Goal: Task Accomplishment & Management: Complete application form

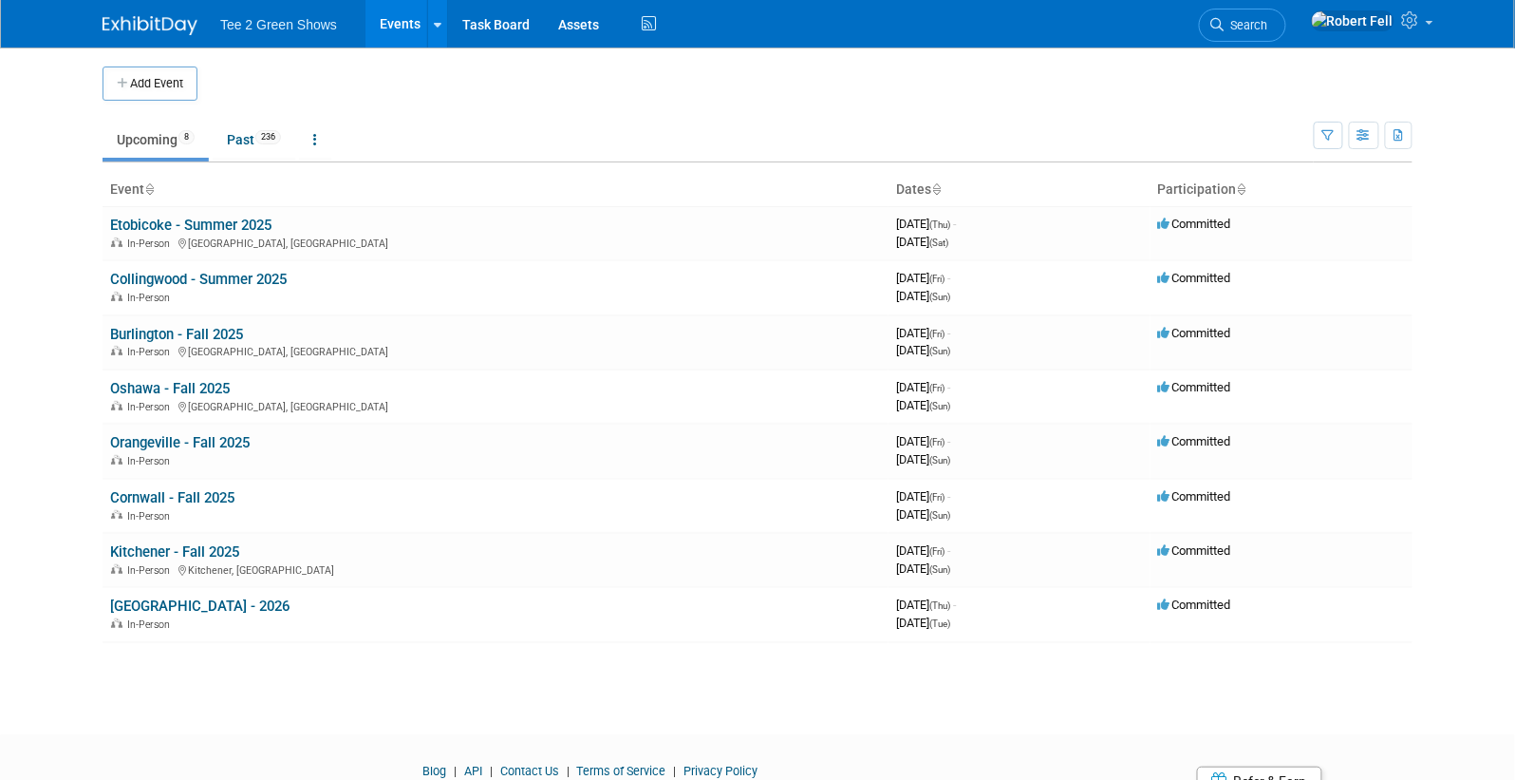
click at [160, 145] on link "Upcoming 8" at bounding box center [156, 140] width 106 height 36
click at [180, 141] on link "Upcoming 8" at bounding box center [156, 140] width 106 height 36
click at [165, 84] on button "Add Event" at bounding box center [150, 83] width 95 height 34
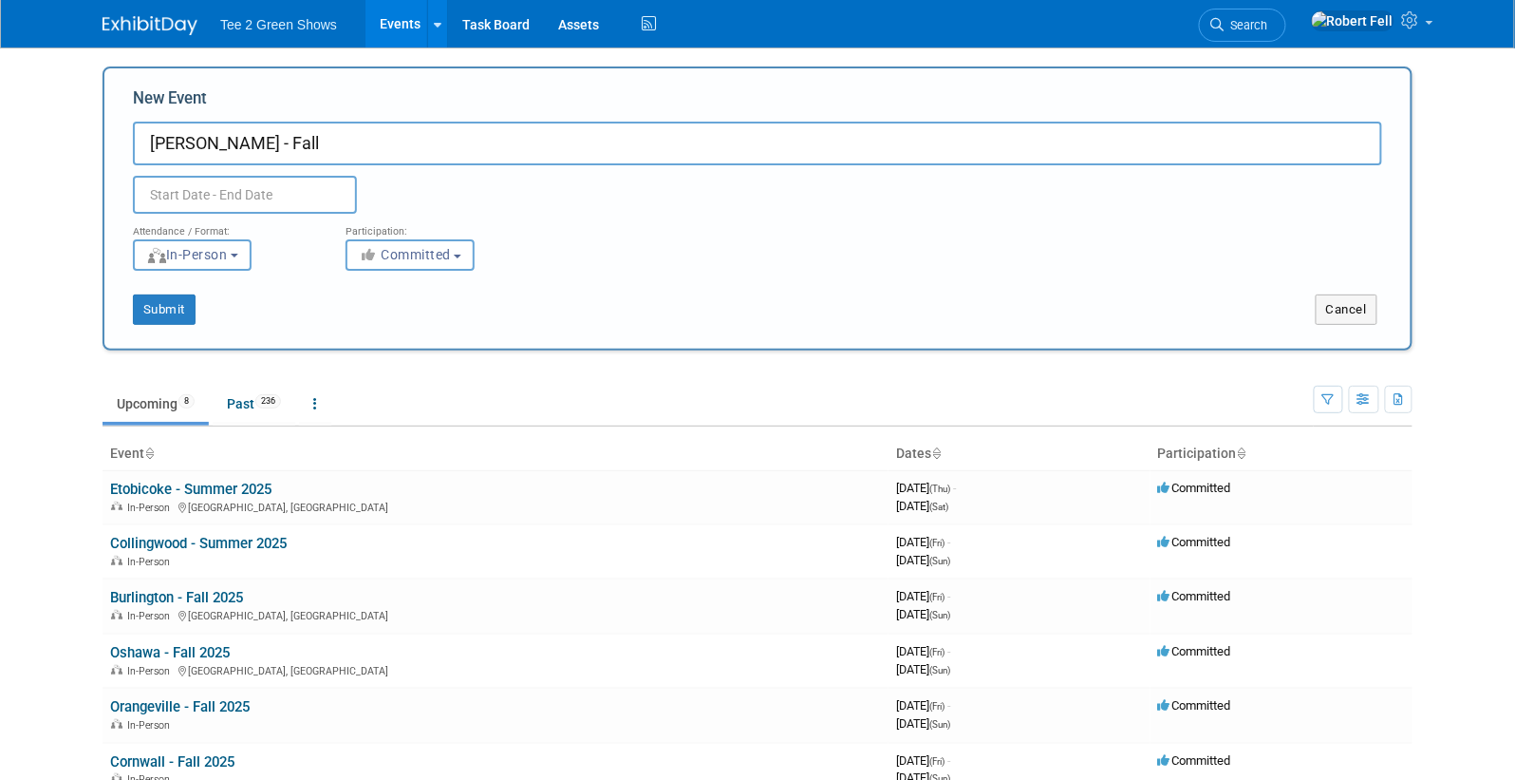
type input "Hamilton - Fall"
click at [198, 194] on input "text" at bounding box center [245, 195] width 224 height 38
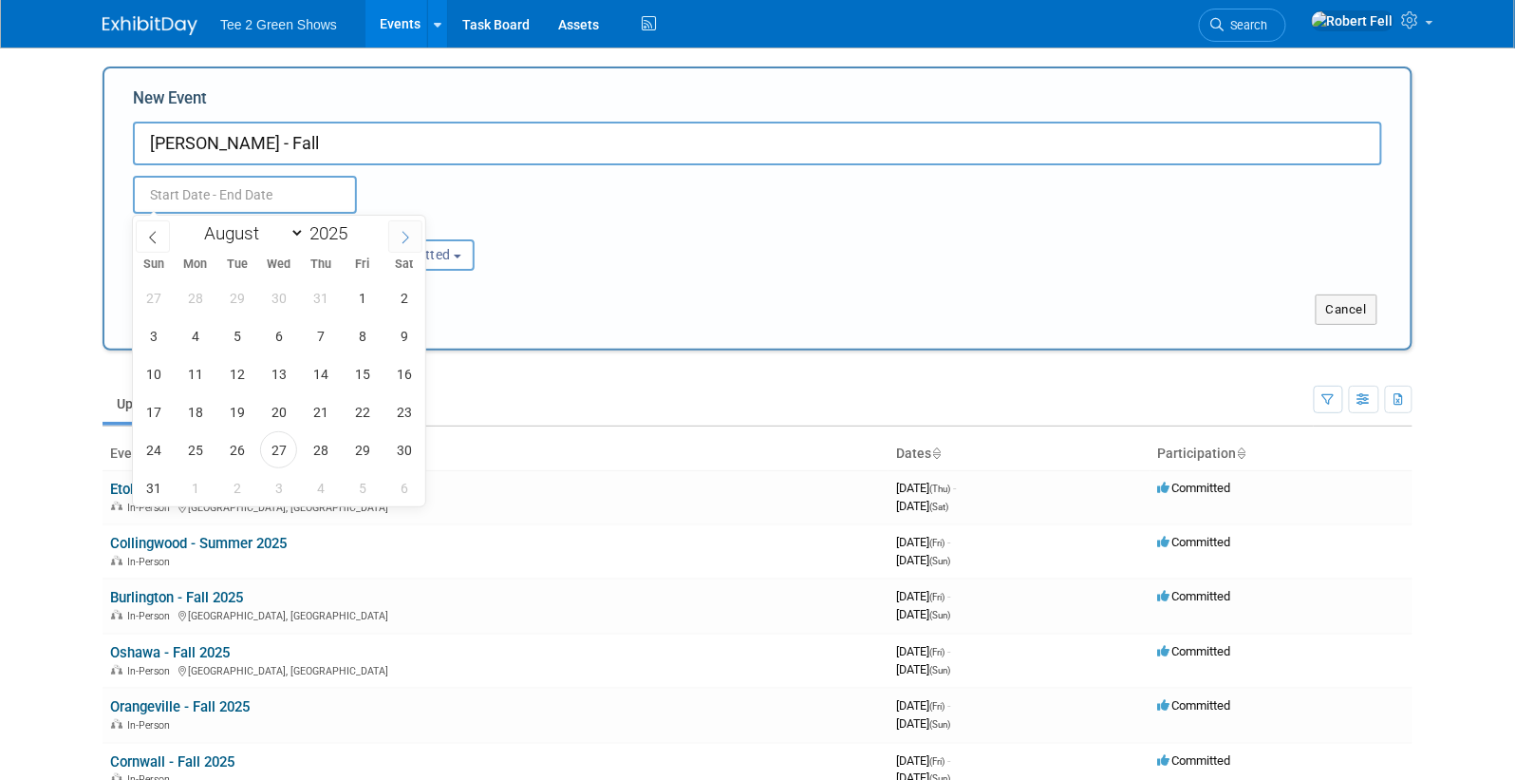
click at [400, 234] on icon at bounding box center [405, 237] width 13 height 13
select select "8"
click at [310, 409] on span "25" at bounding box center [320, 411] width 37 height 37
click at [400, 413] on span "27" at bounding box center [403, 411] width 37 height 37
type input "Sep 25, 2025 to Sep 27, 2025"
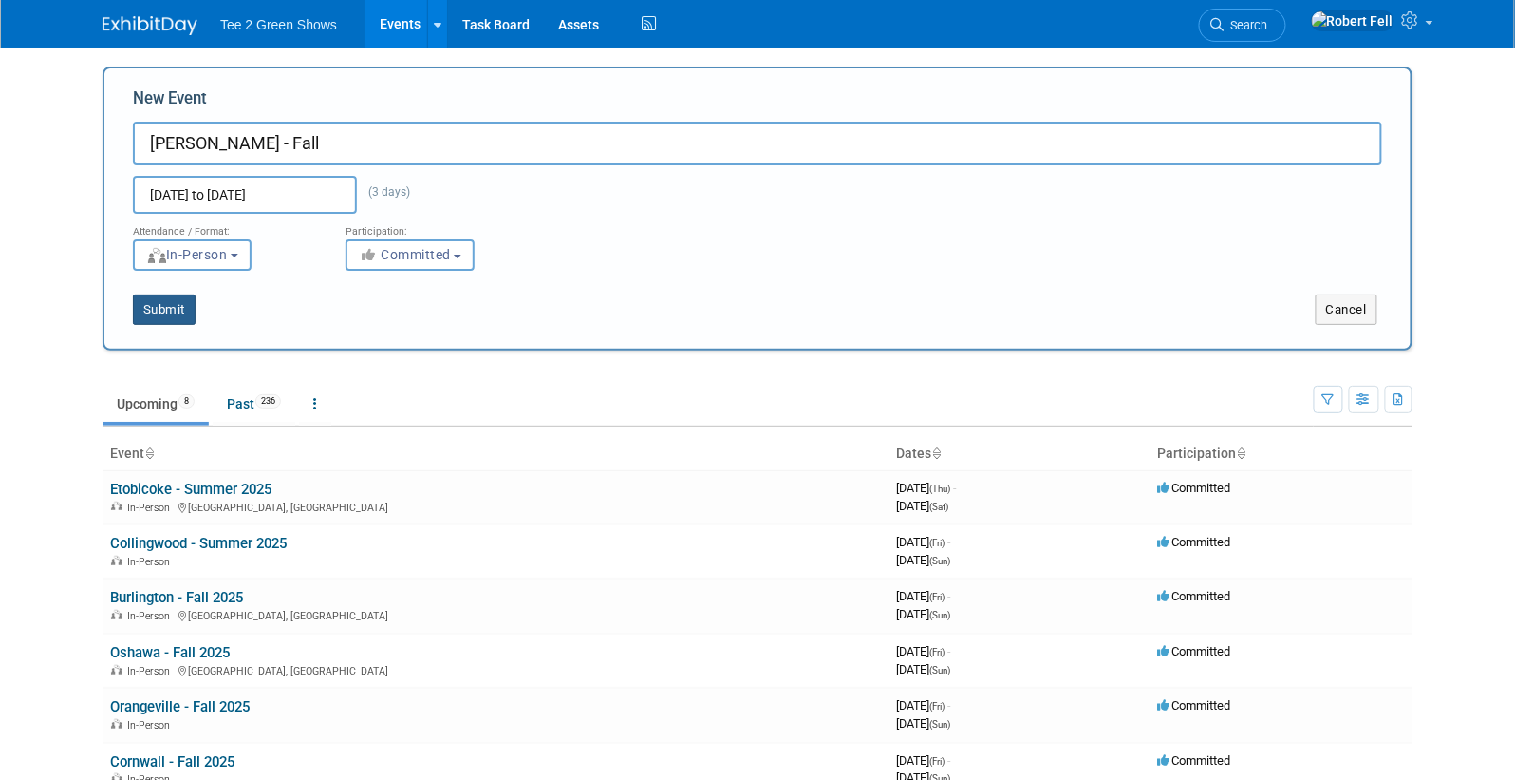
click at [176, 310] on button "Submit" at bounding box center [164, 309] width 63 height 30
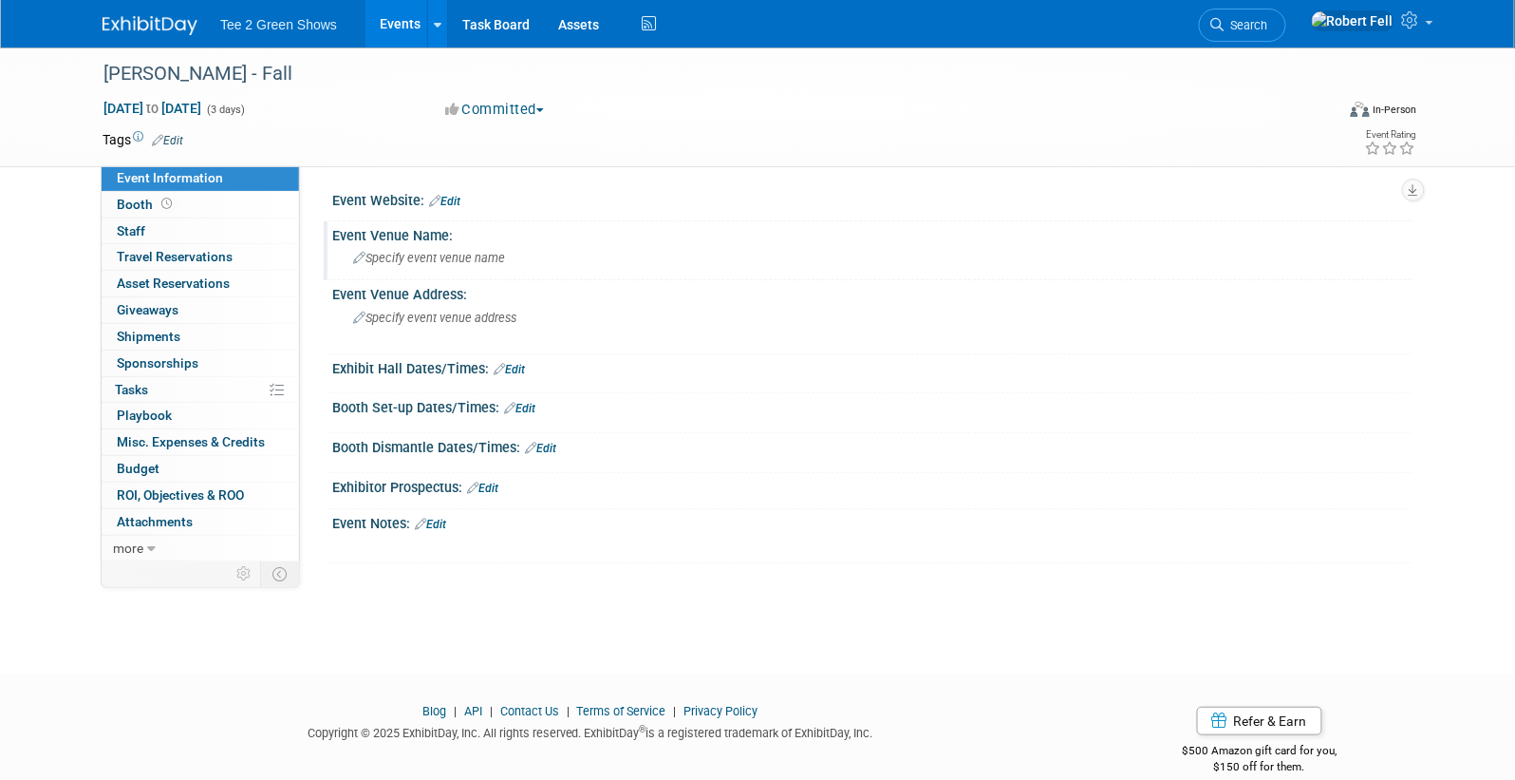
click at [439, 249] on div "Specify event venue name" at bounding box center [873, 257] width 1052 height 29
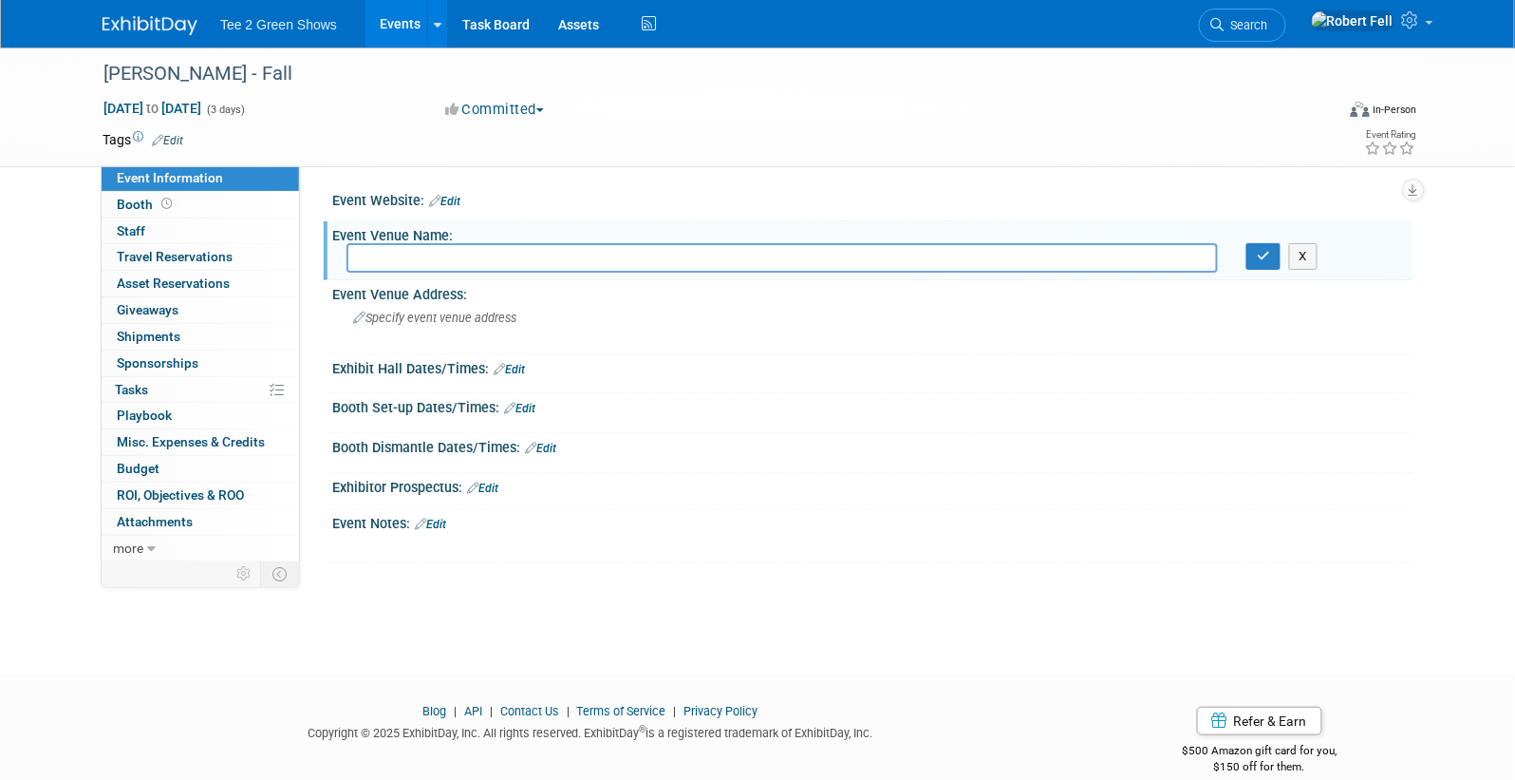
paste input "Courtyard by Marriott Hamilton"
type input "Courtyard by Marriott Hamilton"
click at [448, 318] on span "Specify event venue address" at bounding box center [434, 317] width 163 height 14
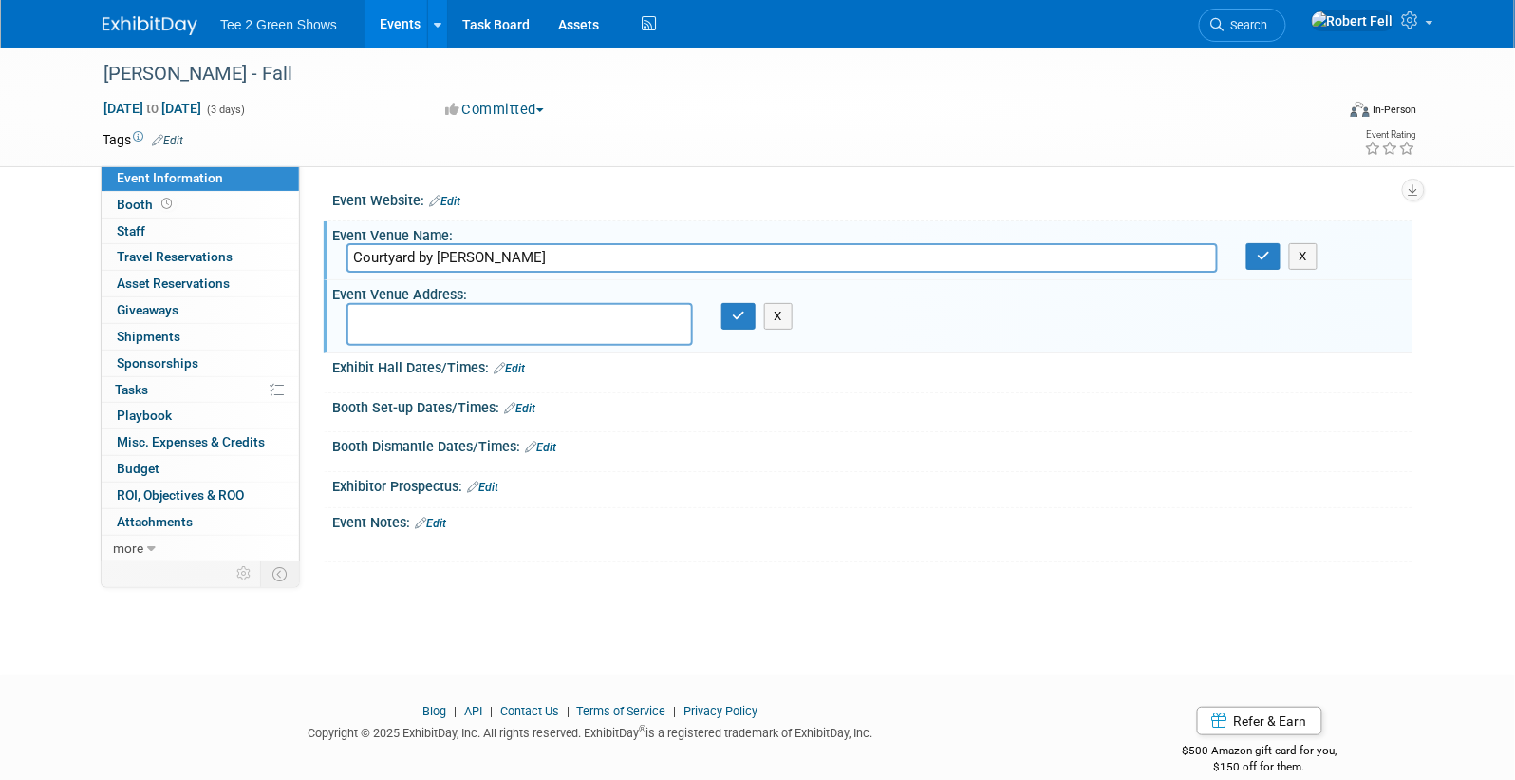
paste textarea "1224 Upper James Street; Hamilton,"
type textarea "1224 Upper James Street; Hamilton,"
click at [525, 366] on link "Edit" at bounding box center [509, 368] width 31 height 13
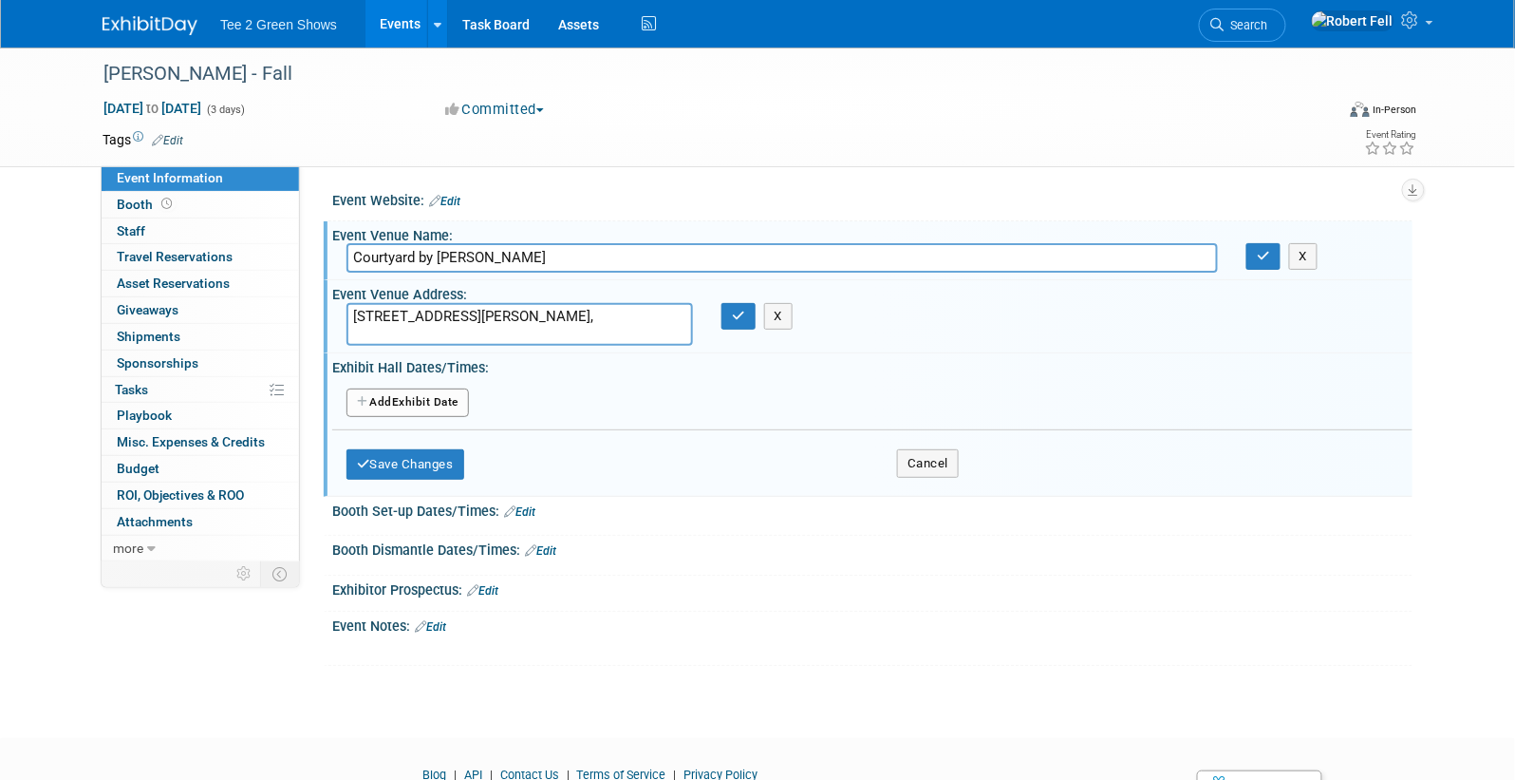
click at [431, 400] on button "Add Another Exhibit Date" at bounding box center [408, 402] width 122 height 28
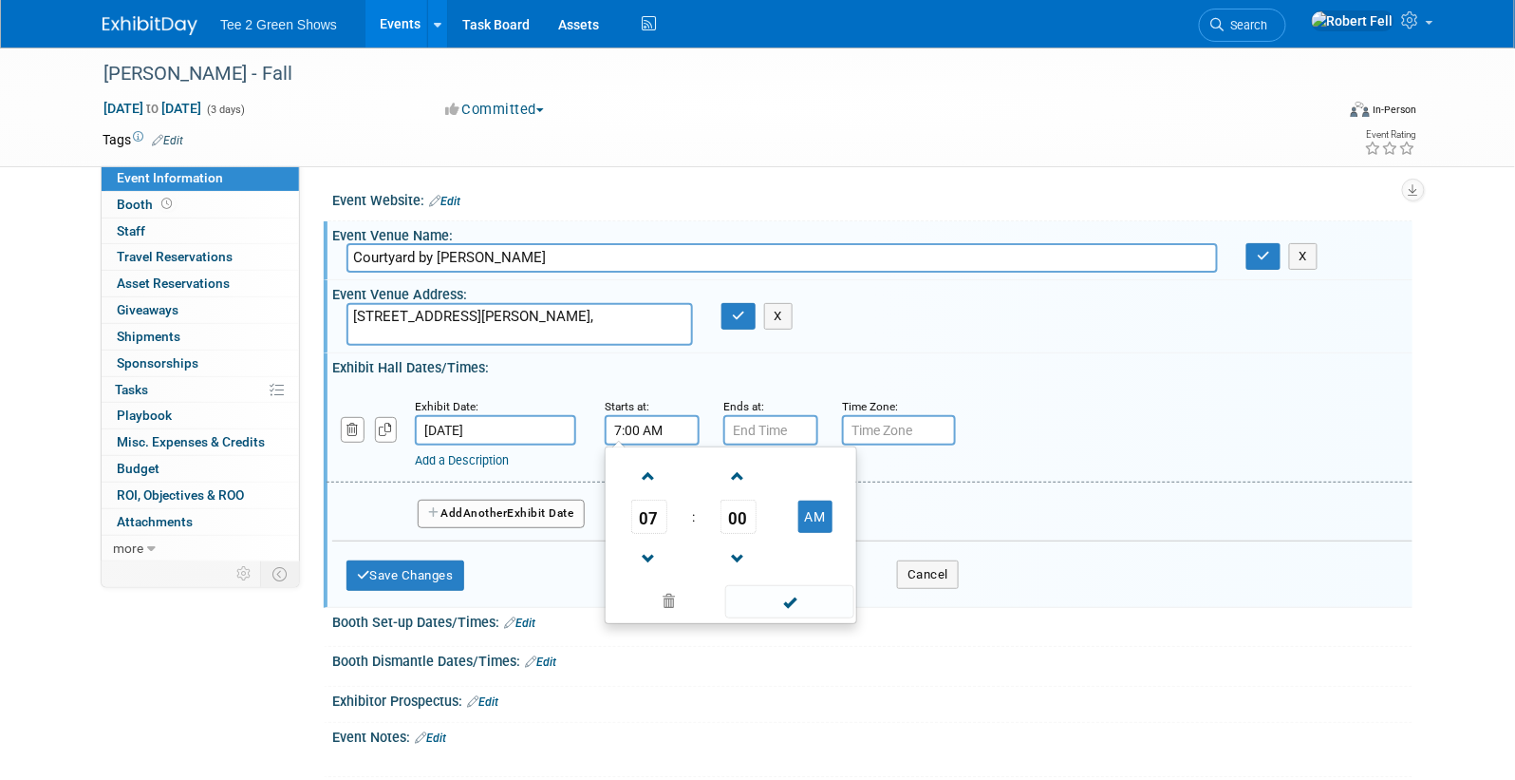
click at [664, 428] on input "7:00 AM" at bounding box center [652, 430] width 95 height 30
click at [651, 472] on span at bounding box center [648, 476] width 33 height 33
click at [727, 472] on span at bounding box center [738, 476] width 33 height 33
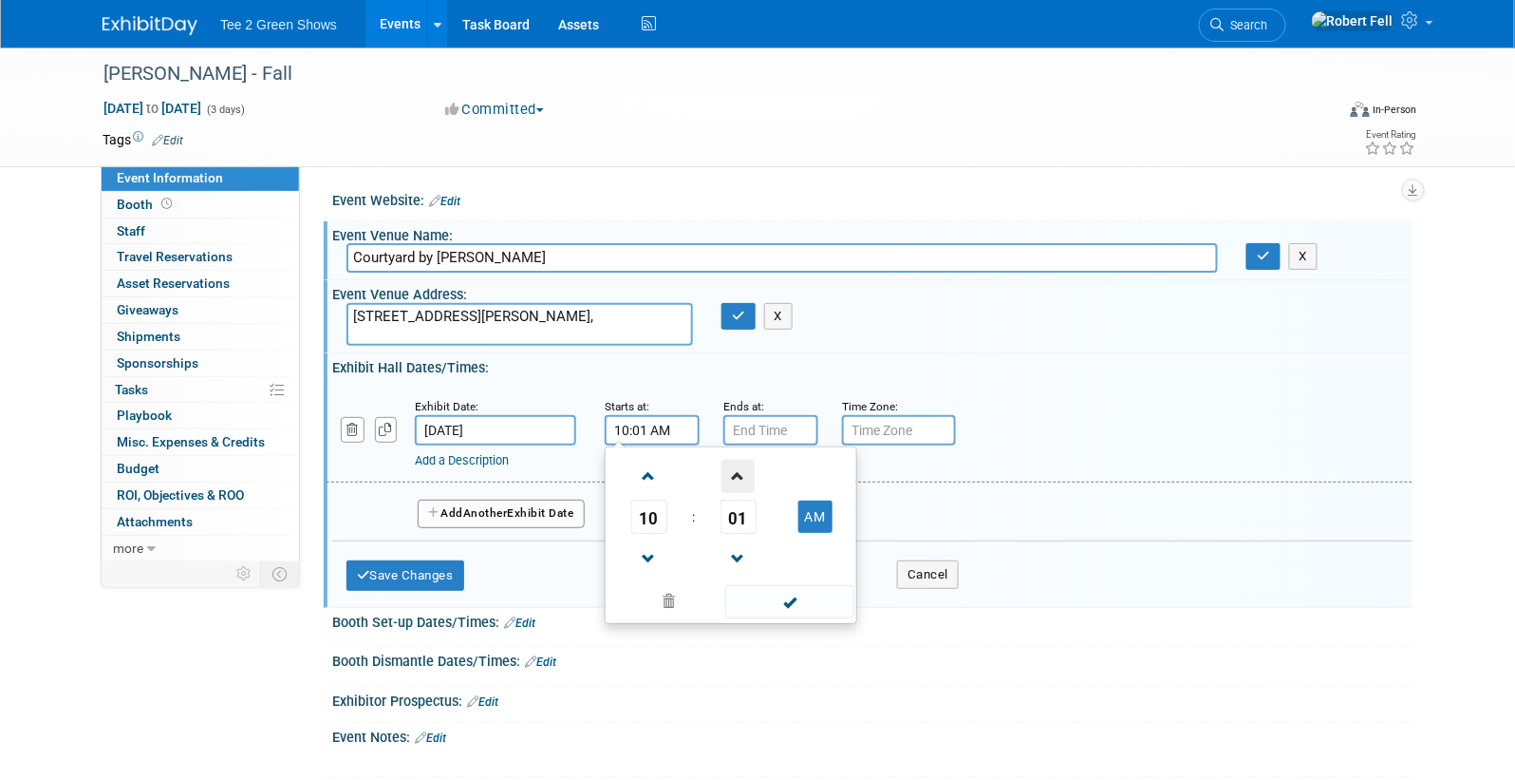
click at [728, 473] on span at bounding box center [738, 476] width 33 height 33
click at [732, 553] on span at bounding box center [738, 558] width 33 height 33
type input "10:00 AM"
click at [812, 377] on div "Exhibit Date: Sep 25, 2025 Starts at: 10:00 AM 10 : 00 AM 12 01 02 03 04 05 06 …" at bounding box center [872, 489] width 1080 height 226
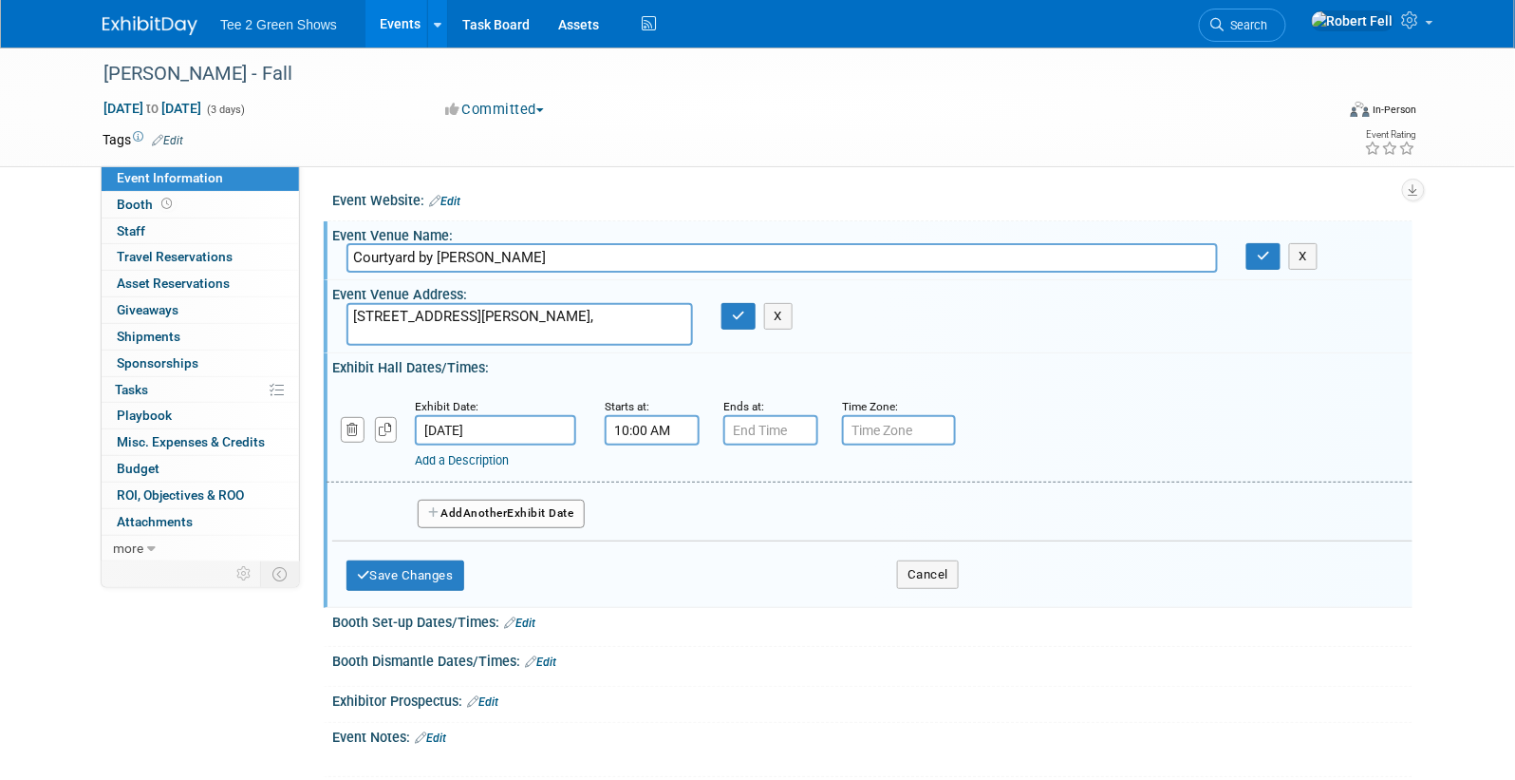
type input "7:00 PM"
click at [761, 426] on input "7:00 PM" at bounding box center [770, 430] width 95 height 30
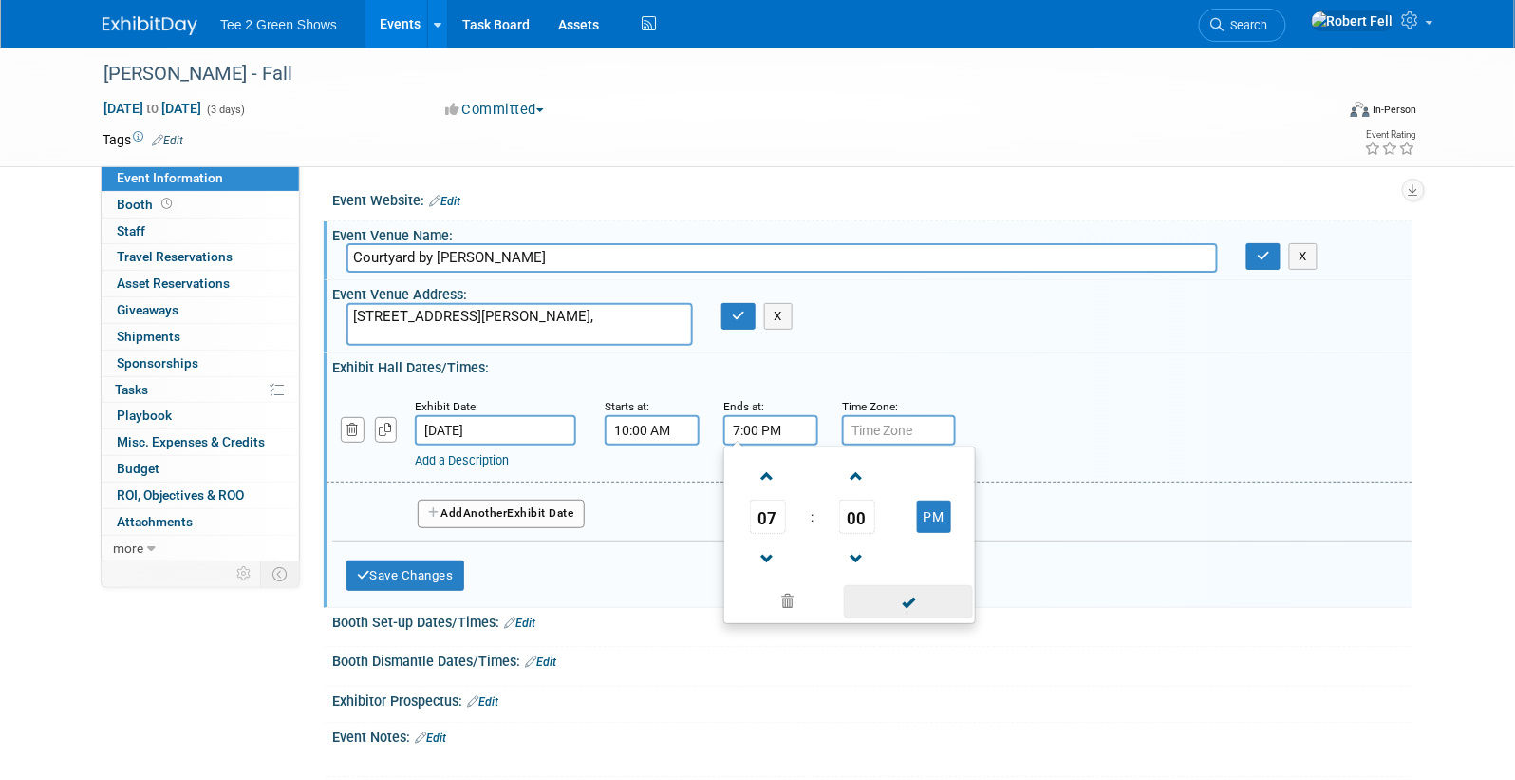
drag, startPoint x: 918, startPoint y: 617, endPoint x: 912, endPoint y: 609, distance: 10.3
click at [918, 617] on div "07 : 00 PM 12 01 02 03 04 05 06 07 08 09 10 11 00 05 10 15 20 25 30 35 40 45 50…" at bounding box center [849, 535] width 253 height 178
click at [917, 595] on span at bounding box center [908, 601] width 128 height 33
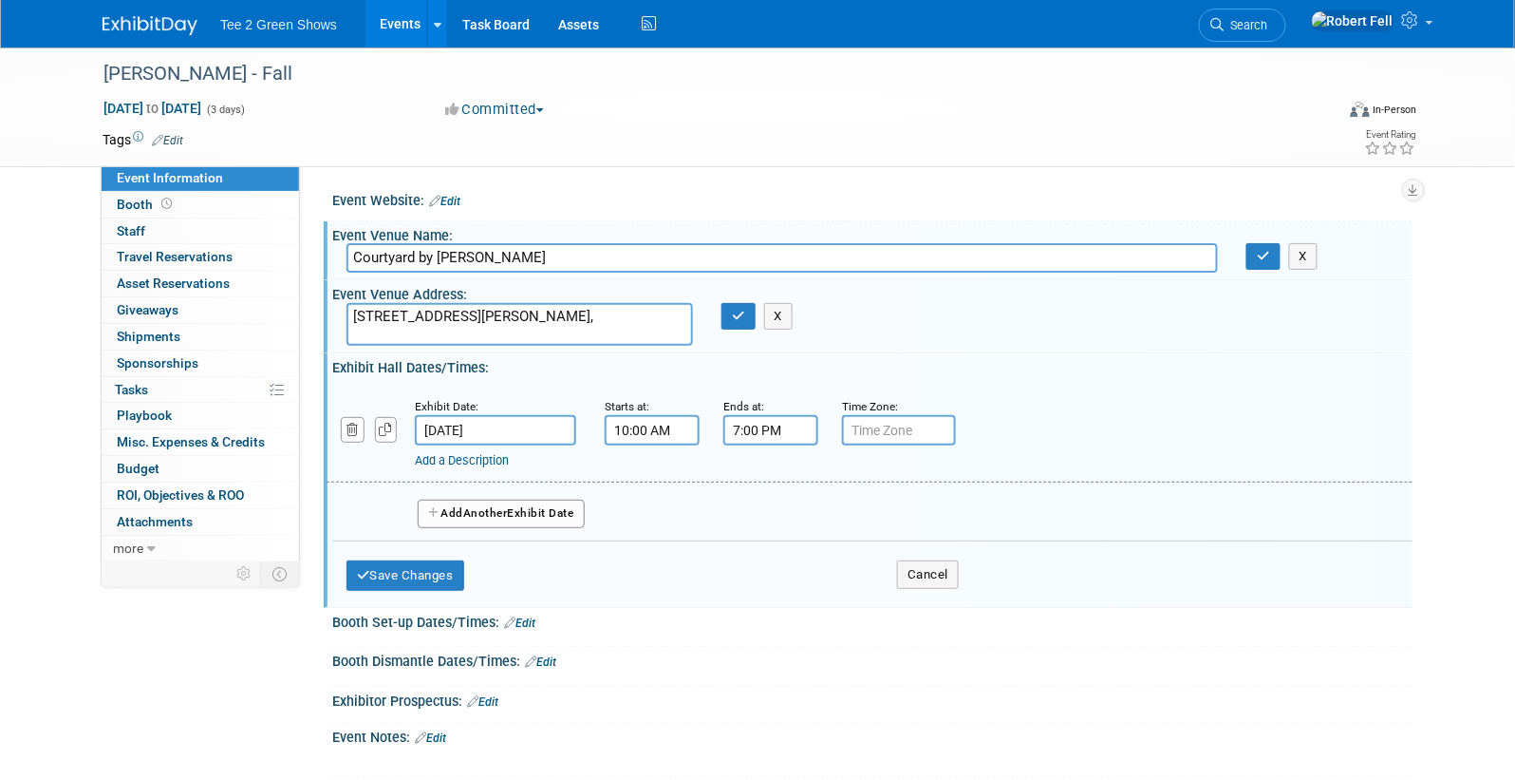
click at [532, 435] on input "Sep 25, 2025" at bounding box center [495, 430] width 161 height 30
click at [1140, 399] on div "Add a Description Description:" at bounding box center [869, 432] width 1115 height 73
click at [497, 527] on div "Add Another Exhibit Date" at bounding box center [872, 507] width 1080 height 50
click at [495, 512] on span "Another" at bounding box center [485, 512] width 45 height 13
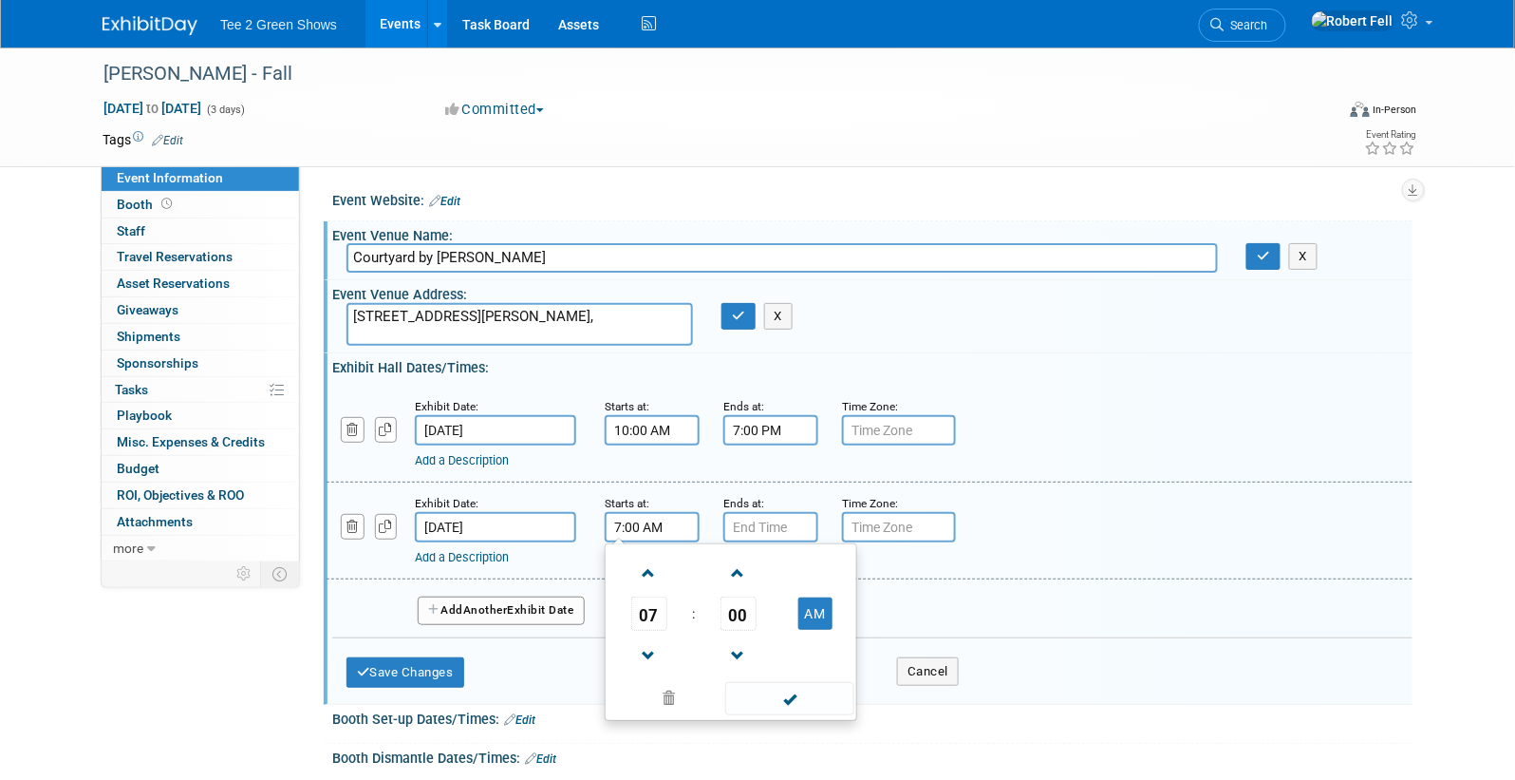
click at [657, 518] on input "7:00 AM" at bounding box center [652, 527] width 95 height 30
click at [656, 569] on span at bounding box center [648, 572] width 33 height 33
click at [656, 568] on span at bounding box center [648, 572] width 33 height 33
type input "9:00 AM"
type input "7:00 PM"
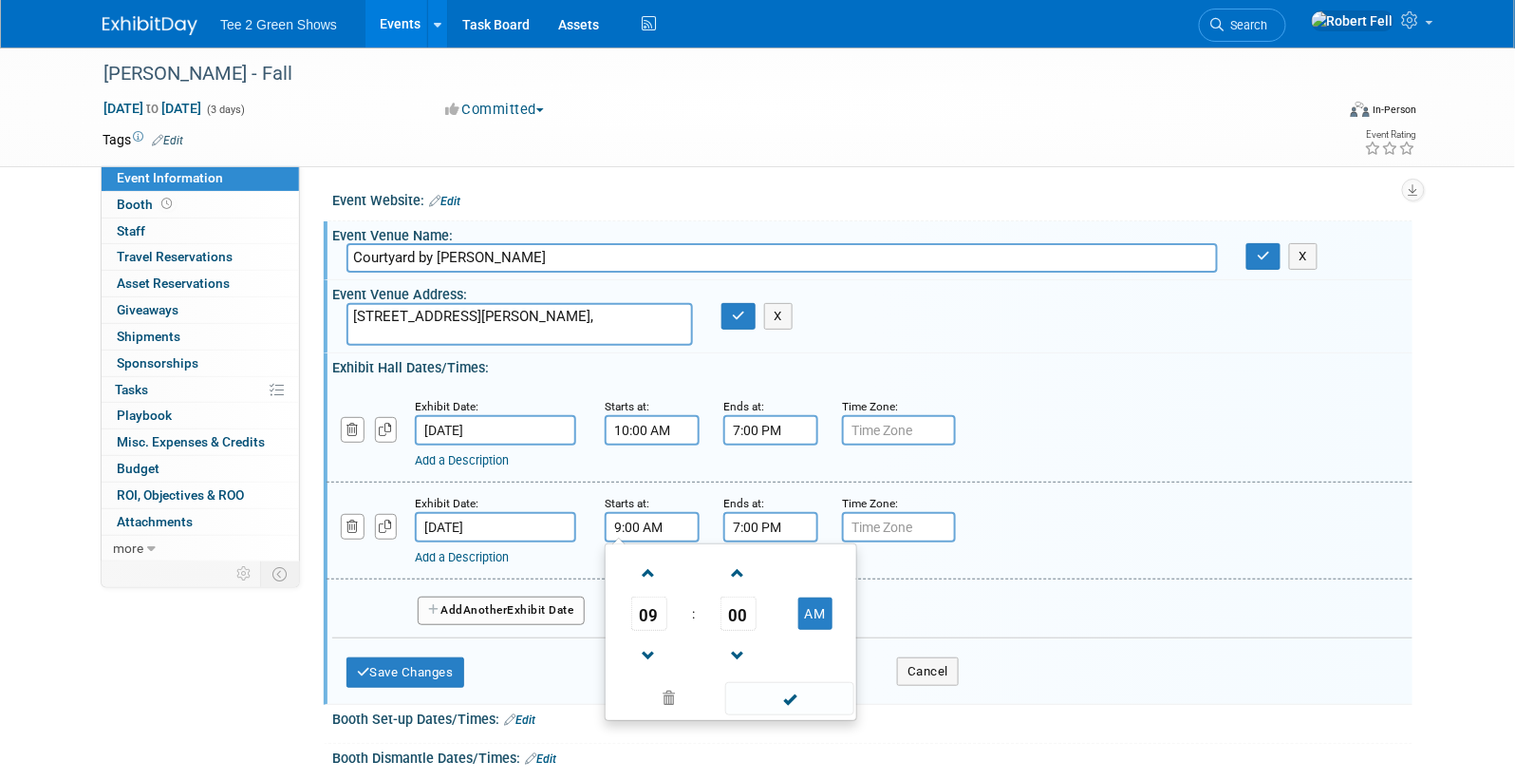
click at [794, 520] on input "7:00 PM" at bounding box center [770, 527] width 95 height 30
click at [673, 523] on input "9:00 AM" at bounding box center [652, 527] width 95 height 30
click at [650, 572] on span at bounding box center [648, 572] width 33 height 33
type input "10:00 AM"
click at [501, 603] on span "Another" at bounding box center [485, 609] width 45 height 13
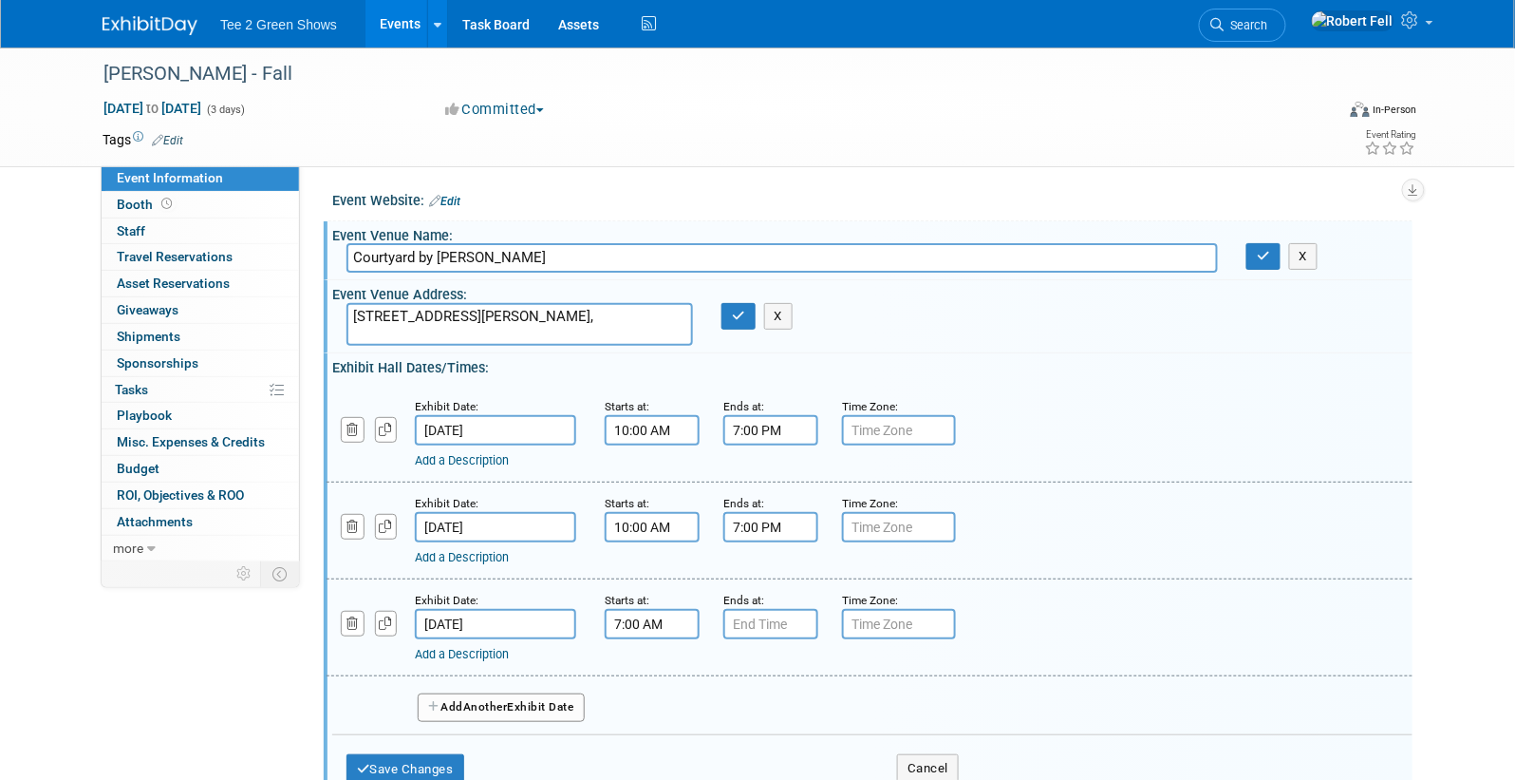
click at [629, 624] on input "7:00 AM" at bounding box center [652, 624] width 95 height 30
click at [654, 667] on span at bounding box center [648, 669] width 33 height 33
click at [741, 665] on span at bounding box center [738, 669] width 33 height 33
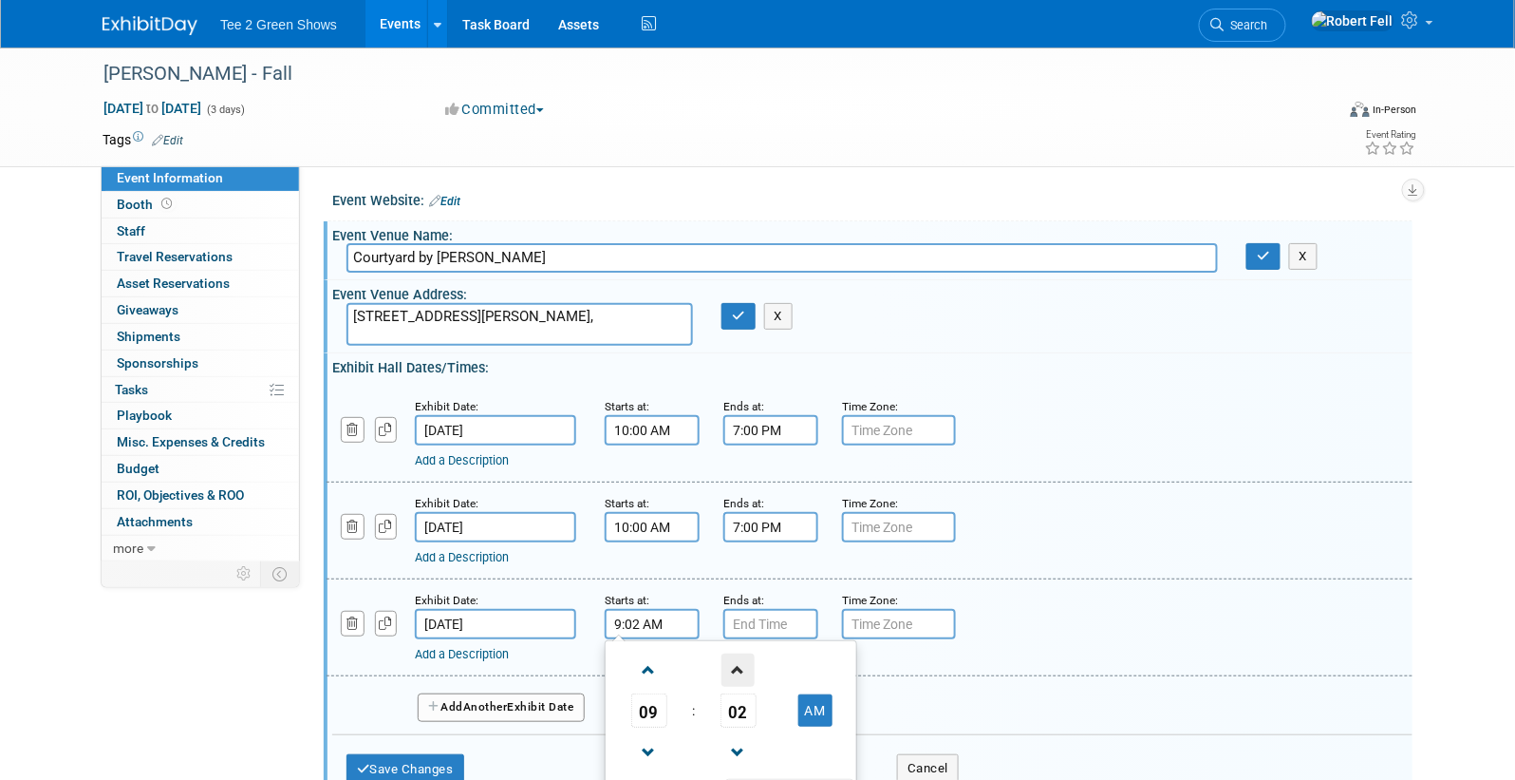
click at [741, 665] on span at bounding box center [738, 669] width 33 height 33
click at [742, 665] on span at bounding box center [738, 669] width 33 height 33
click at [733, 744] on span at bounding box center [738, 752] width 33 height 33
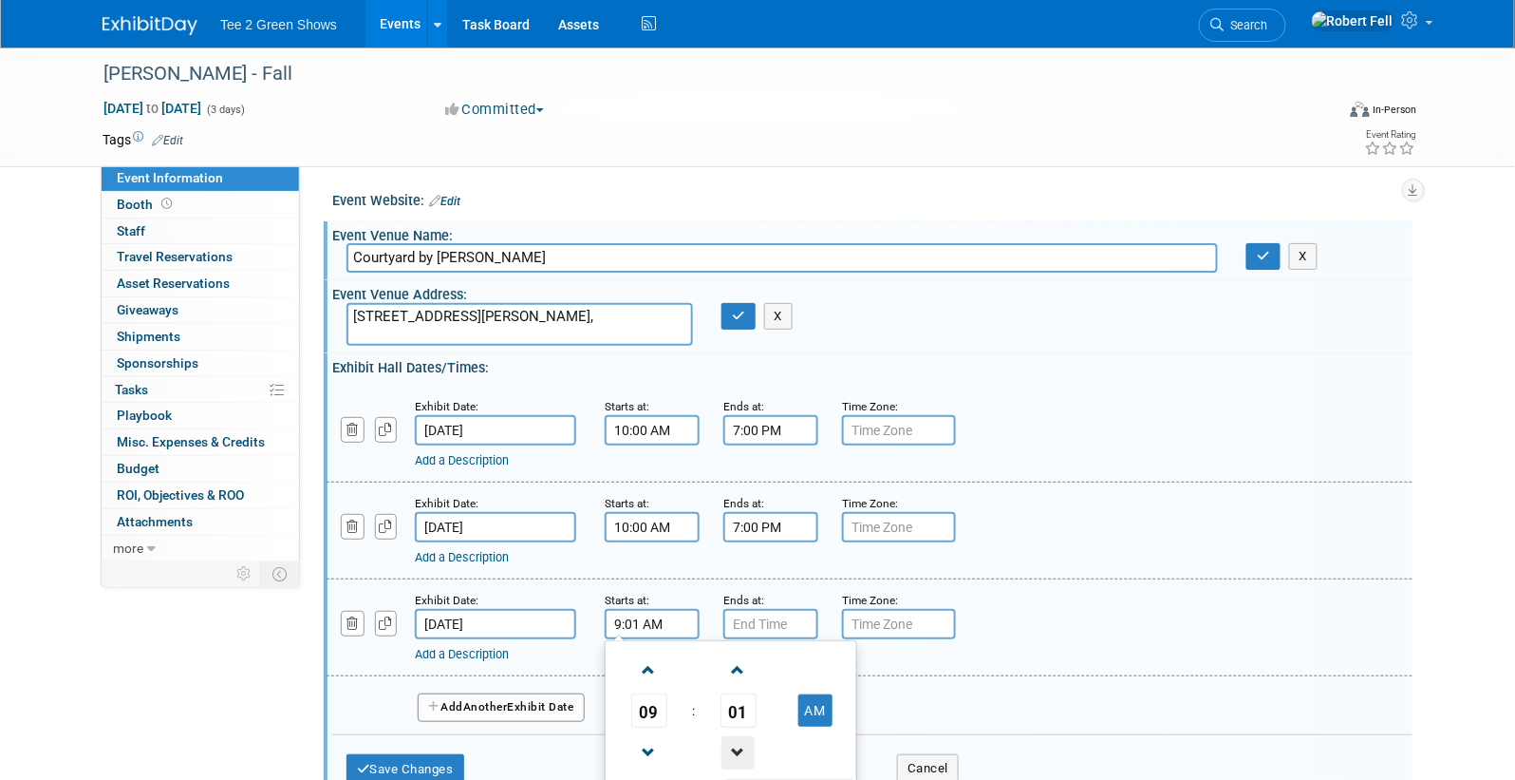
click at [733, 744] on span at bounding box center [738, 752] width 33 height 33
type input "9:00 AM"
click at [780, 611] on input "7:00 PM" at bounding box center [770, 624] width 95 height 30
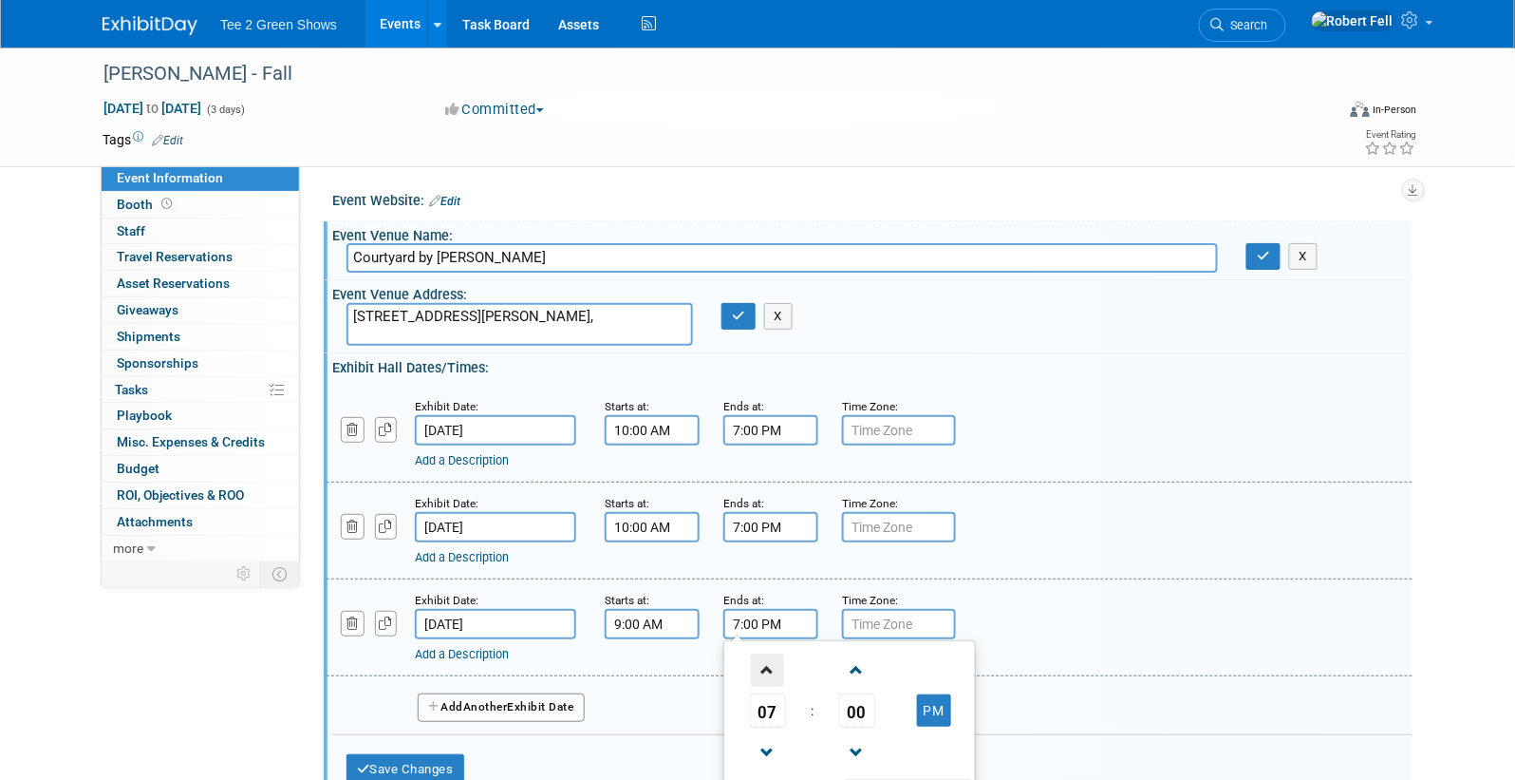
click at [773, 665] on span at bounding box center [767, 669] width 33 height 33
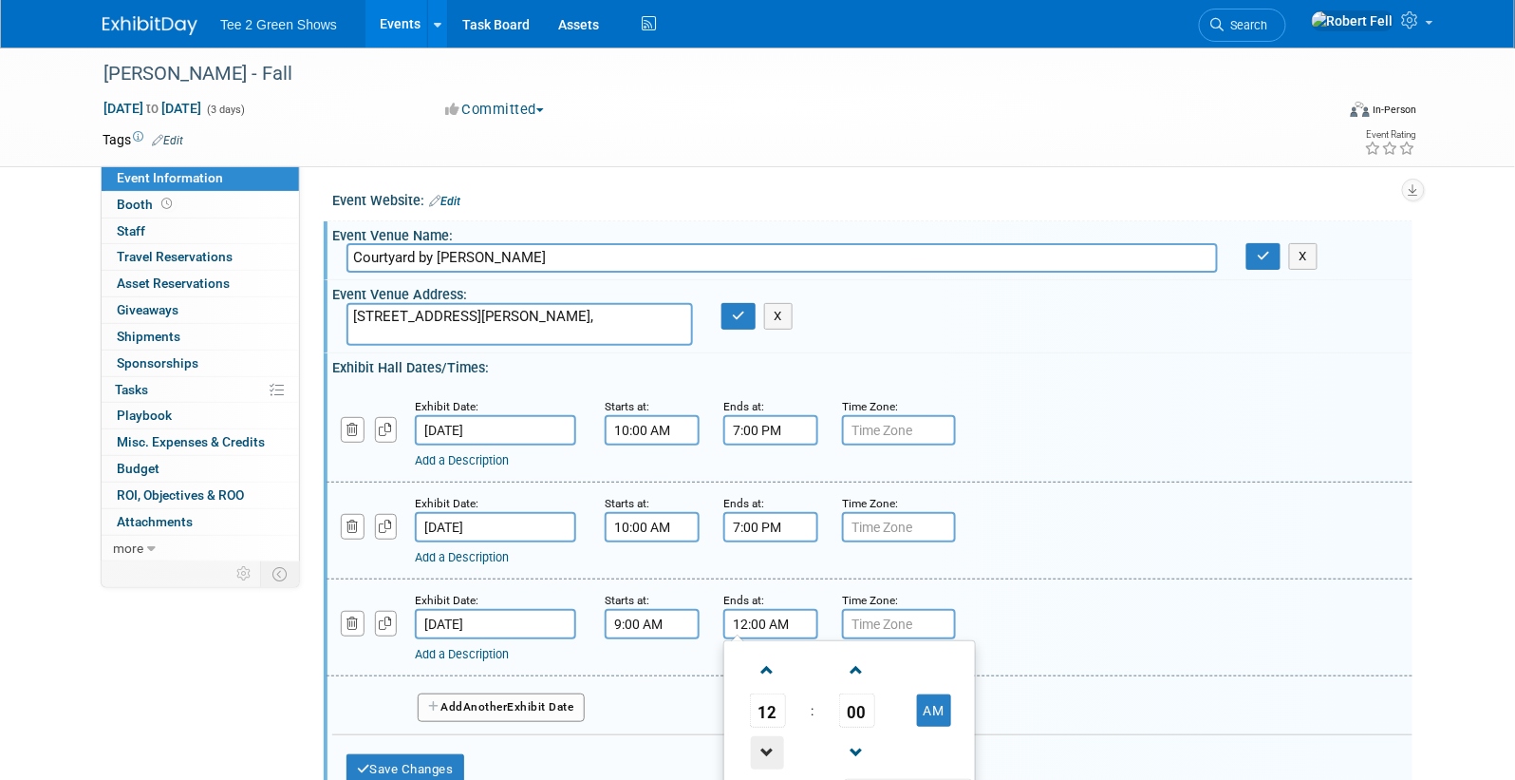
click at [764, 744] on span at bounding box center [767, 752] width 33 height 33
click at [763, 744] on span at bounding box center [767, 752] width 33 height 33
click at [763, 743] on span at bounding box center [767, 752] width 33 height 33
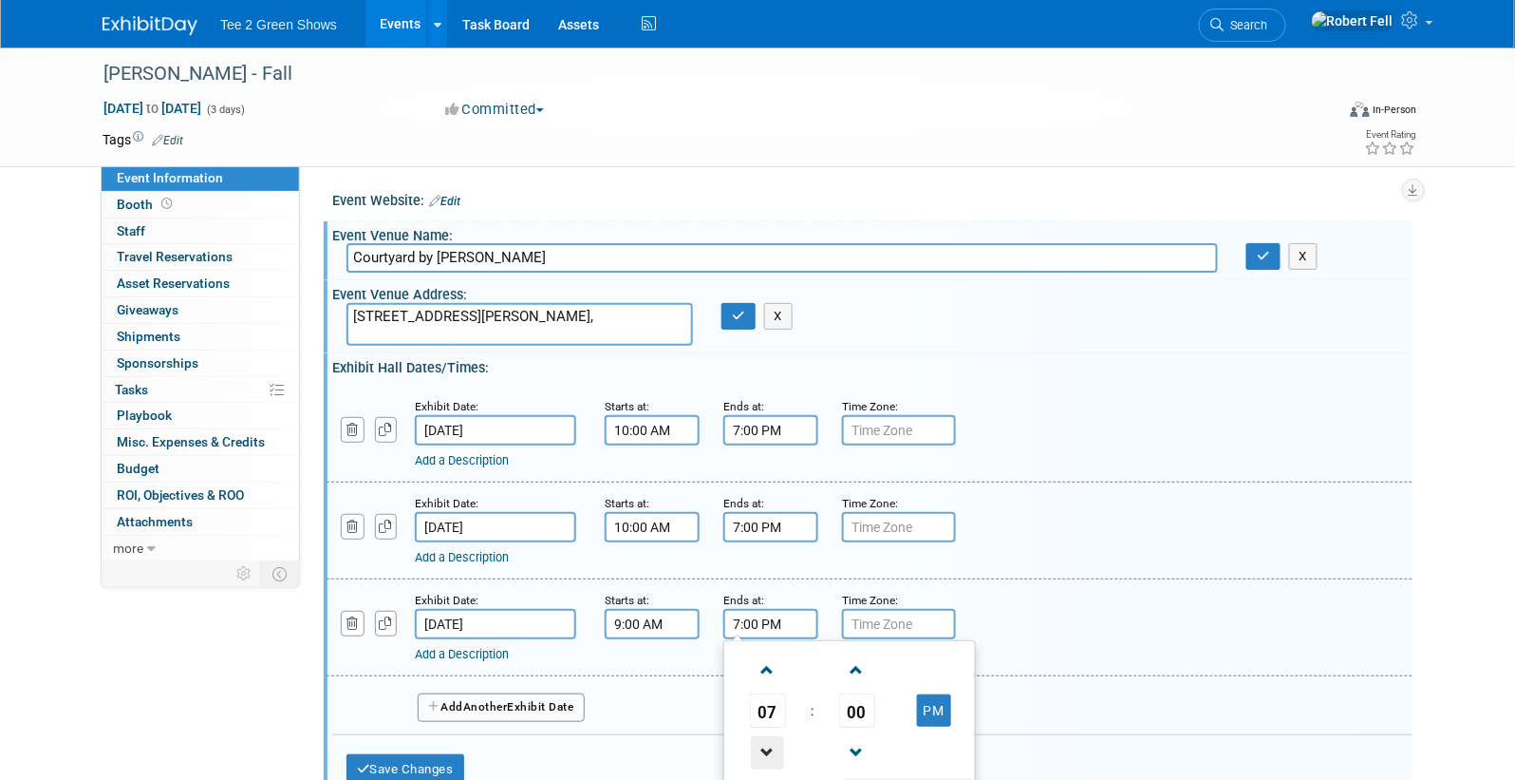
click at [763, 743] on span at bounding box center [767, 752] width 33 height 33
type input "3:00 PM"
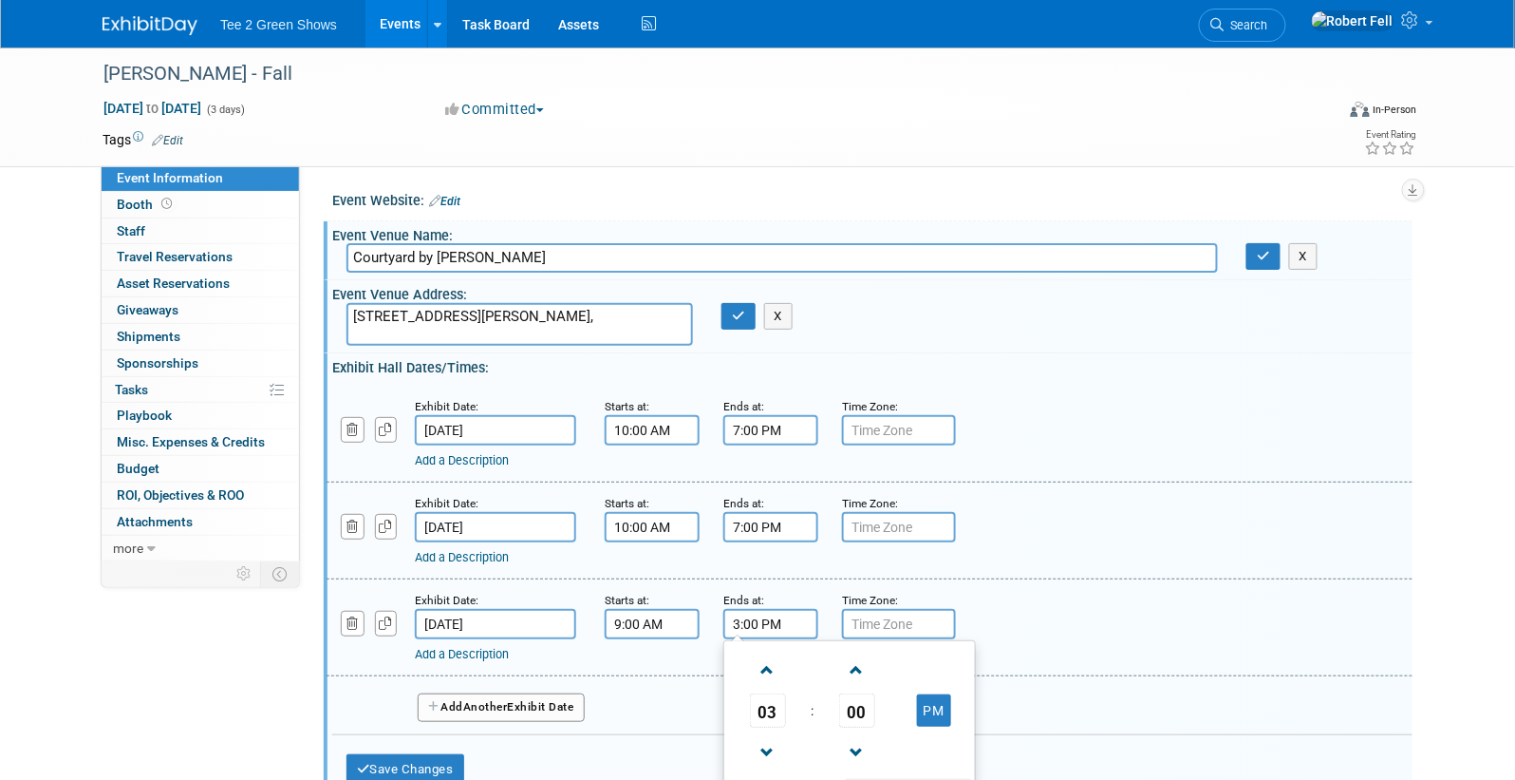
click at [686, 709] on div "Add Another Exhibit Date" at bounding box center [872, 701] width 1080 height 50
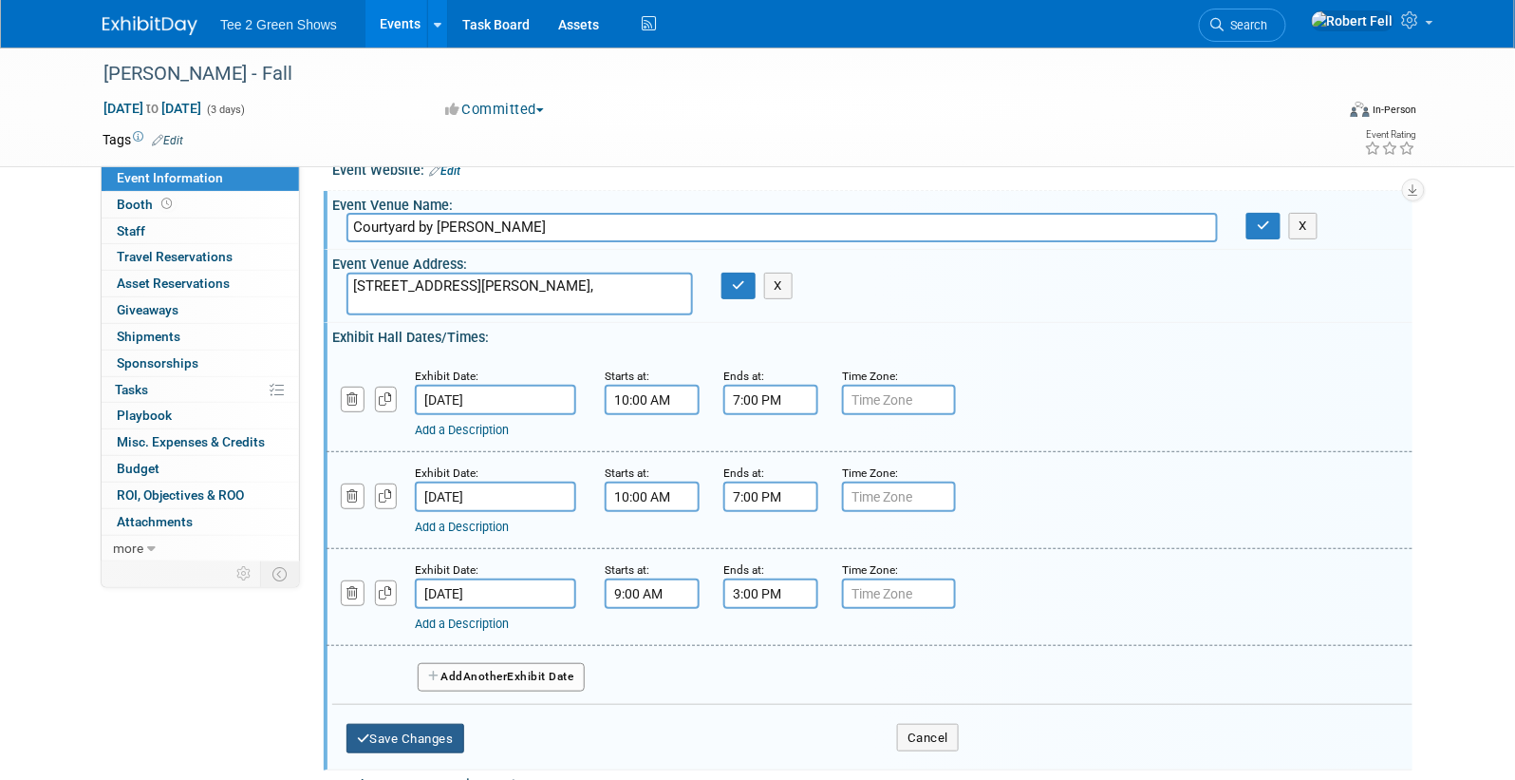
click at [449, 737] on button "Save Changes" at bounding box center [406, 738] width 118 height 30
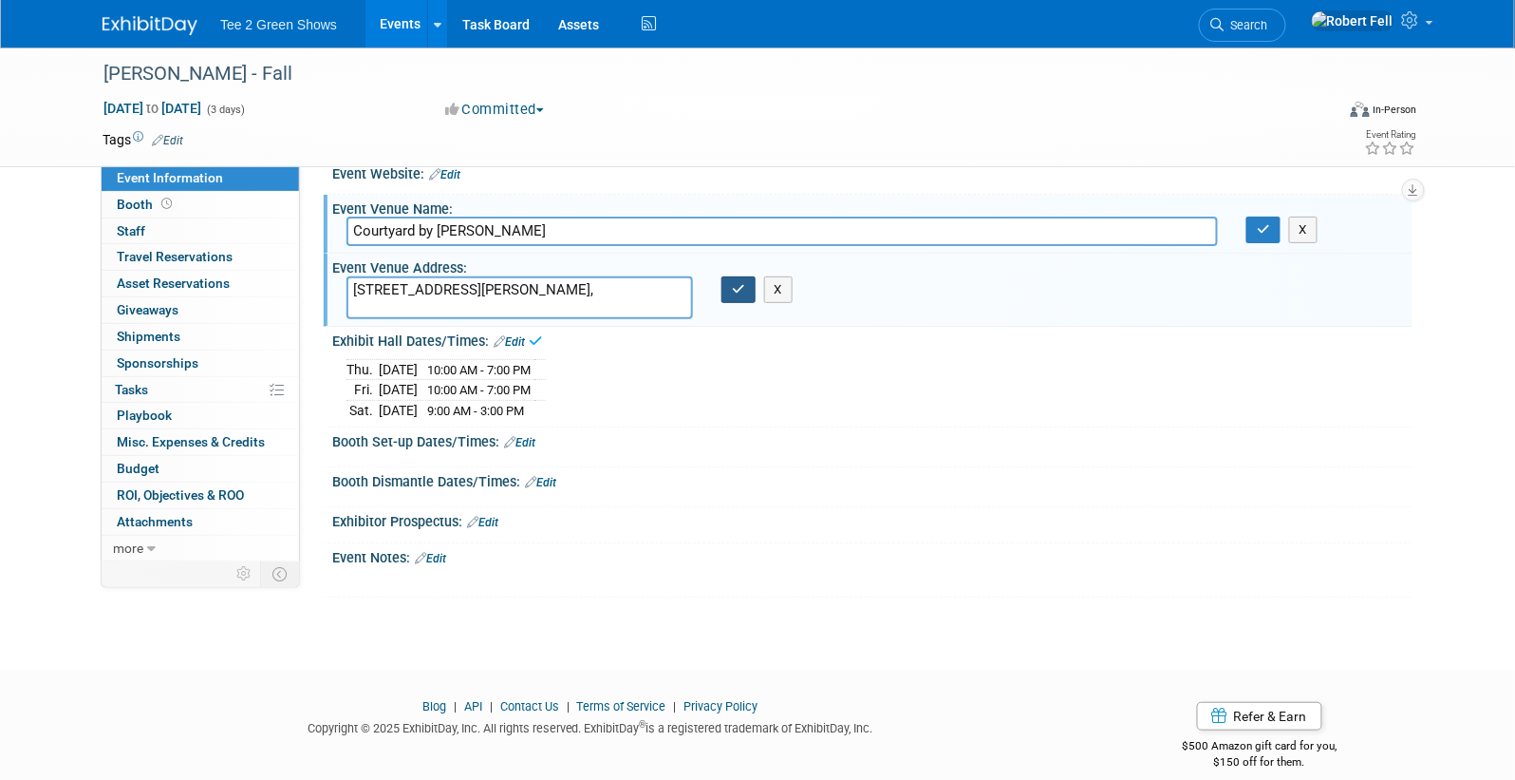
click at [738, 288] on icon "button" at bounding box center [738, 289] width 13 height 12
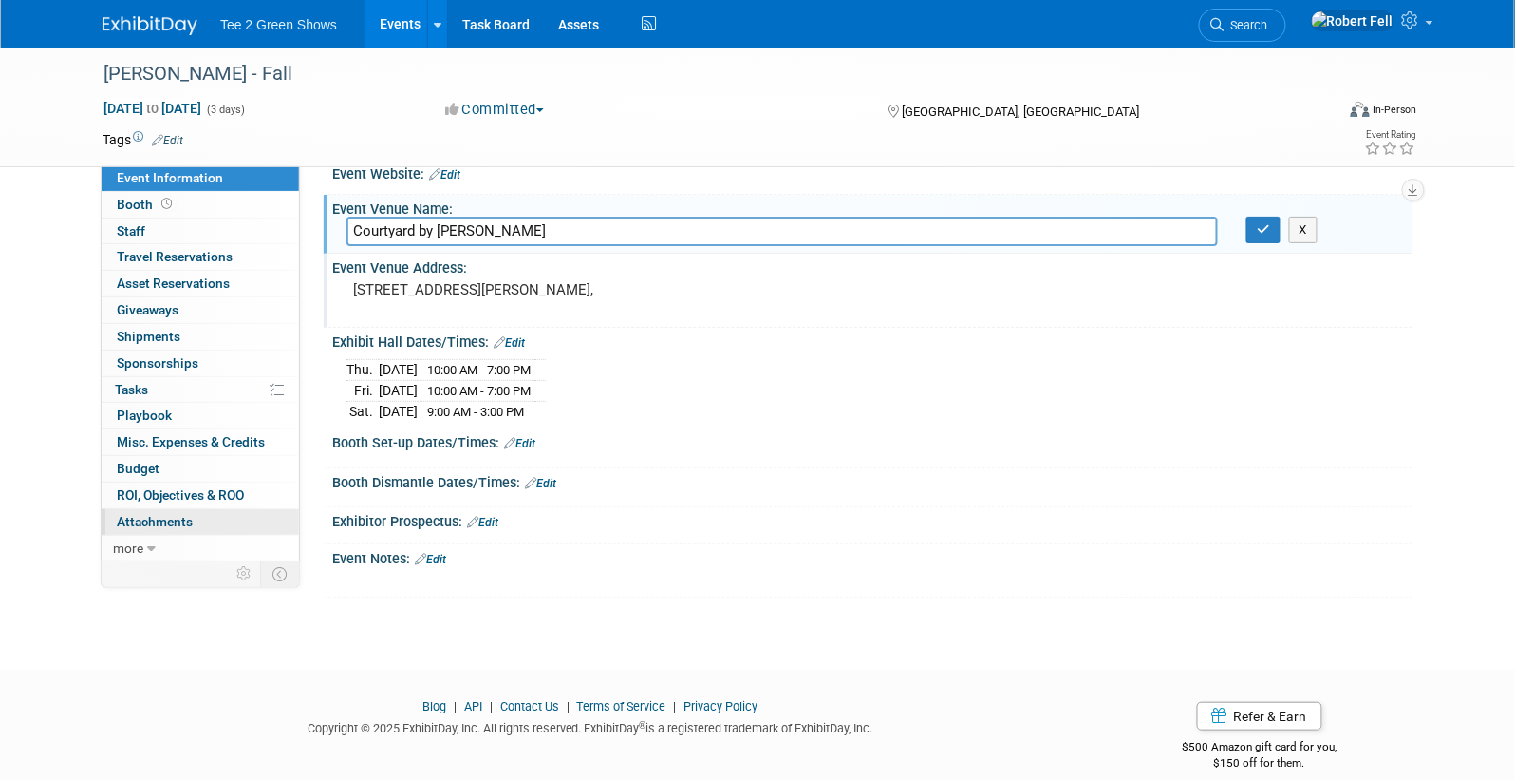
click at [169, 518] on span "Attachments 0" at bounding box center [155, 521] width 76 height 15
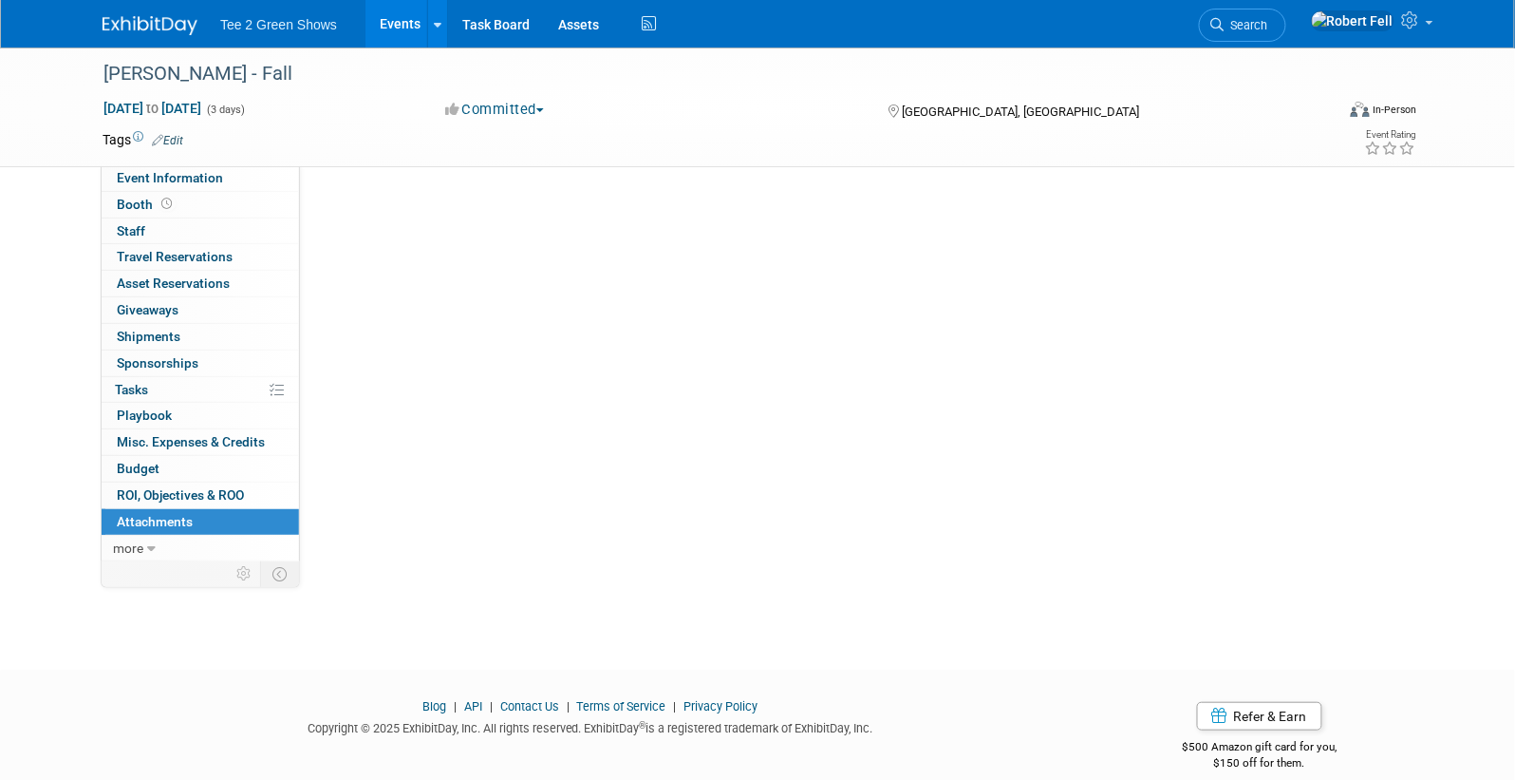
scroll to position [0, 0]
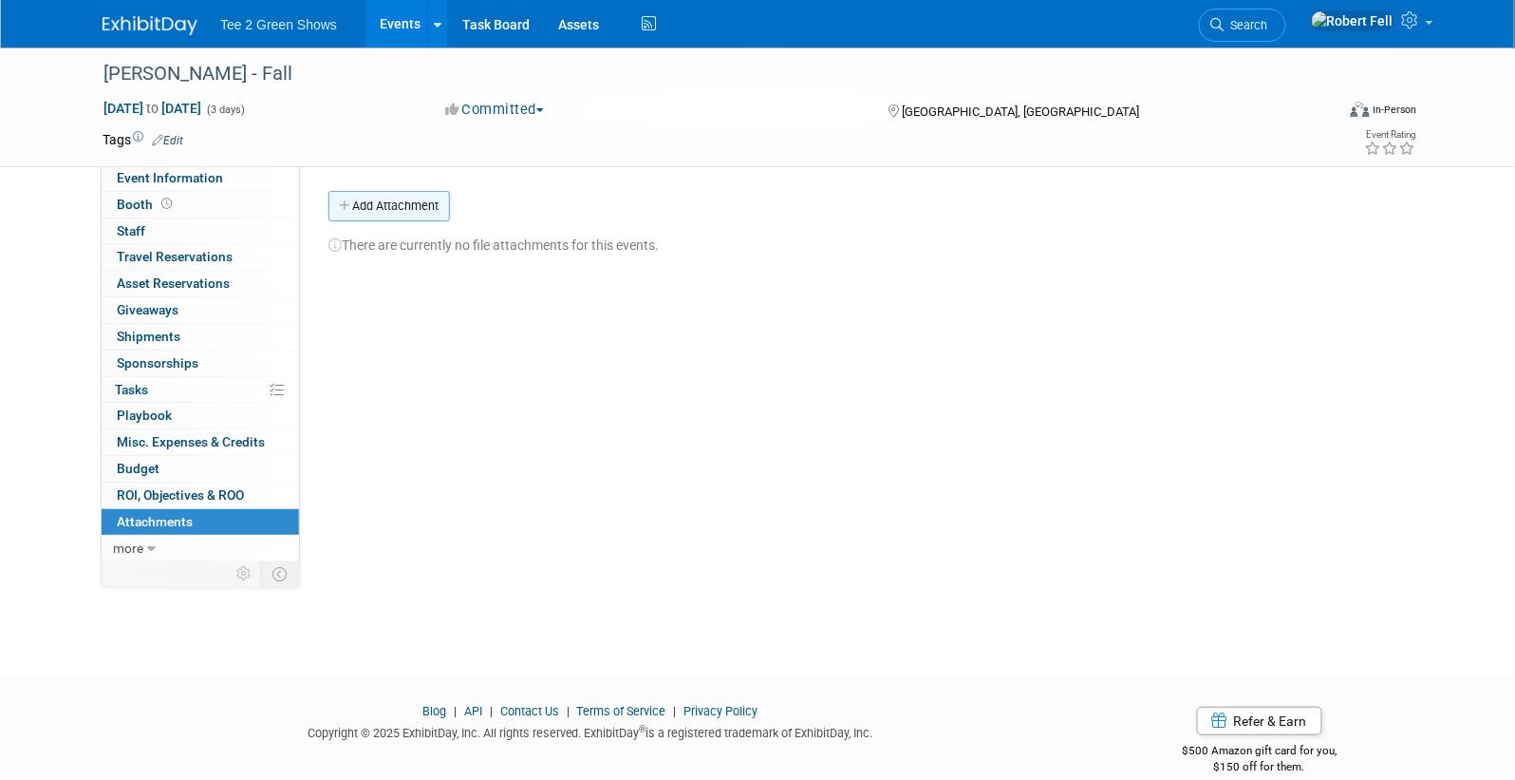
click at [418, 214] on button "Add Attachment" at bounding box center [390, 206] width 122 height 30
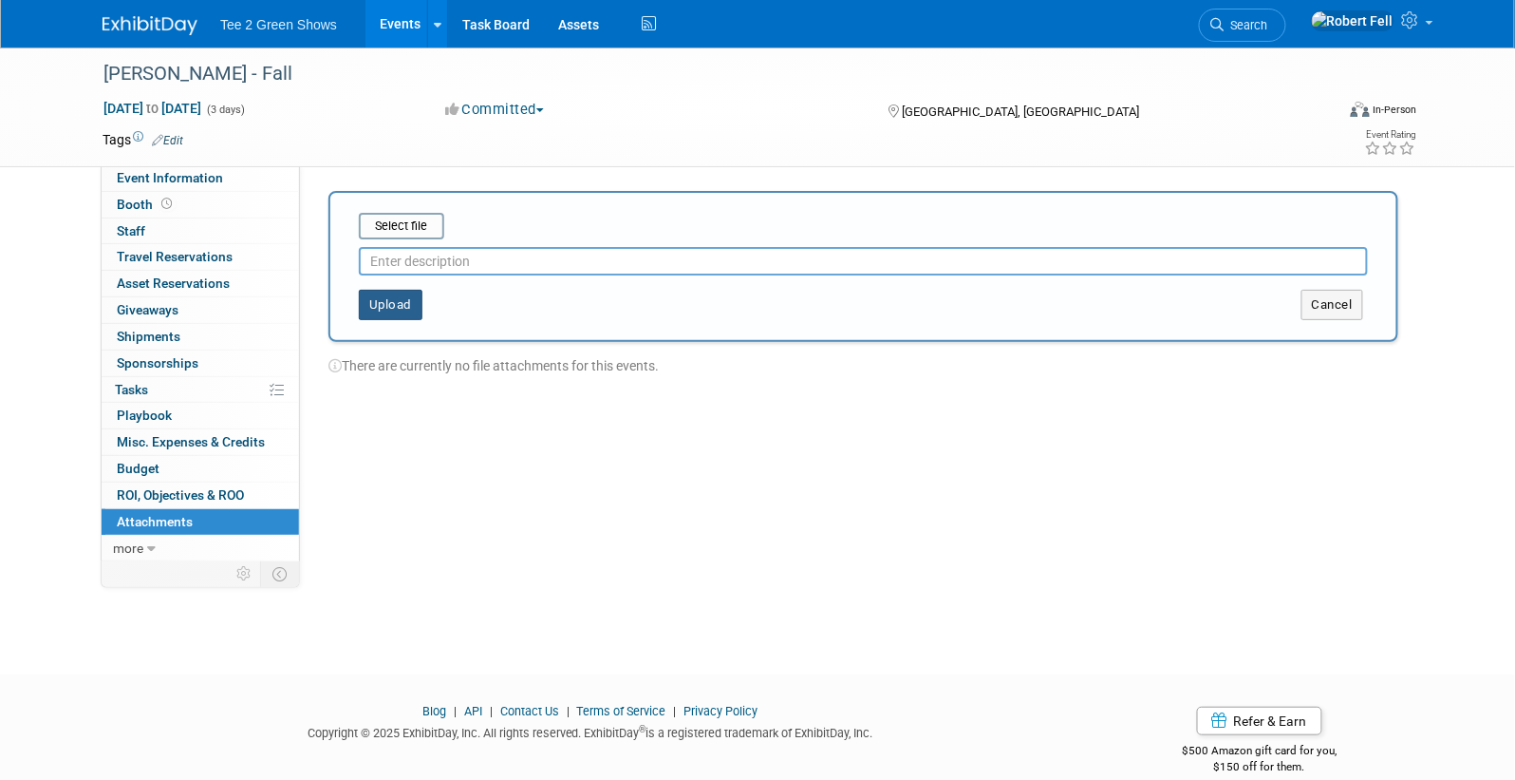
click at [404, 315] on button "Upload" at bounding box center [391, 305] width 64 height 30
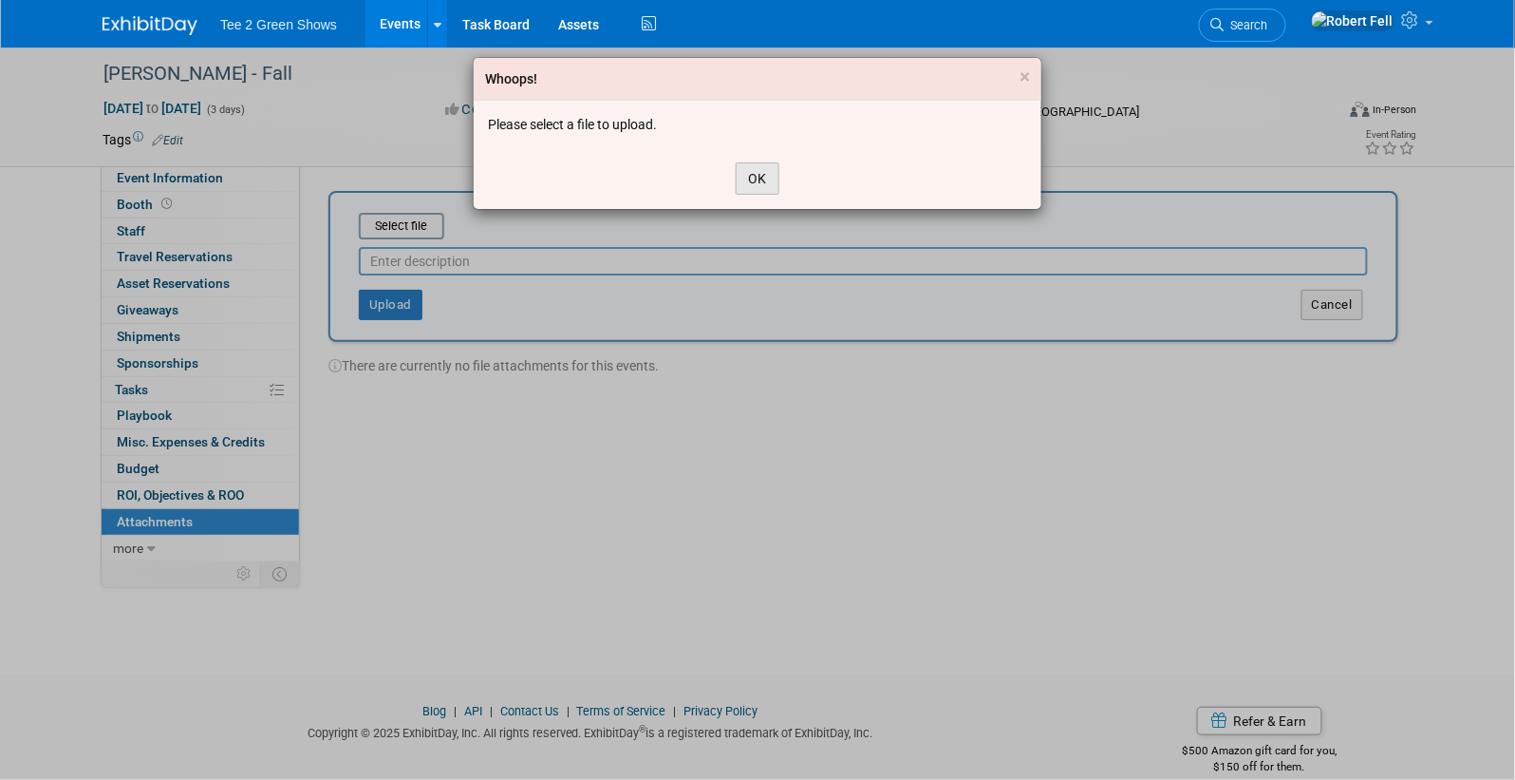
click at [753, 177] on button "OK" at bounding box center [758, 178] width 44 height 32
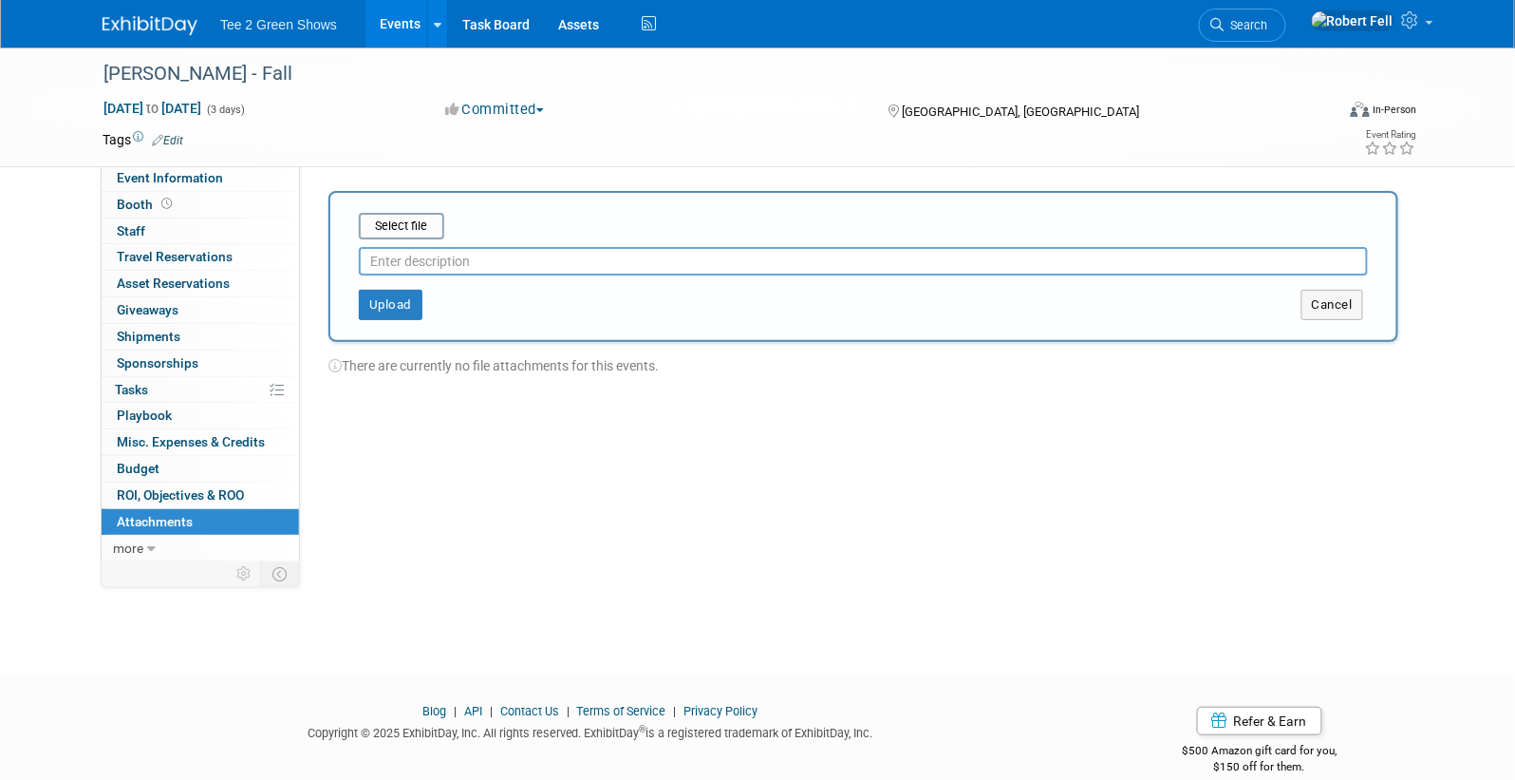
click at [432, 258] on input "text" at bounding box center [863, 261] width 1009 height 28
click at [419, 220] on input "file" at bounding box center [329, 226] width 226 height 23
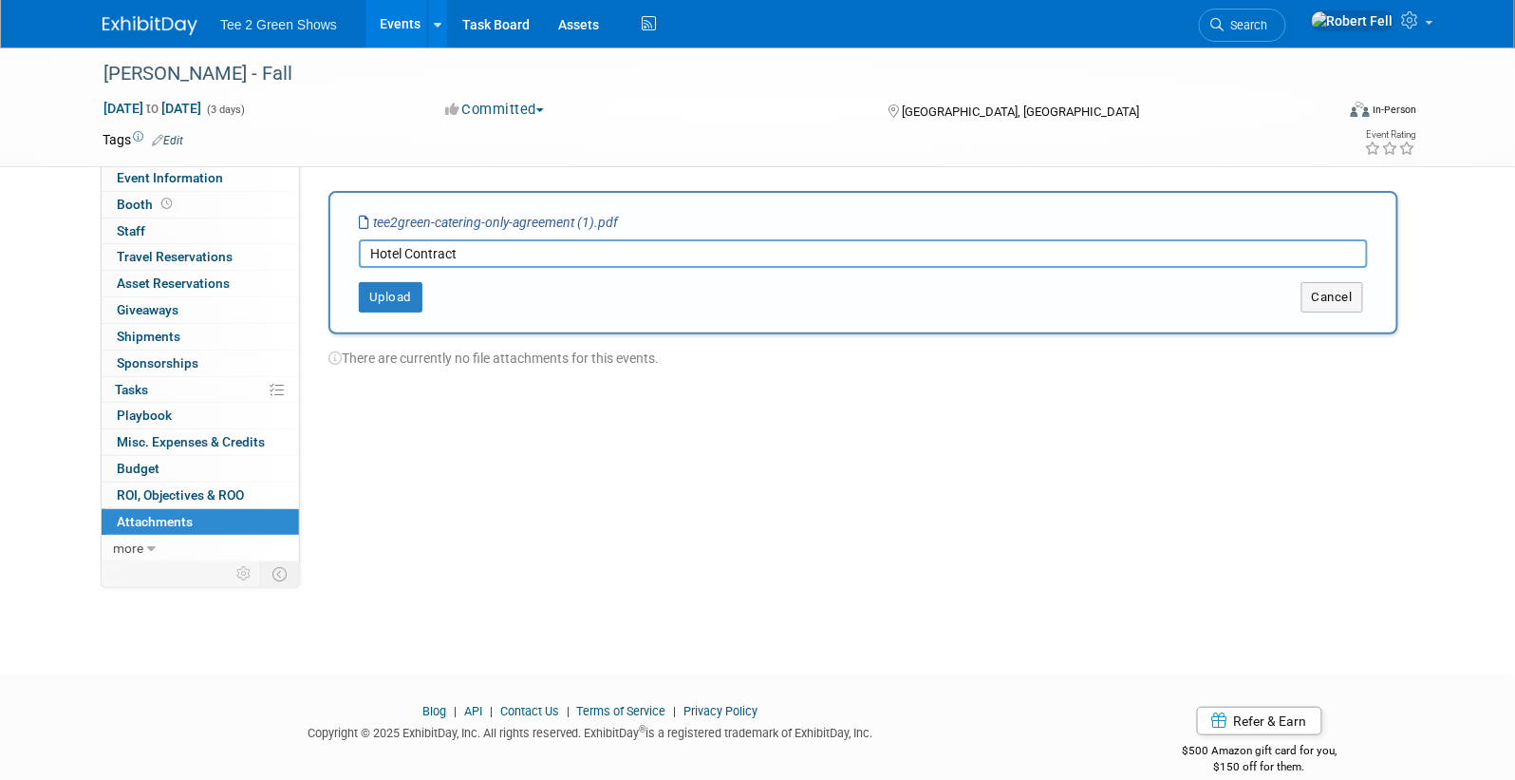
click at [392, 257] on input "Hotel Contract" at bounding box center [863, 253] width 1009 height 28
type input "Venue Contract"
click at [384, 307] on button "Upload" at bounding box center [391, 297] width 64 height 30
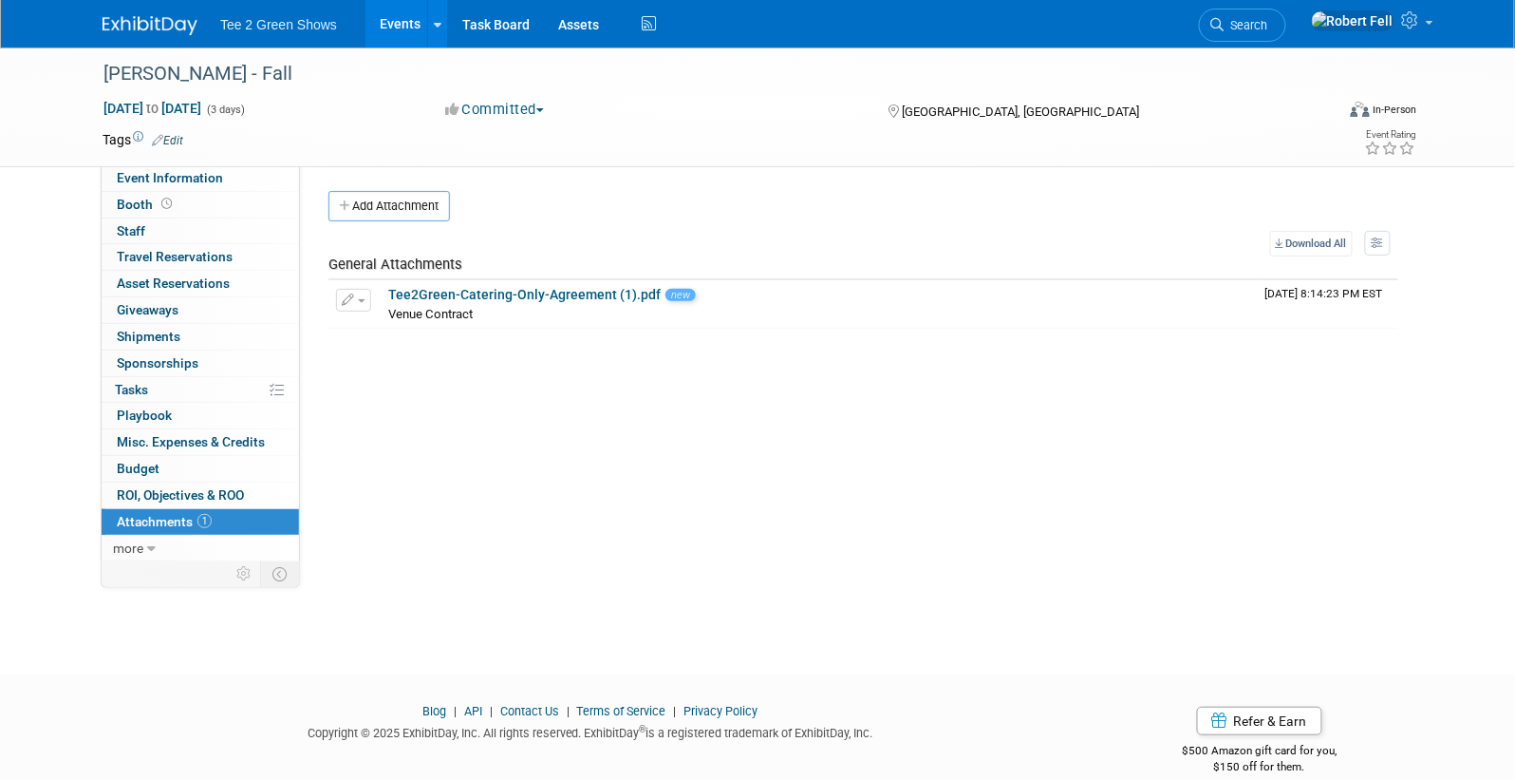
click at [165, 11] on link at bounding box center [162, 16] width 118 height 15
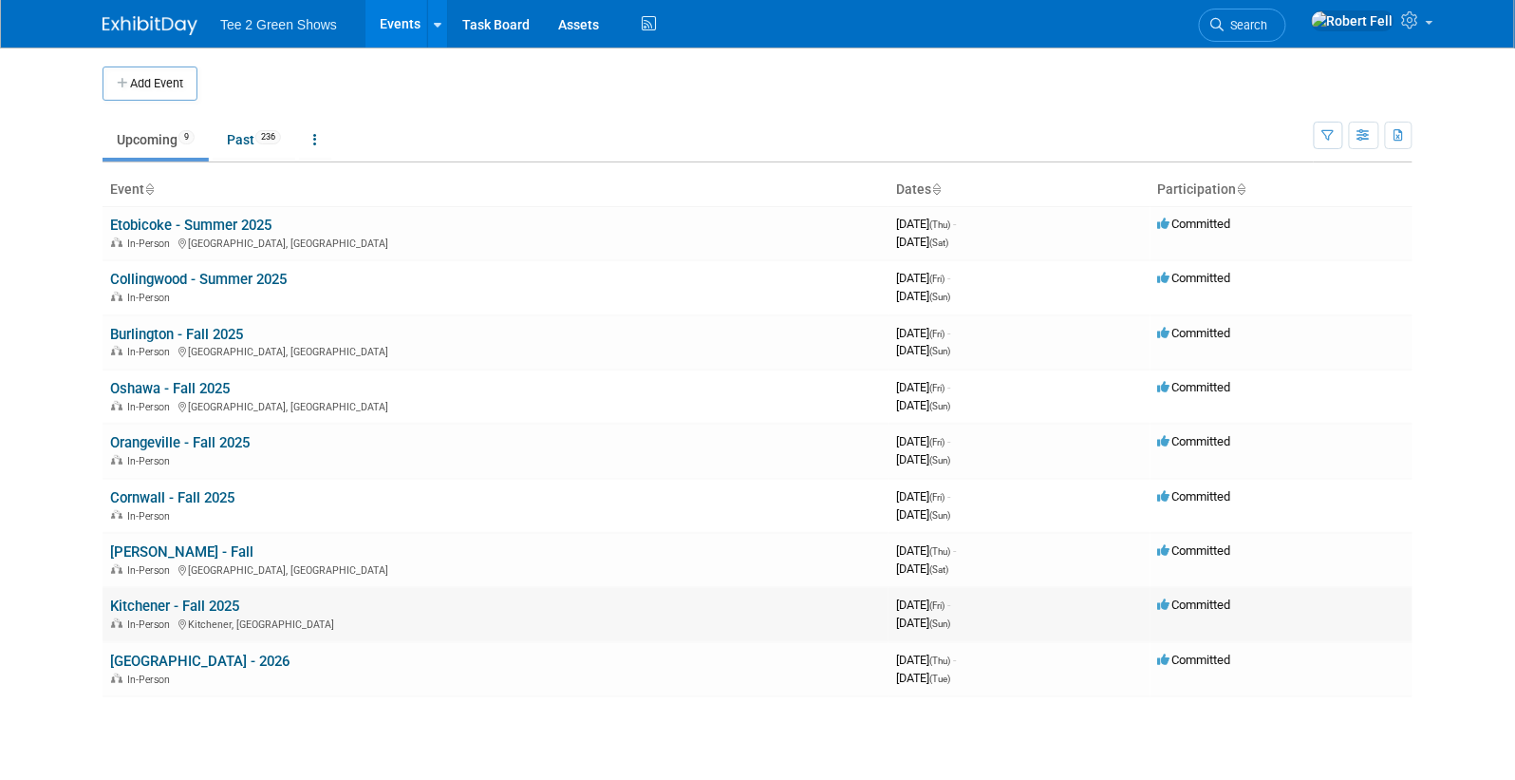
click at [184, 598] on link "Kitchener - Fall 2025" at bounding box center [174, 605] width 129 height 17
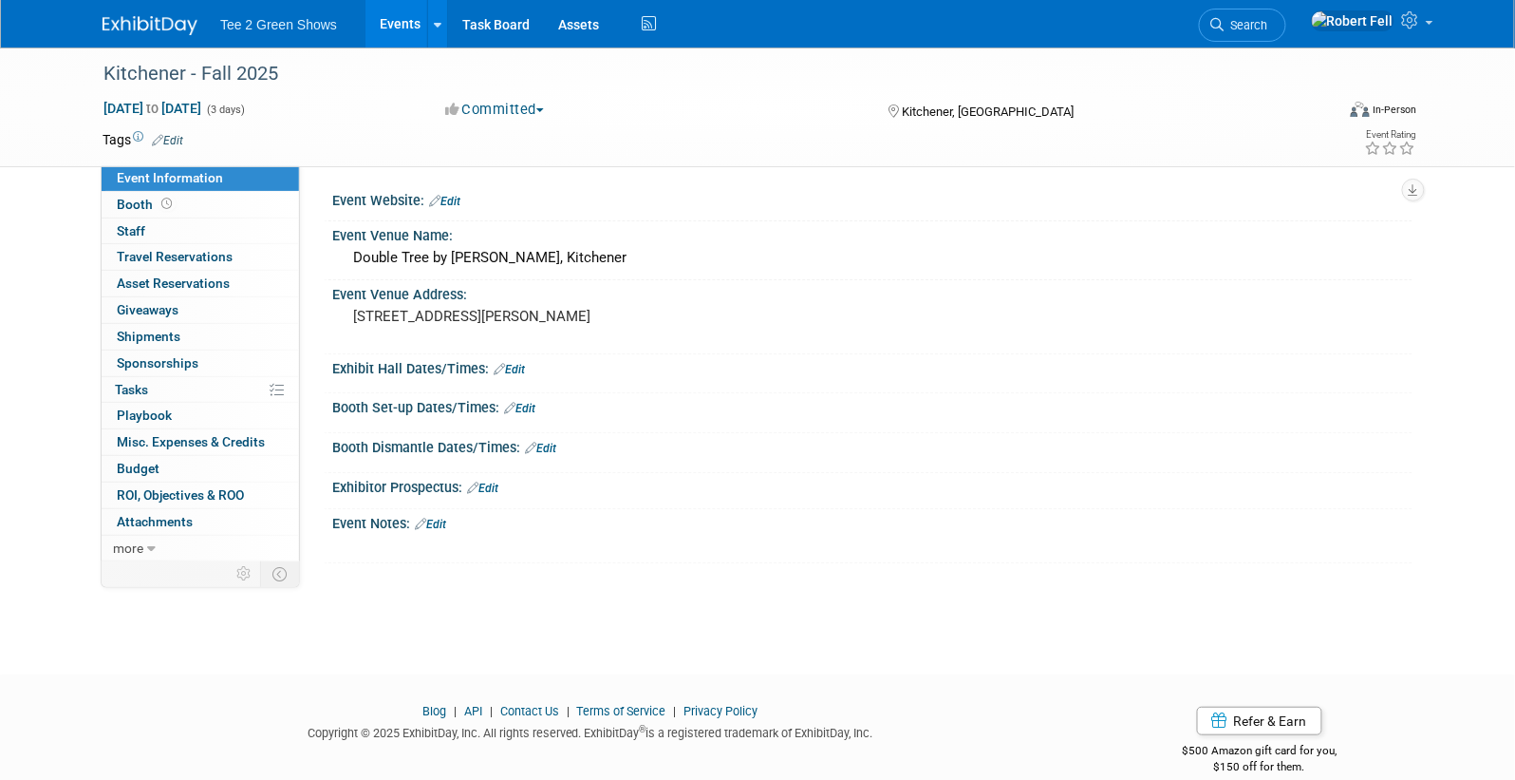
click at [514, 363] on link "Edit" at bounding box center [509, 369] width 31 height 13
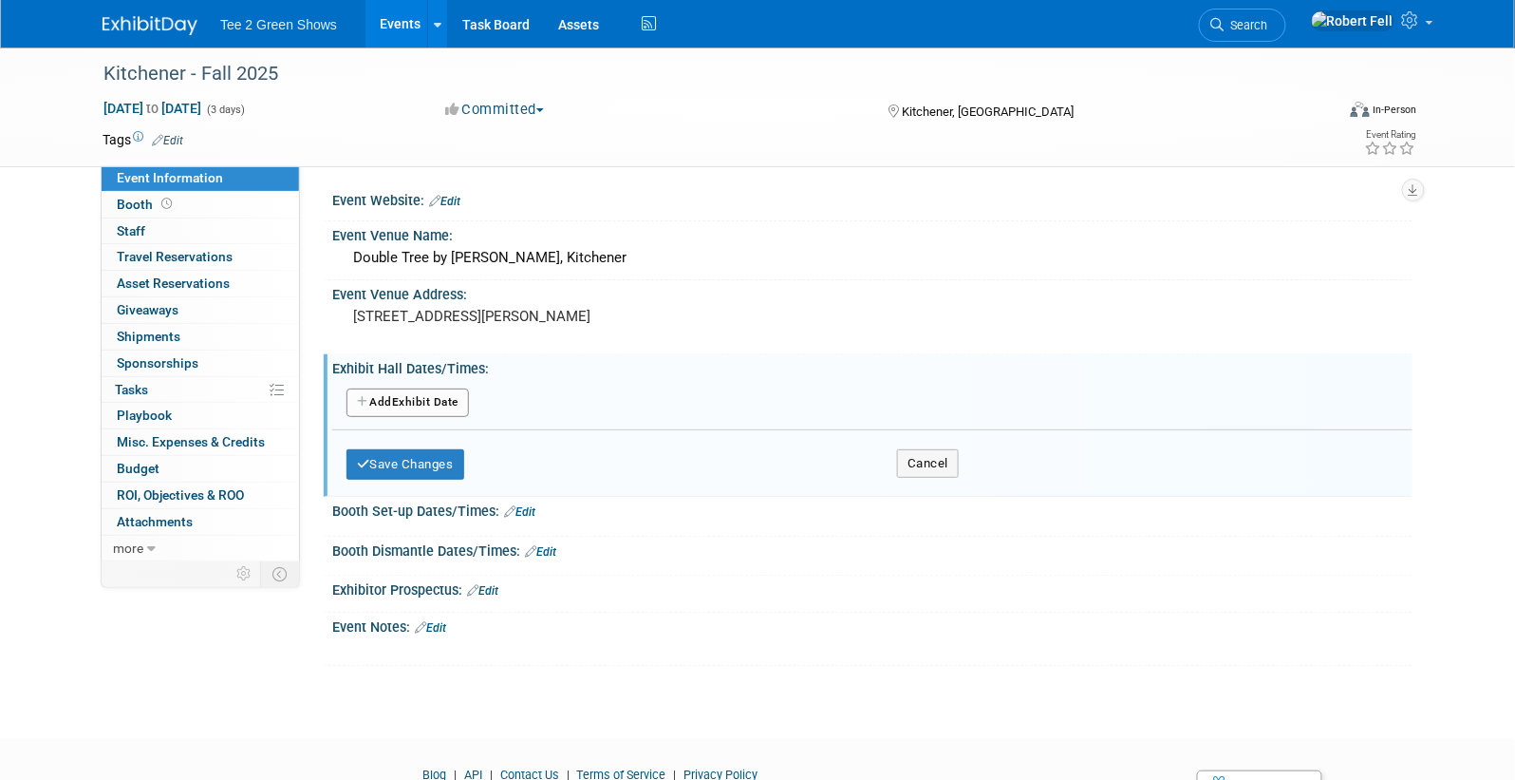
click at [429, 392] on button "Add Another Exhibit Date" at bounding box center [408, 402] width 122 height 28
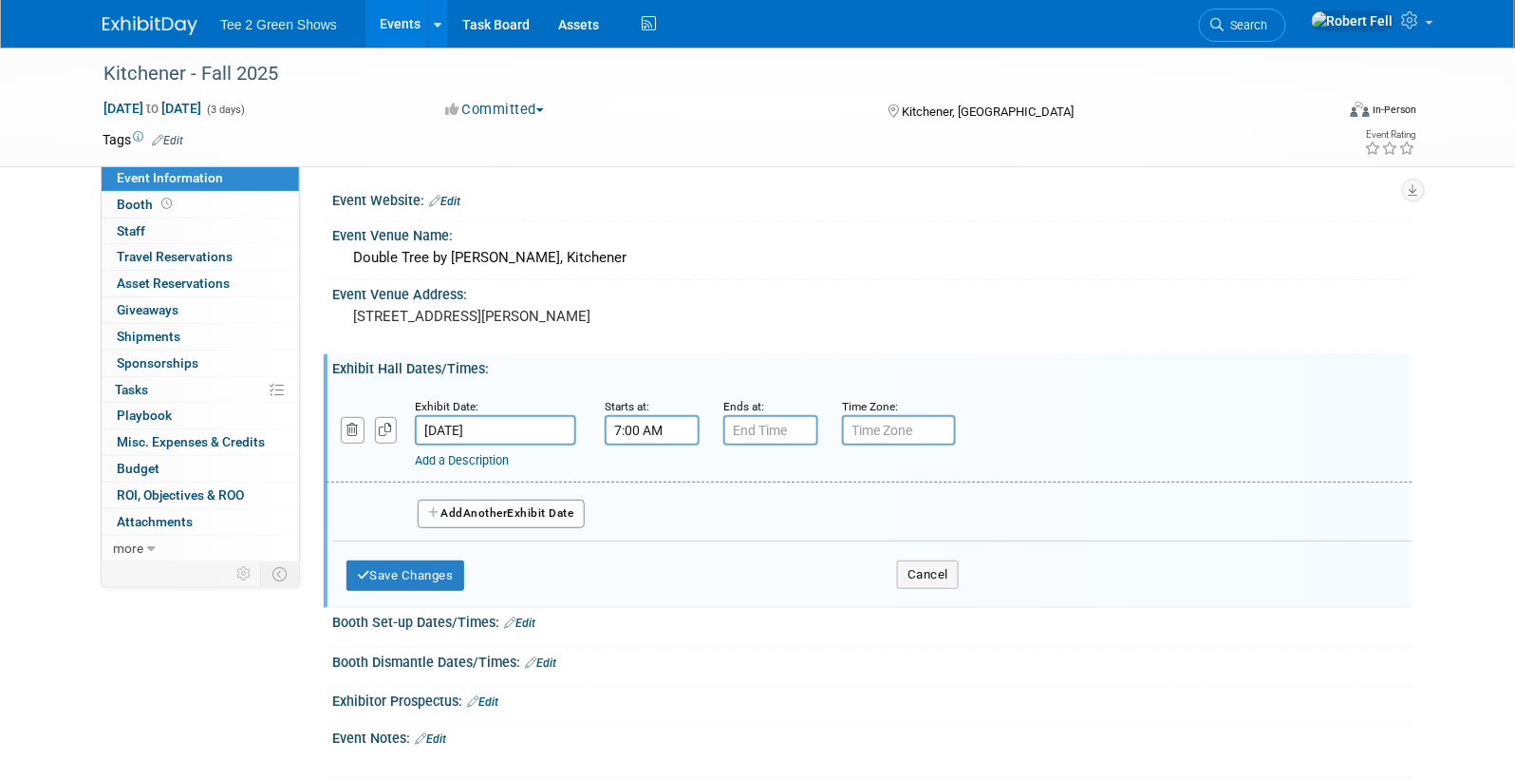
click at [643, 421] on input "7:00 AM" at bounding box center [652, 430] width 95 height 30
click at [652, 469] on span at bounding box center [648, 476] width 33 height 33
click at [651, 468] on span at bounding box center [648, 476] width 33 height 33
type input "10:00 AM"
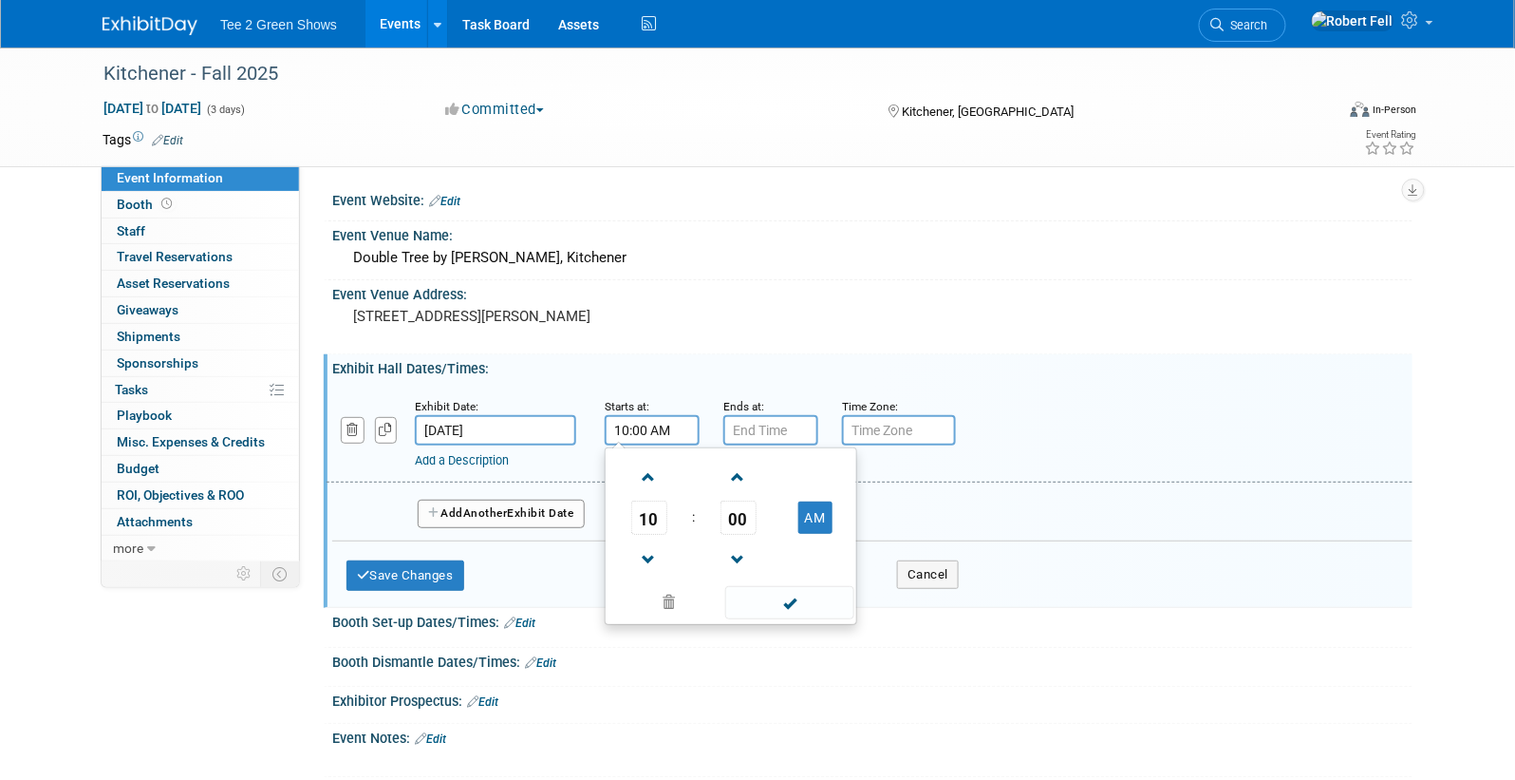
type input "7:00 PM"
click at [768, 436] on input "7:00 PM" at bounding box center [770, 430] width 95 height 30
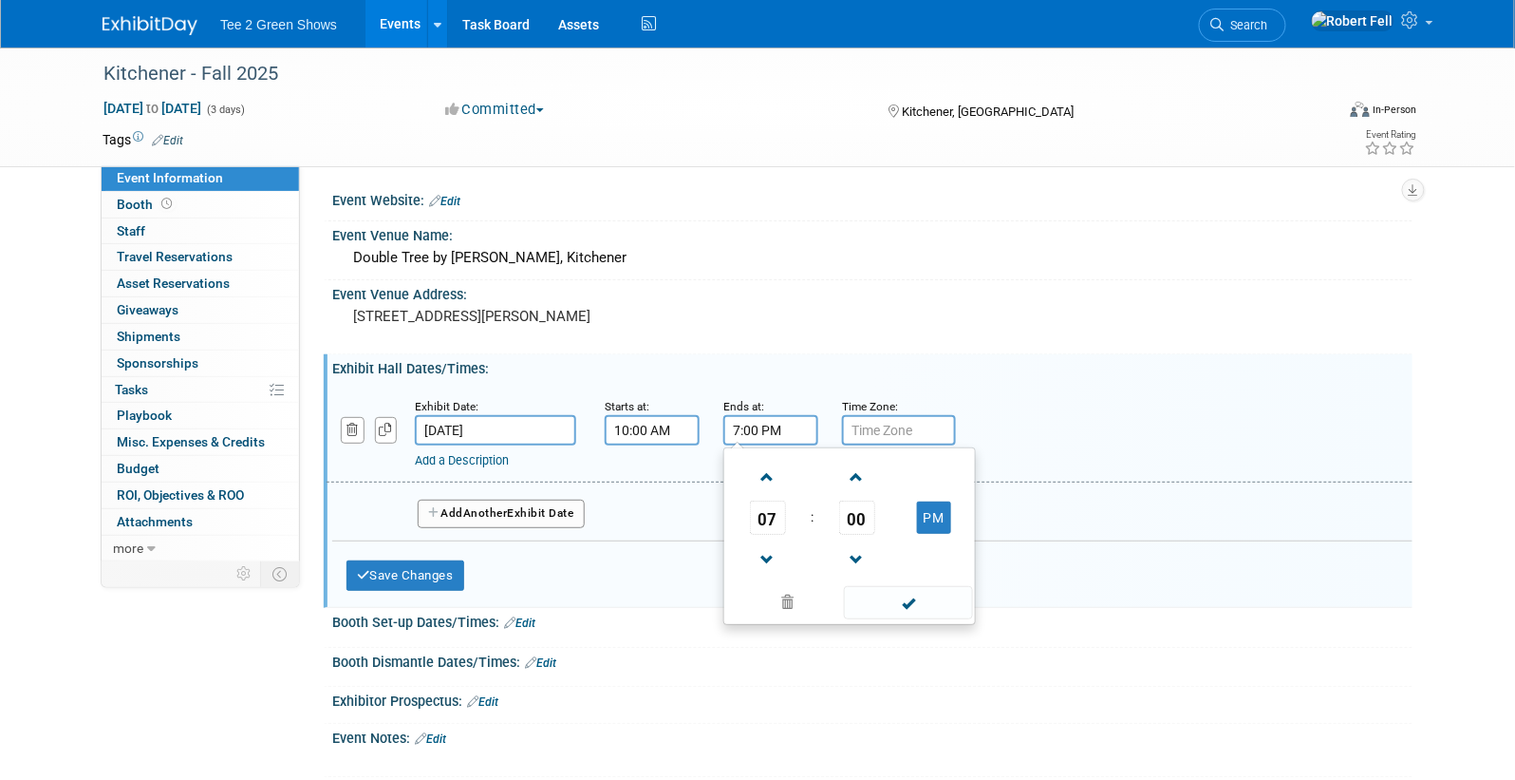
click at [633, 552] on div "Save Changes Cancel" at bounding box center [653, 570] width 612 height 59
click at [460, 459] on link "Add a Description" at bounding box center [462, 460] width 94 height 14
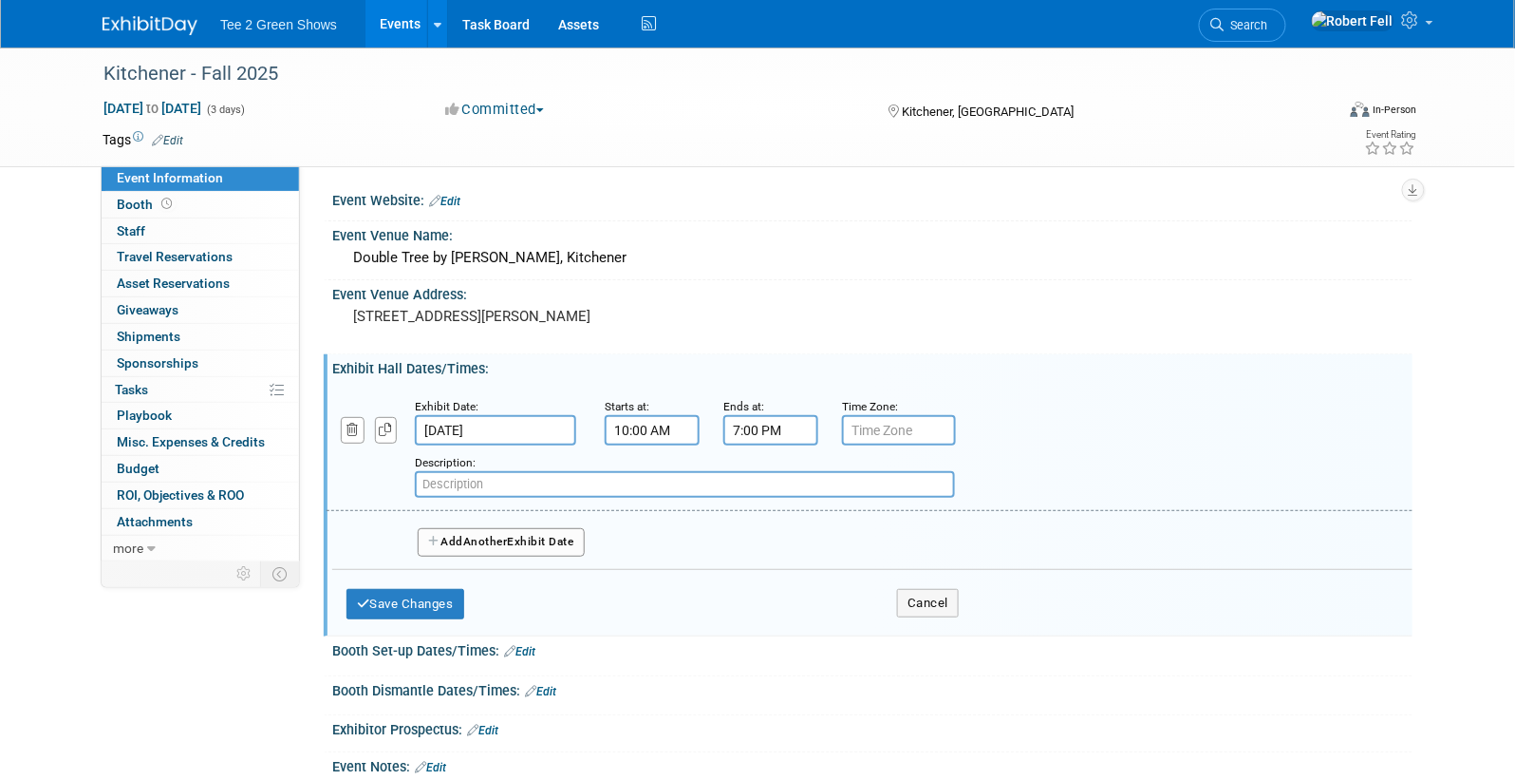
click at [557, 535] on button "Add Another Exhibit Date" at bounding box center [501, 542] width 167 height 28
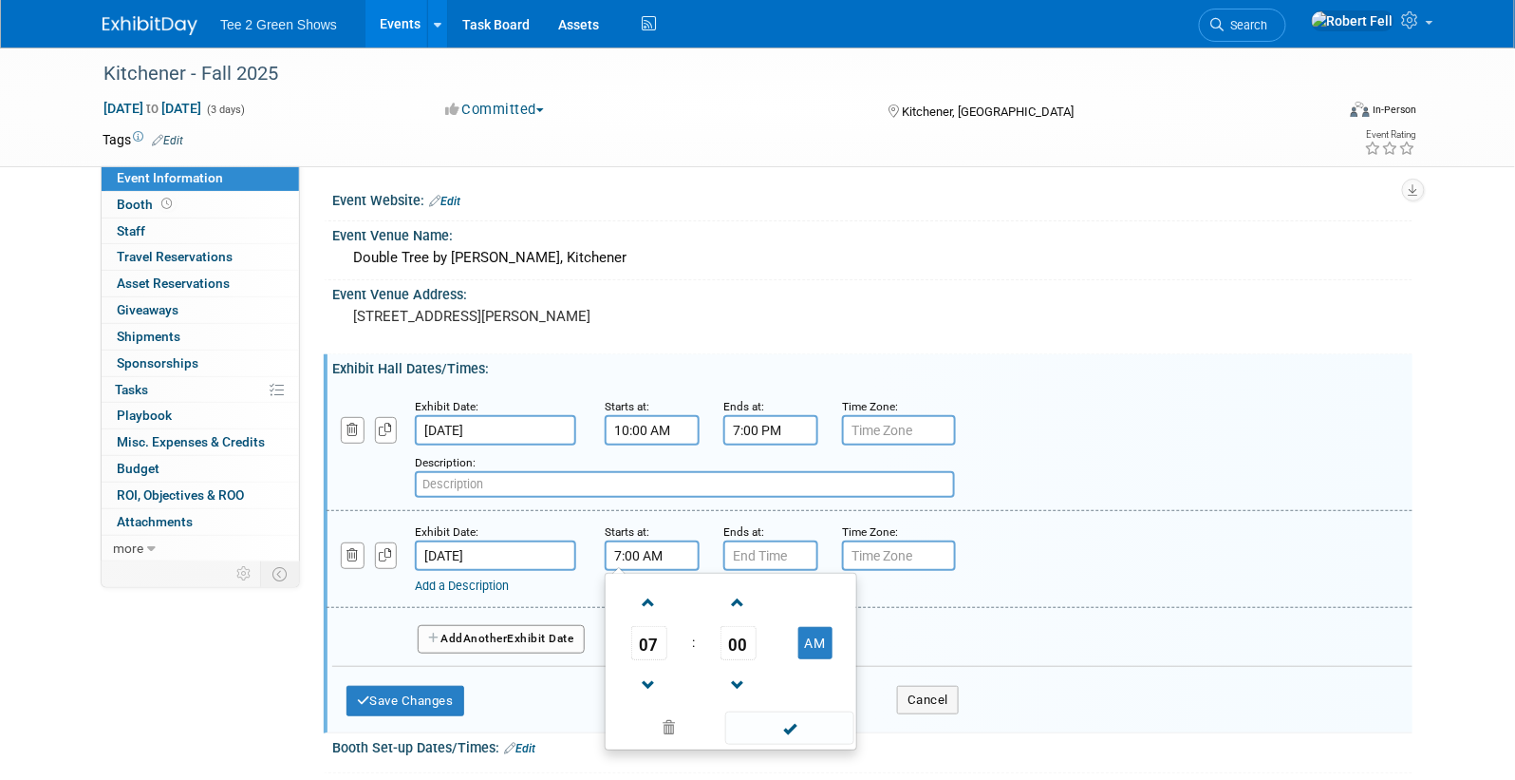
click at [650, 554] on input "7:00 AM" at bounding box center [652, 555] width 95 height 30
click at [656, 589] on span at bounding box center [648, 602] width 33 height 33
type input "9:00 AM"
click at [786, 537] on div "Ends at:" at bounding box center [768, 545] width 90 height 49
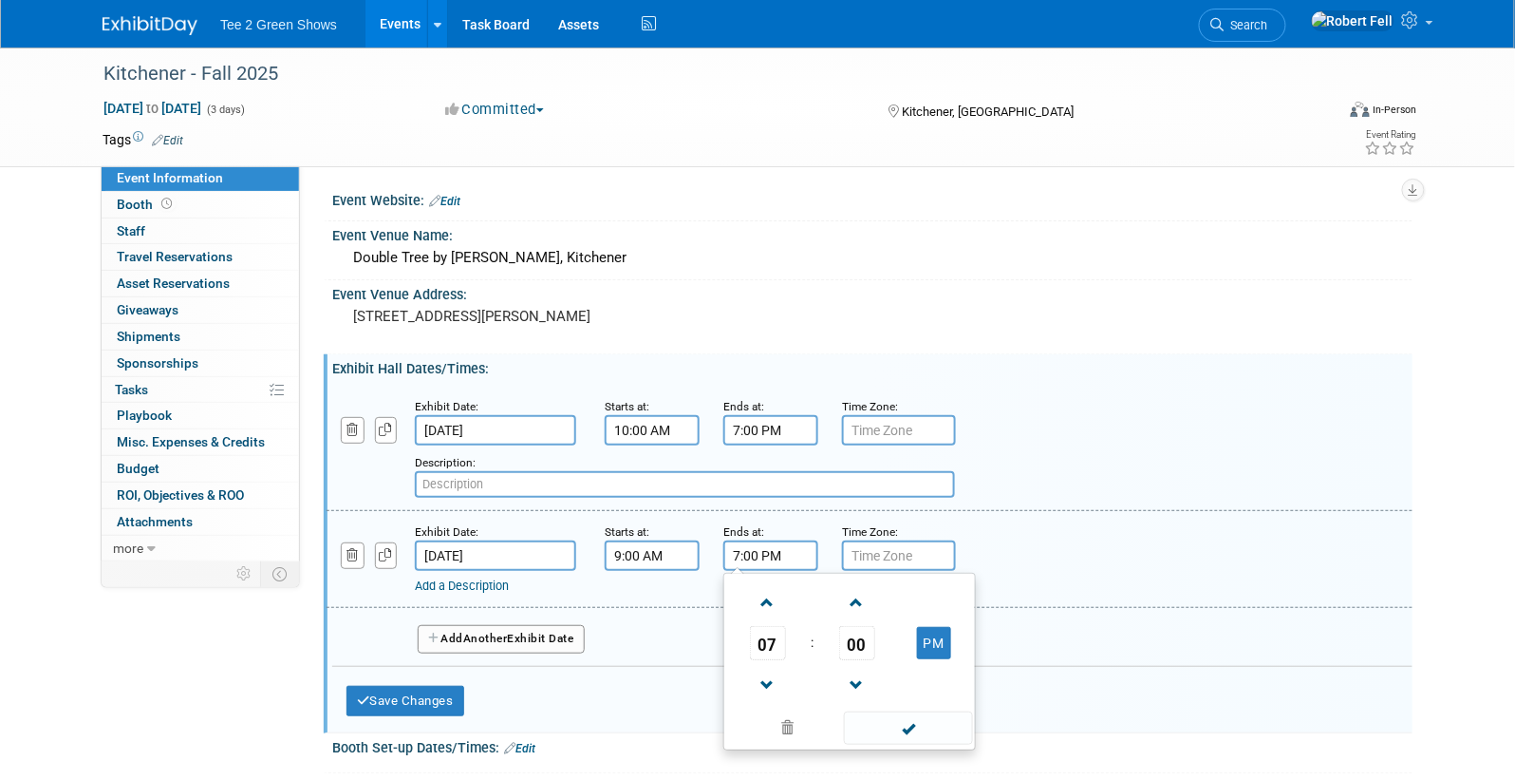
click at [773, 553] on input "7:00 PM" at bounding box center [770, 555] width 95 height 30
click at [761, 708] on td at bounding box center [785, 726] width 115 height 37
click at [760, 687] on span at bounding box center [767, 684] width 33 height 33
type input "5:00 PM"
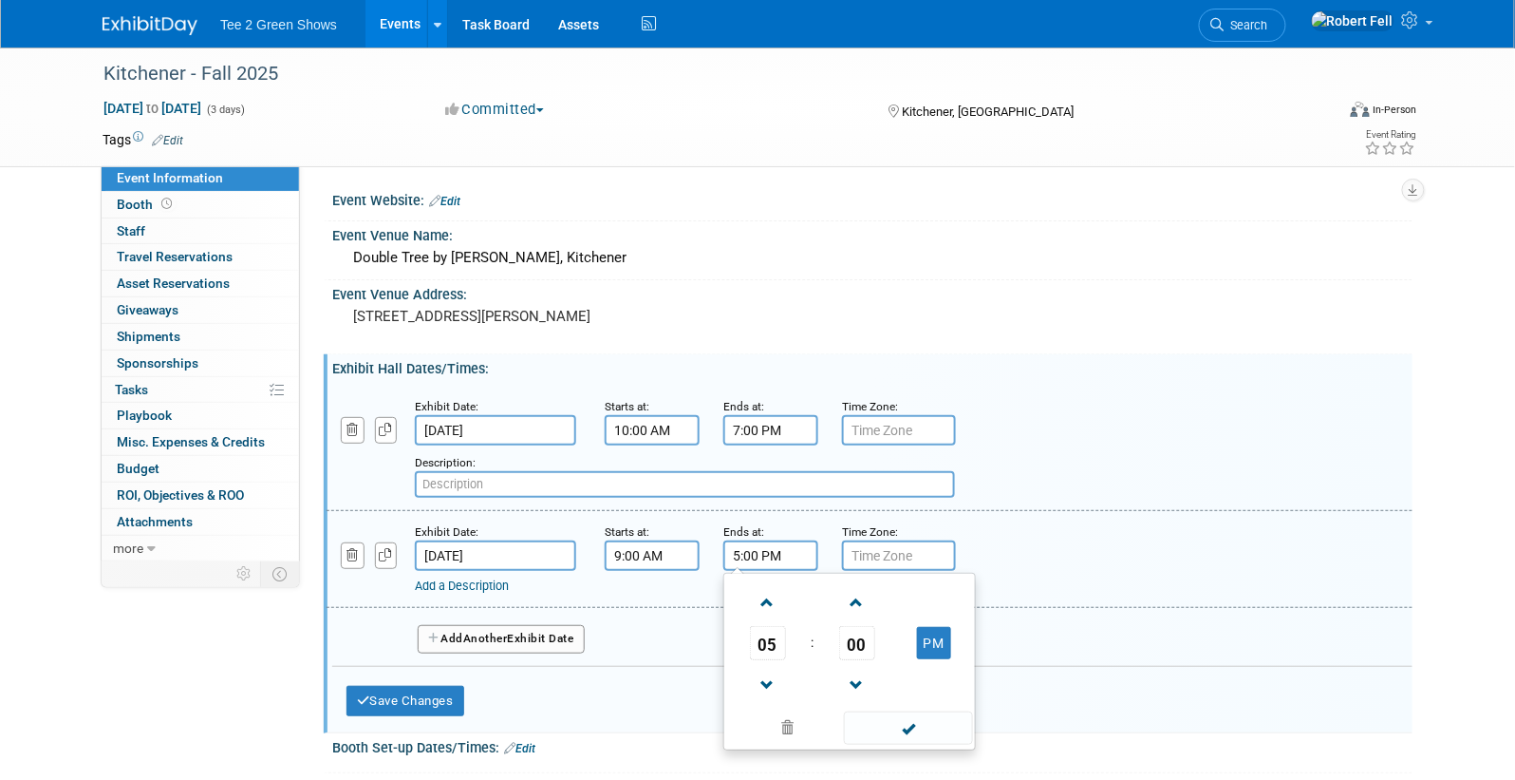
click at [516, 641] on button "Add Another Exhibit Date" at bounding box center [501, 639] width 167 height 28
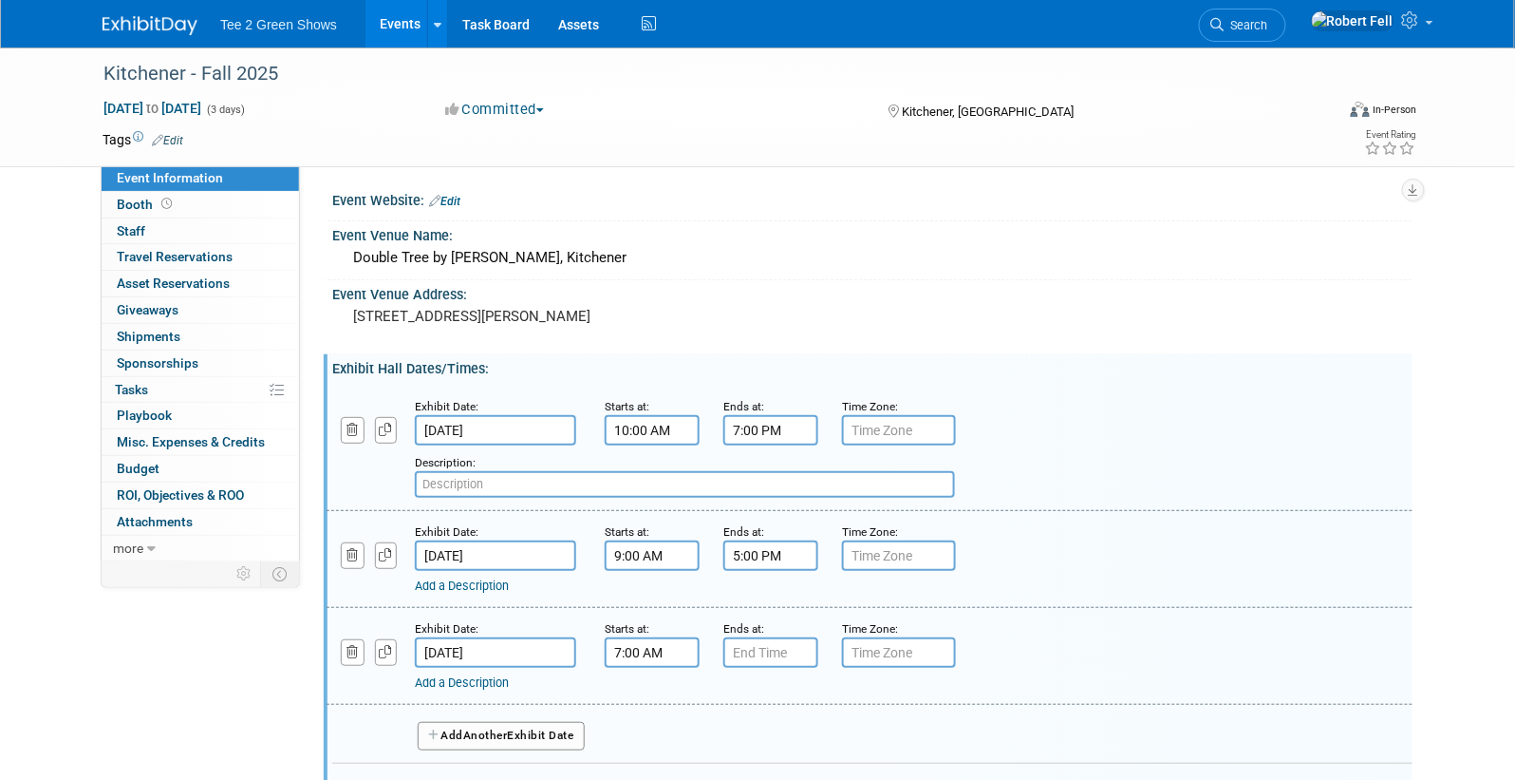
click at [669, 645] on input "7:00 AM" at bounding box center [652, 652] width 95 height 30
click at [642, 683] on span at bounding box center [648, 699] width 33 height 33
type input "9:00 AM"
click at [780, 643] on input "7:00 PM" at bounding box center [770, 652] width 95 height 30
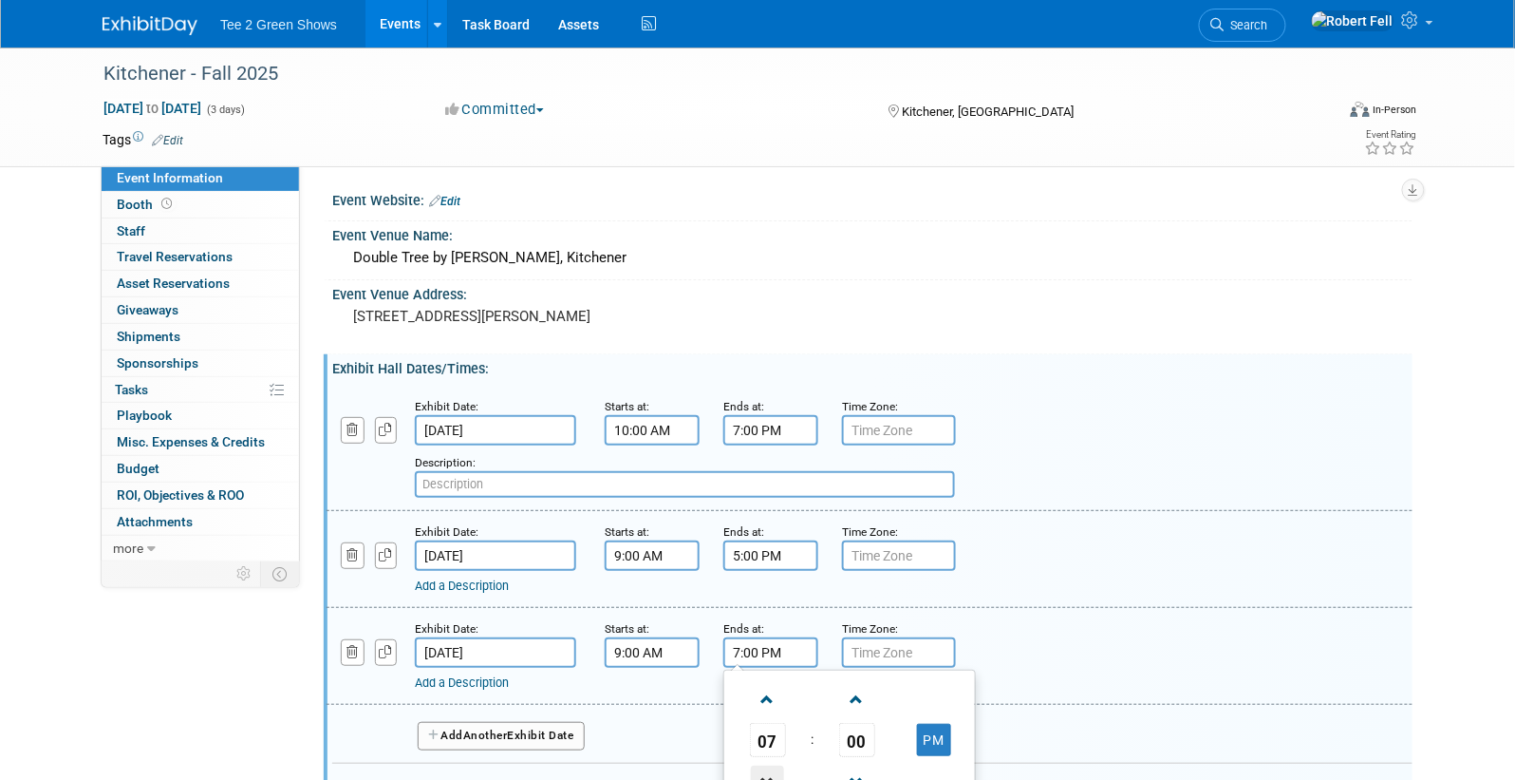
click at [779, 768] on span at bounding box center [767, 781] width 33 height 33
click at [777, 767] on span at bounding box center [767, 781] width 33 height 33
click at [776, 767] on span at bounding box center [767, 781] width 33 height 33
type input "4:00 PM"
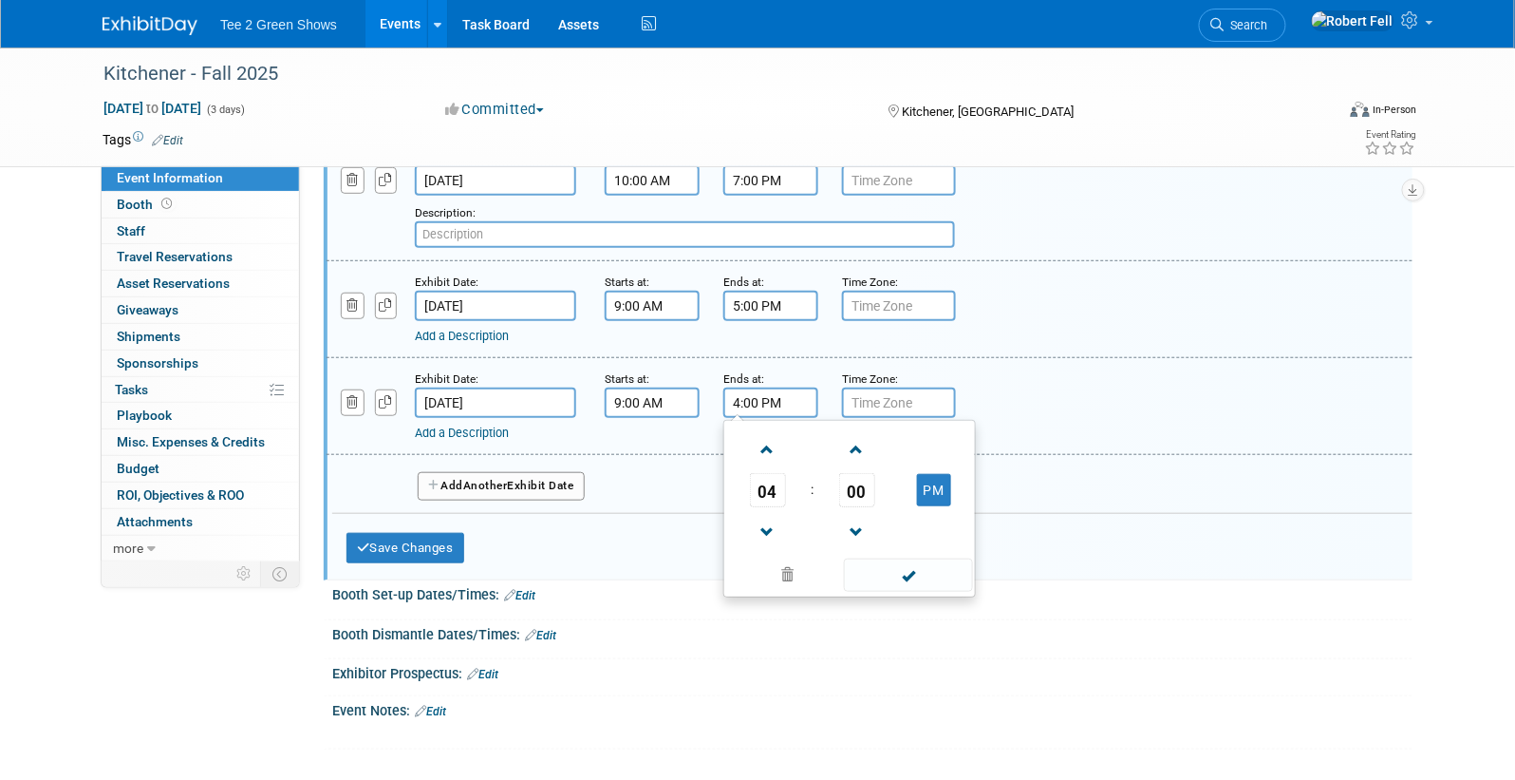
scroll to position [414, 0]
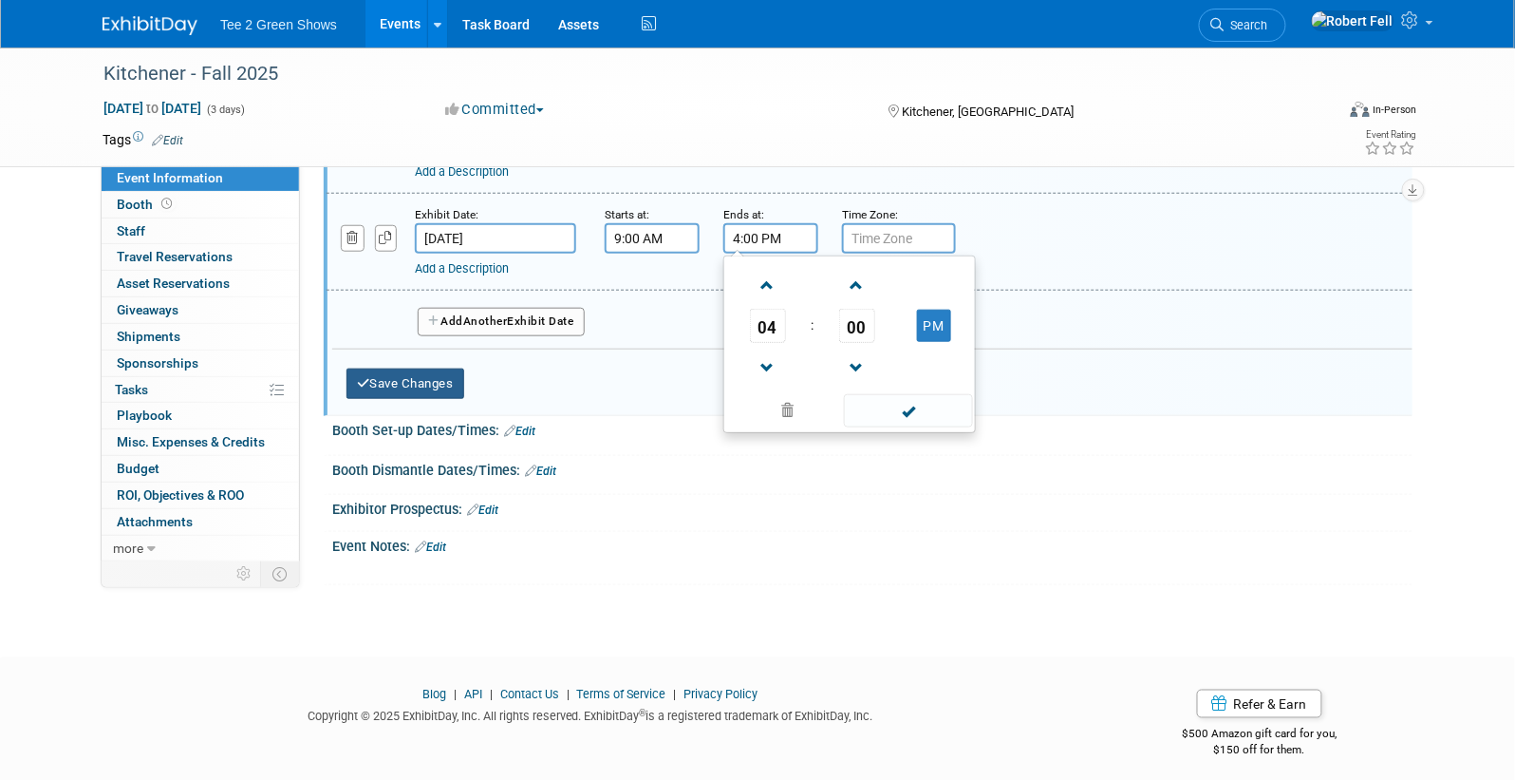
click at [418, 379] on button "Save Changes" at bounding box center [406, 383] width 118 height 30
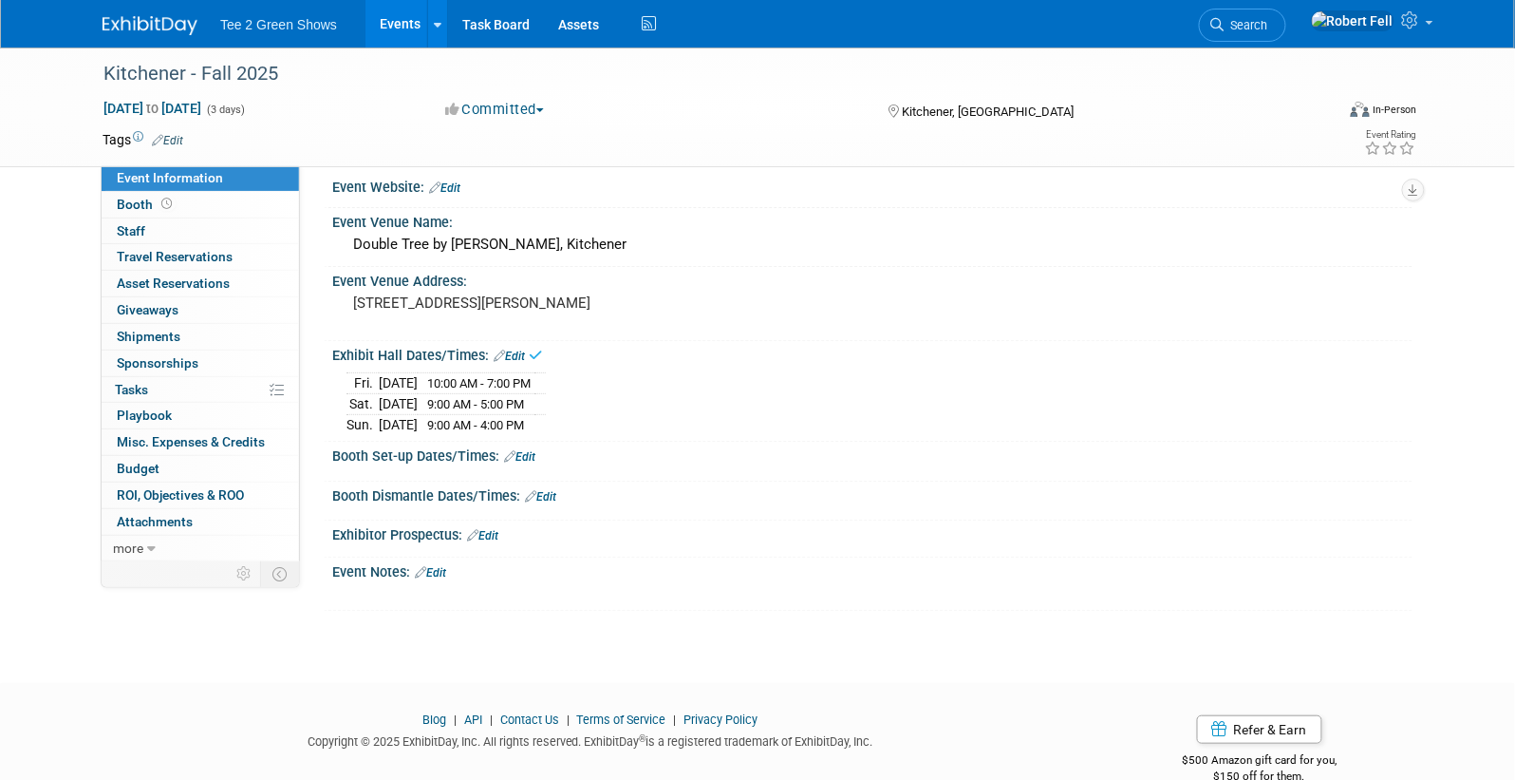
scroll to position [0, 0]
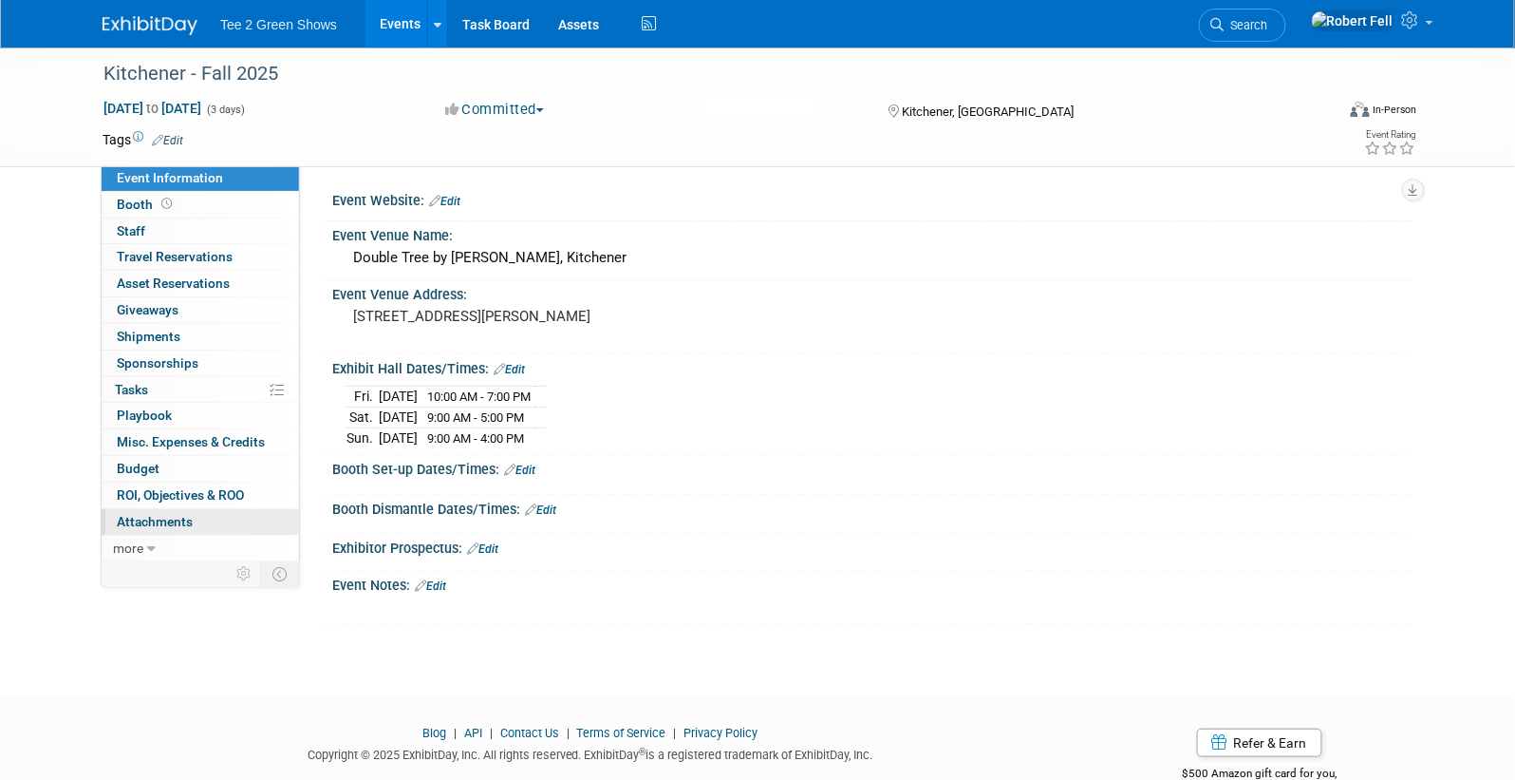
click at [219, 509] on link "0 Attachments 0" at bounding box center [200, 522] width 197 height 26
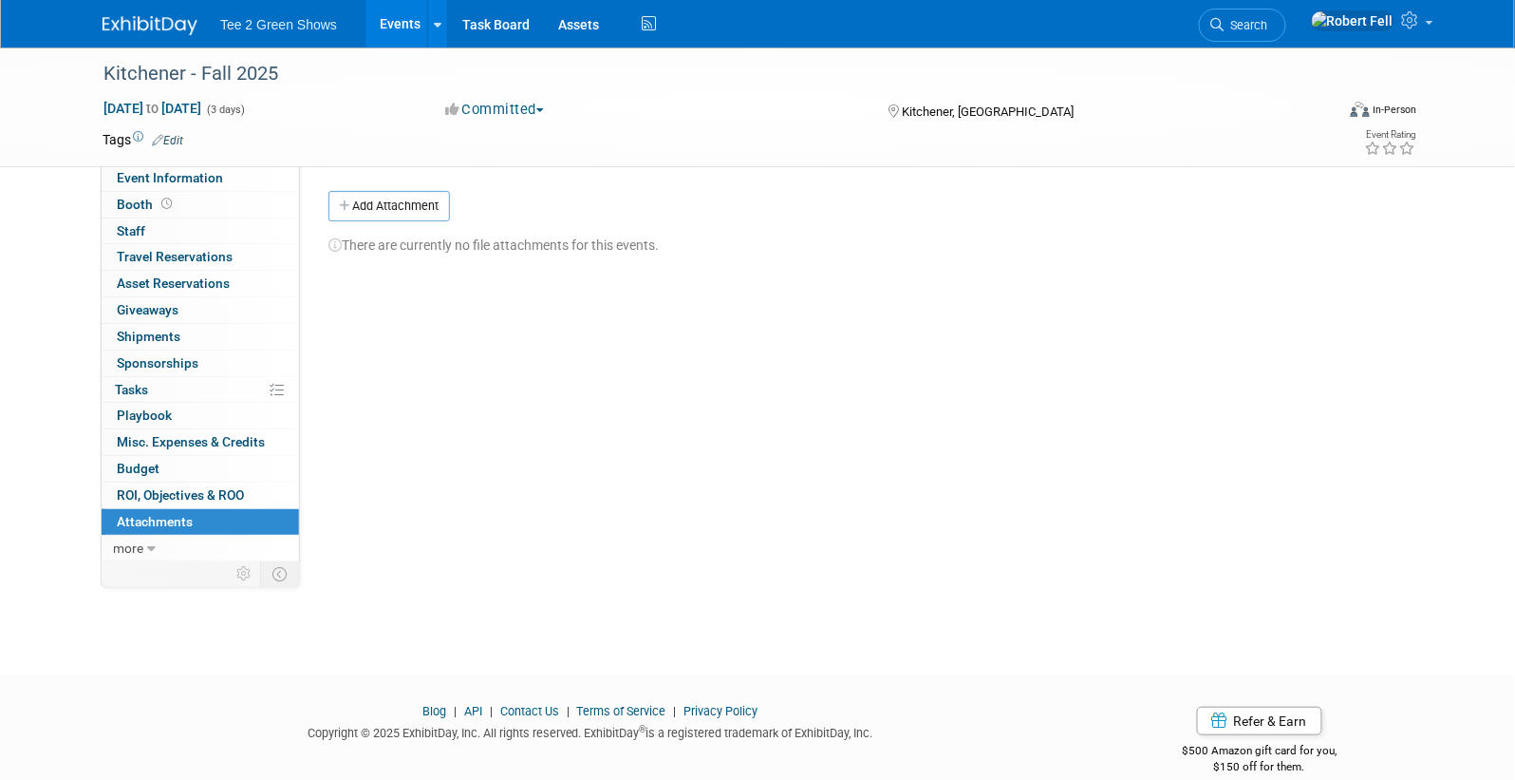
click at [410, 189] on div "Event Website: Edit Event Venue Name: Double Tree by Hilton, Kitchener Event Ve…" at bounding box center [856, 360] width 1113 height 390
click at [405, 203] on button "Add Attachment" at bounding box center [390, 206] width 122 height 30
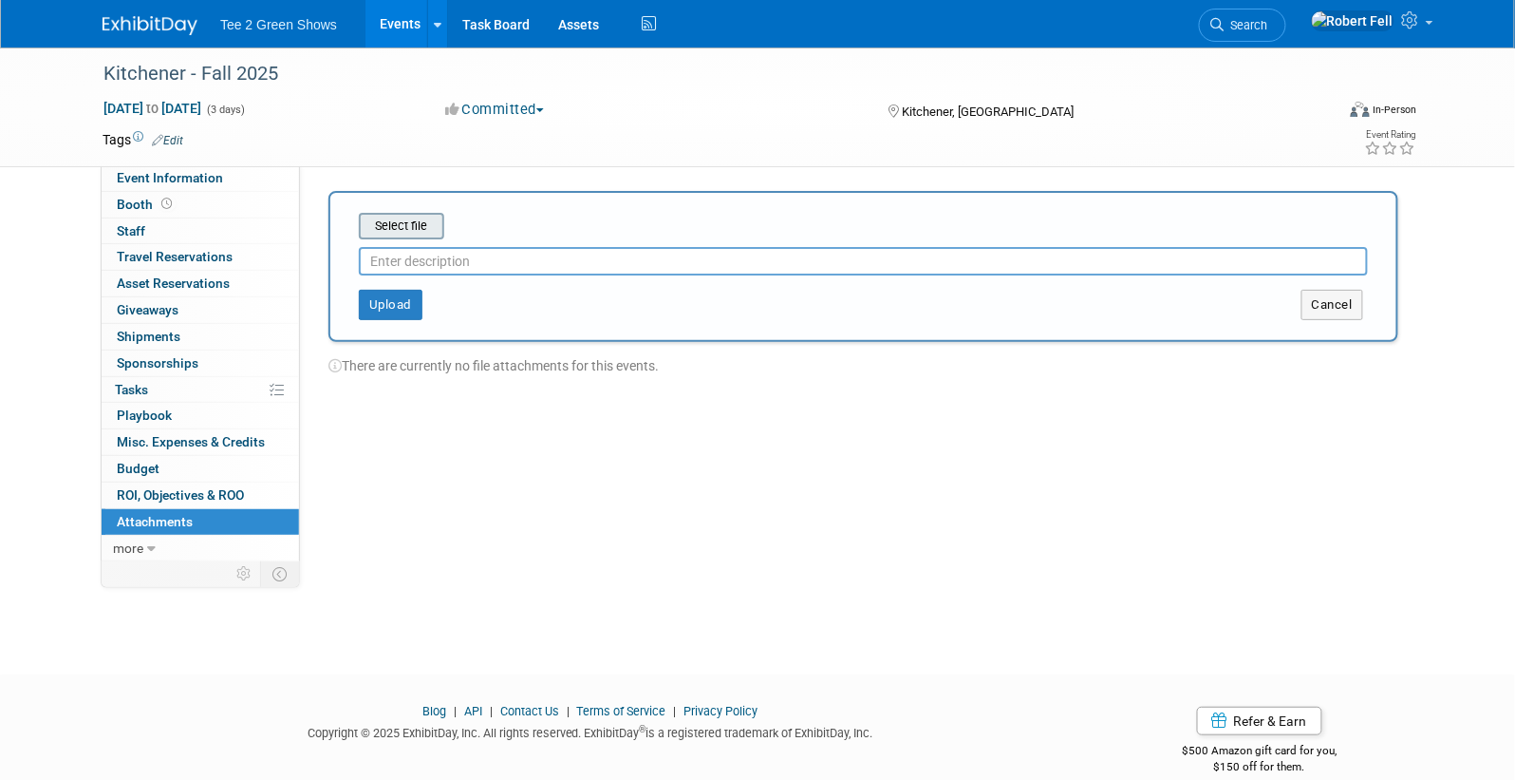
click at [413, 235] on input "file" at bounding box center [329, 226] width 226 height 23
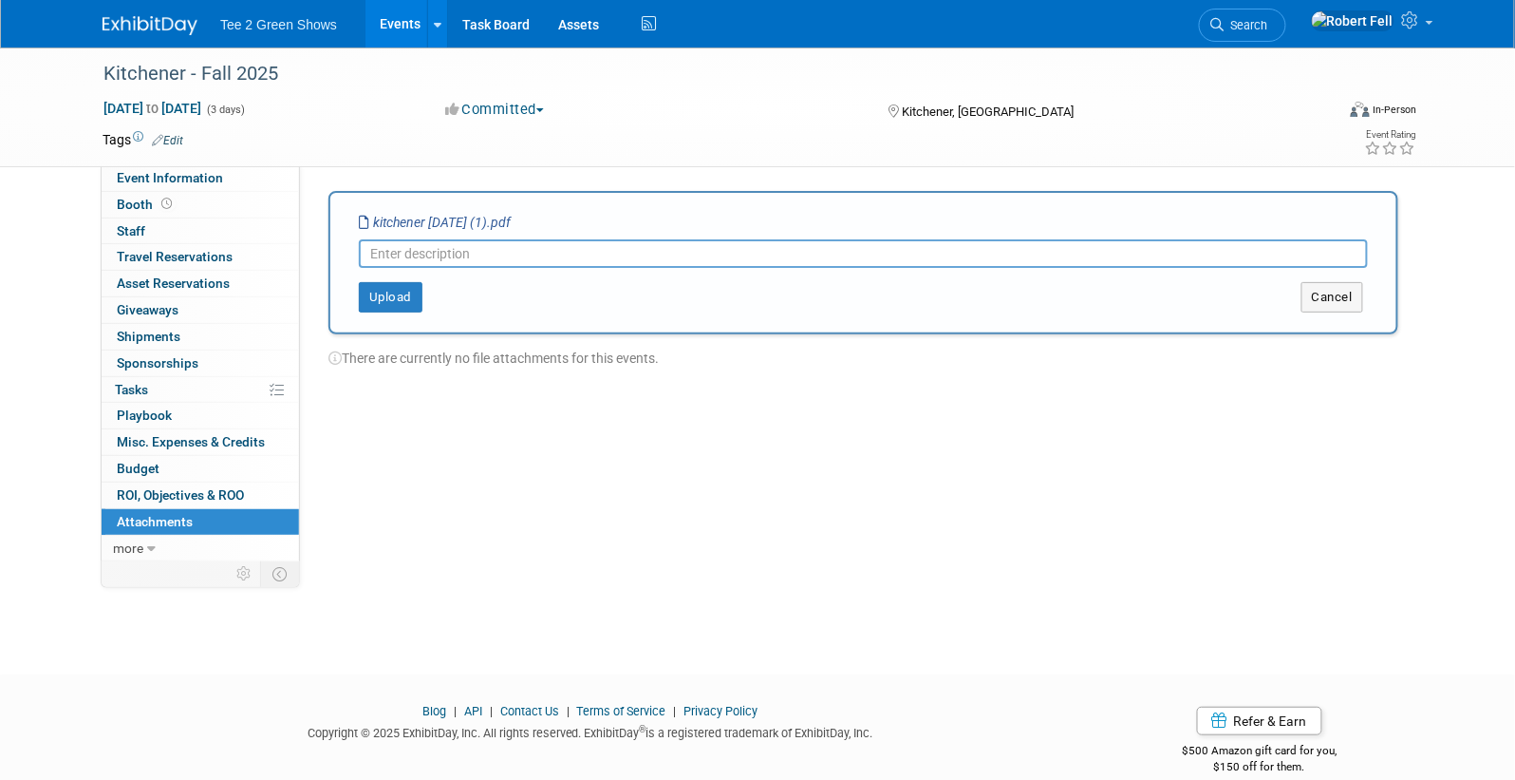
click at [424, 253] on input "text" at bounding box center [863, 253] width 1009 height 28
type input "Venue Contract"
click at [381, 295] on button "Upload" at bounding box center [391, 297] width 64 height 30
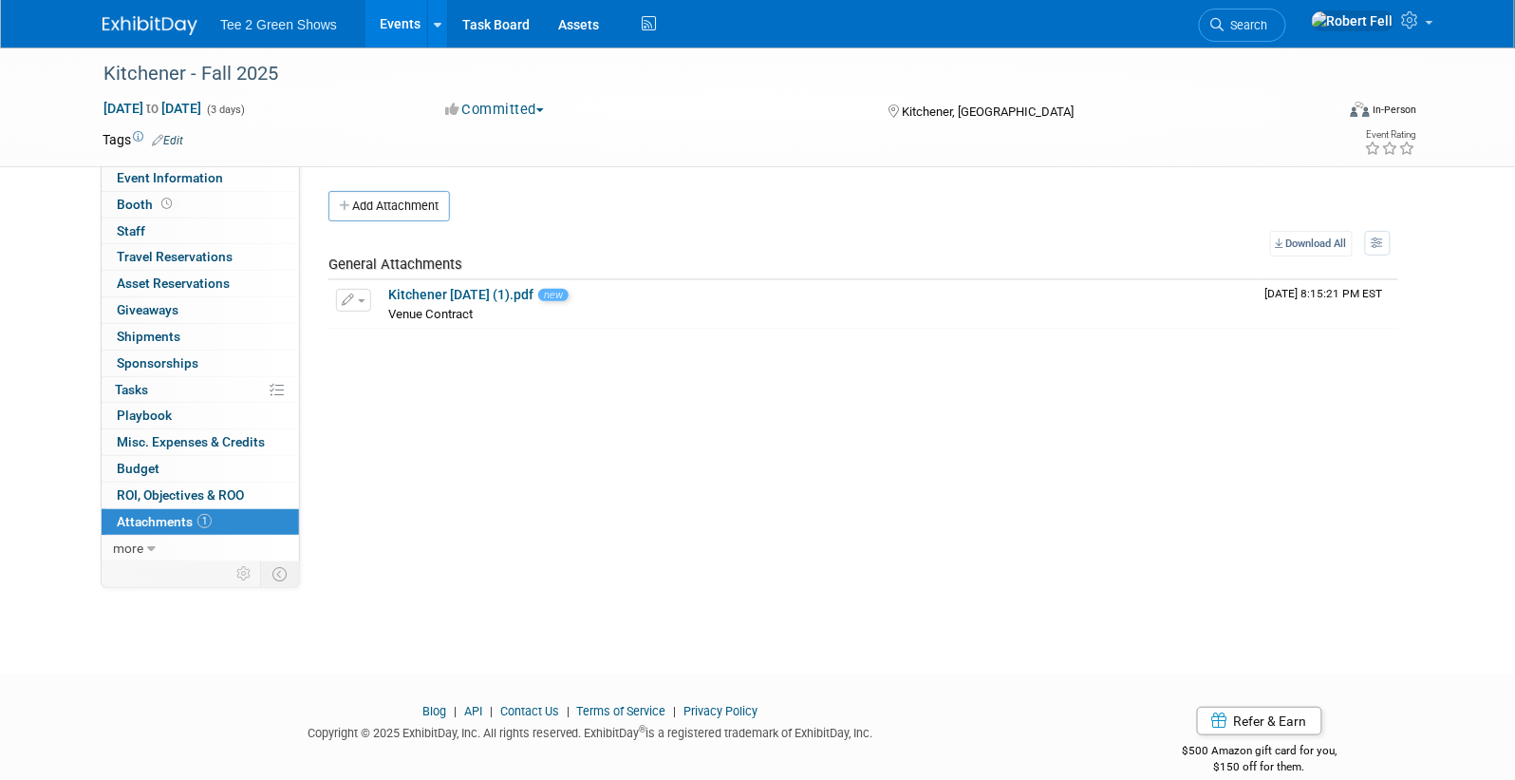
click at [160, 17] on img at bounding box center [150, 25] width 95 height 19
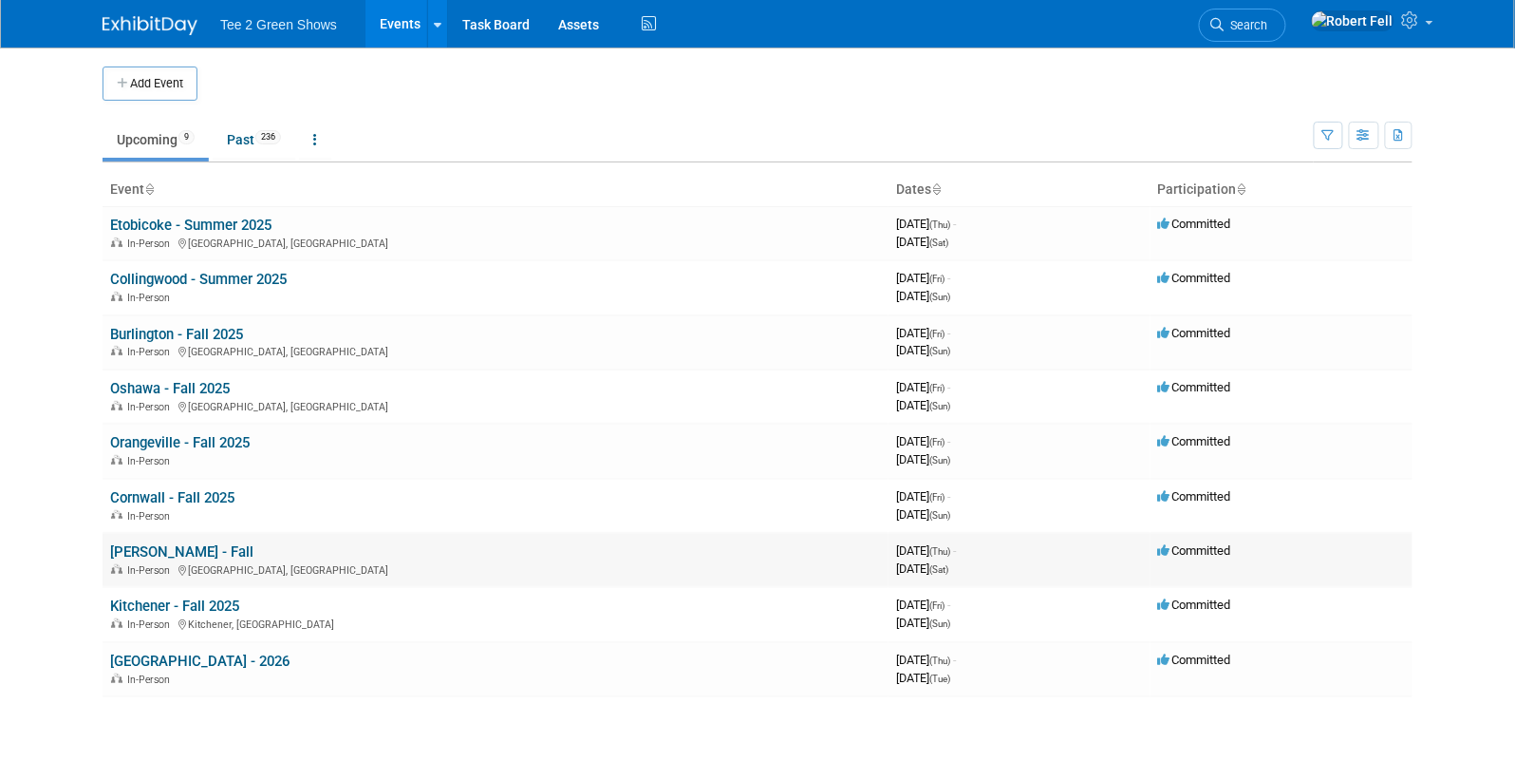
click at [182, 545] on link "[PERSON_NAME] - Fall" at bounding box center [181, 551] width 143 height 17
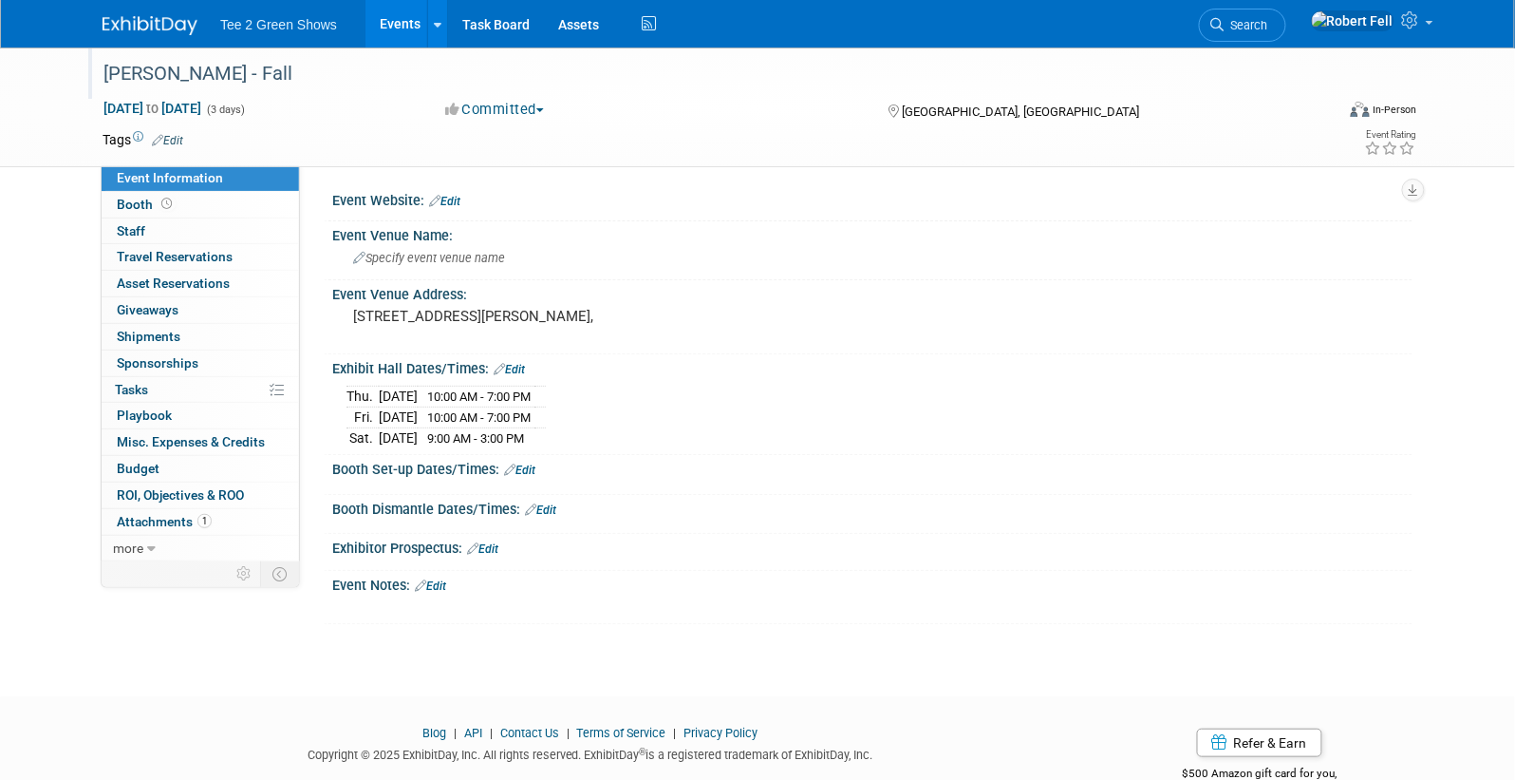
click at [246, 80] on div "Hamilton - Fall" at bounding box center [701, 74] width 1209 height 34
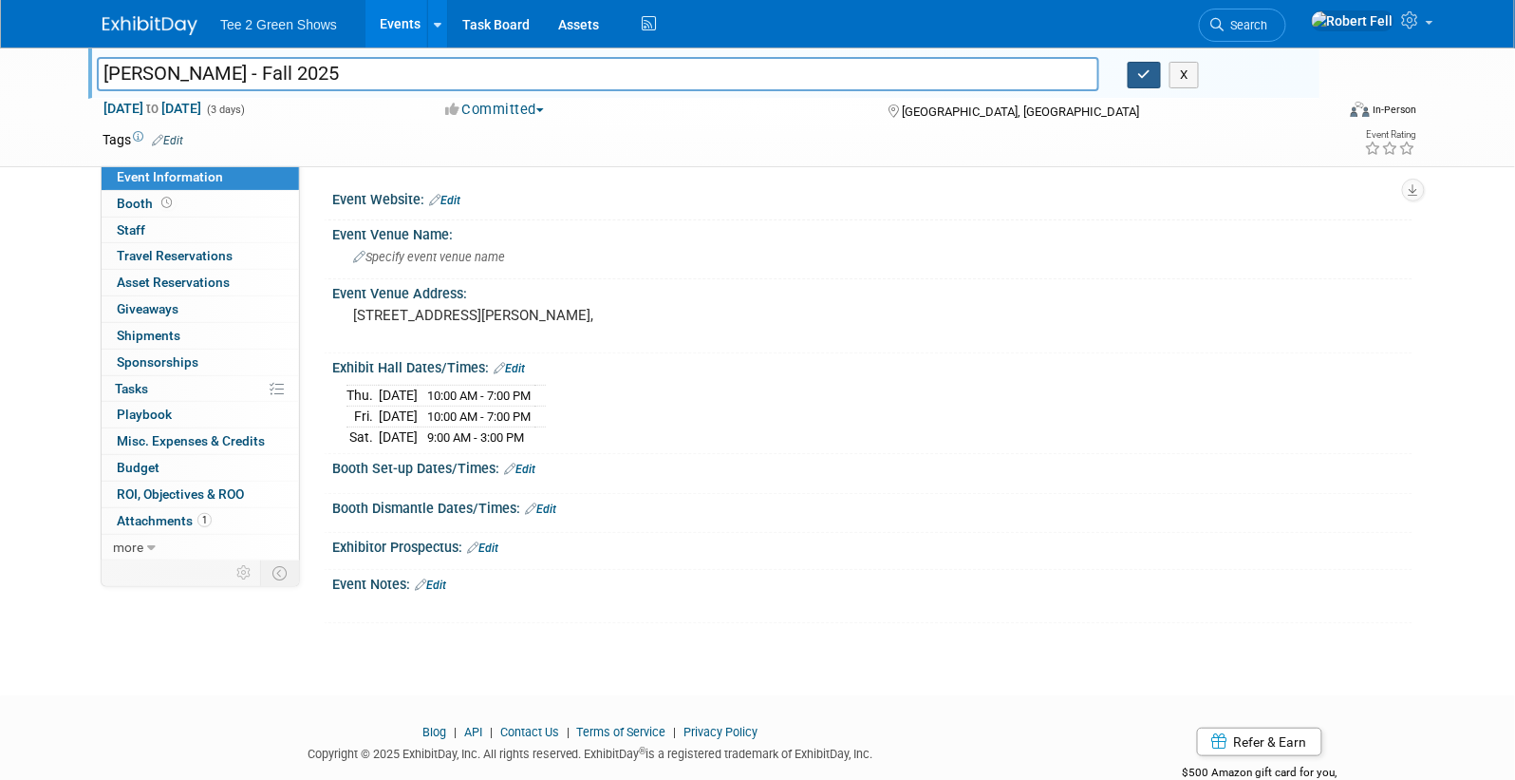
type input "[PERSON_NAME] - Fall 2025"
click at [1143, 83] on button "button" at bounding box center [1145, 75] width 34 height 27
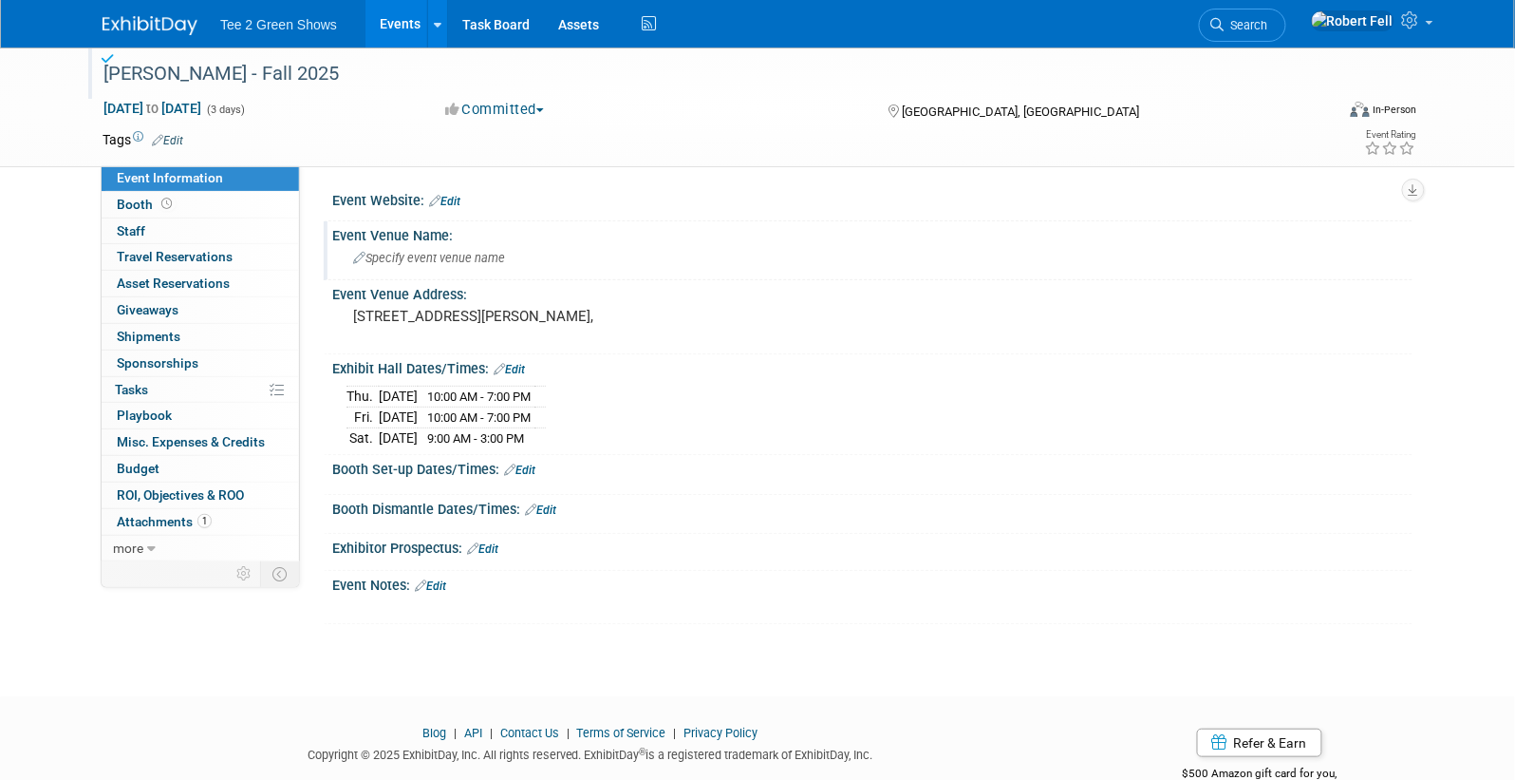
click at [481, 267] on div "Specify event venue name" at bounding box center [873, 257] width 1052 height 29
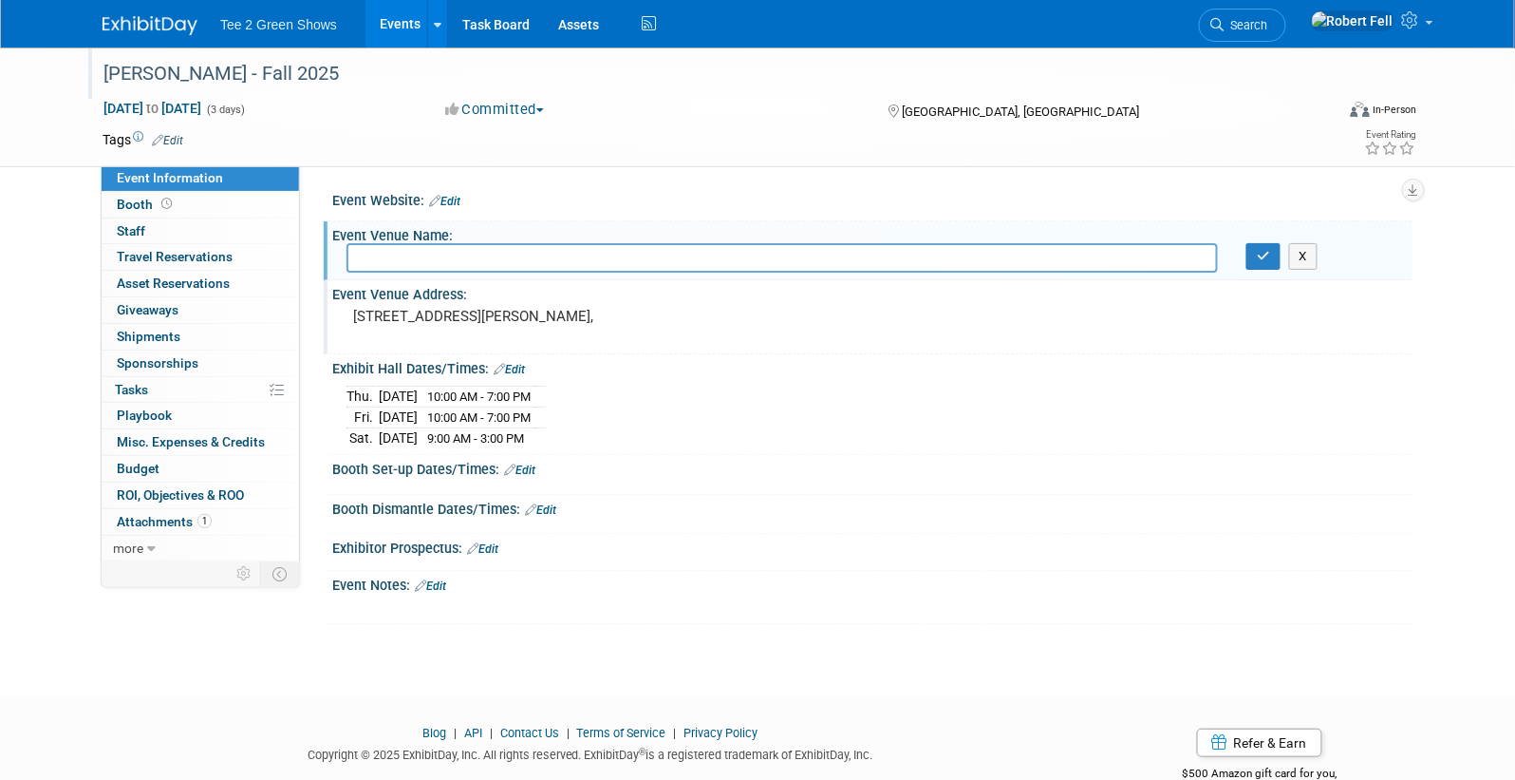
click at [613, 324] on div "[STREET_ADDRESS][PERSON_NAME]," at bounding box center [558, 325] width 422 height 44
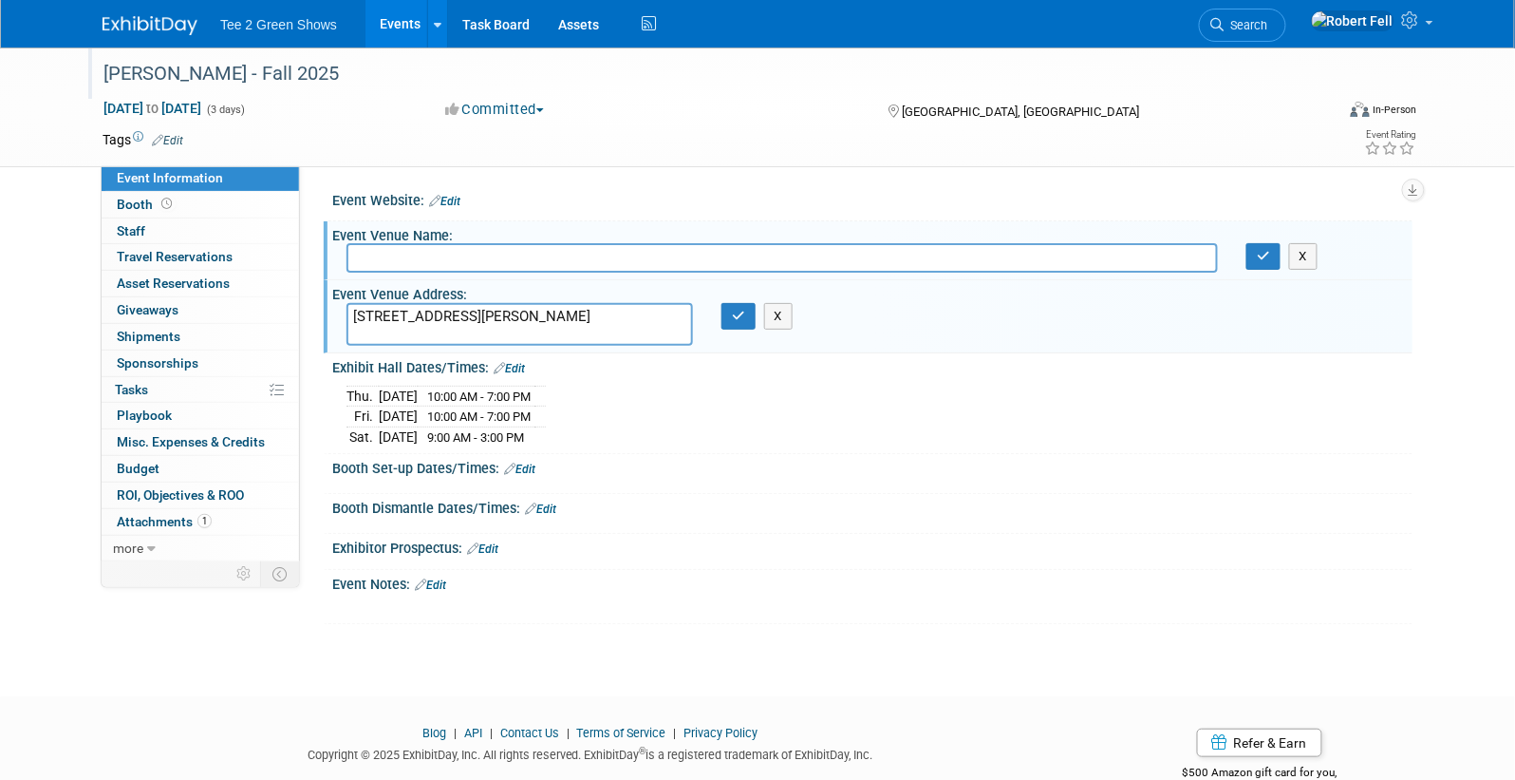
type textarea "1224 Upper James Street; Hamilton"
click at [520, 242] on div "Event Venue Name: X" at bounding box center [868, 251] width 1089 height 60
click at [517, 250] on input "text" at bounding box center [783, 257] width 872 height 29
drag, startPoint x: 368, startPoint y: 320, endPoint x: 345, endPoint y: 320, distance: 23.7
click at [345, 320] on div "1224 Upper James Street; Hamilton" at bounding box center [519, 324] width 375 height 43
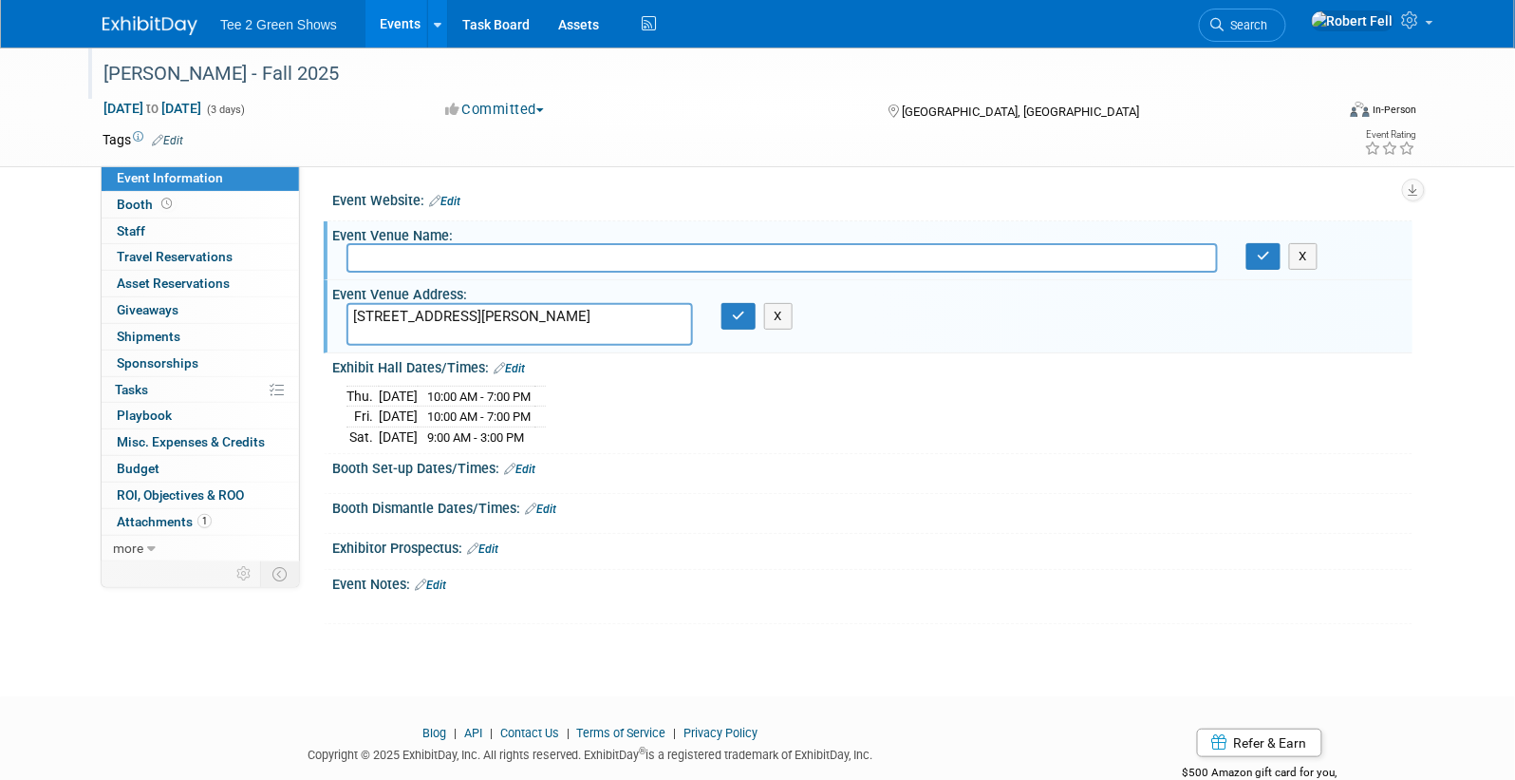
click at [437, 261] on input "text" at bounding box center [783, 257] width 872 height 29
paste input "Courtyard by Marriott Hamilton"
type input "Courtyard by Marriott Hamilton"
click at [1265, 254] on icon "button" at bounding box center [1263, 256] width 13 height 12
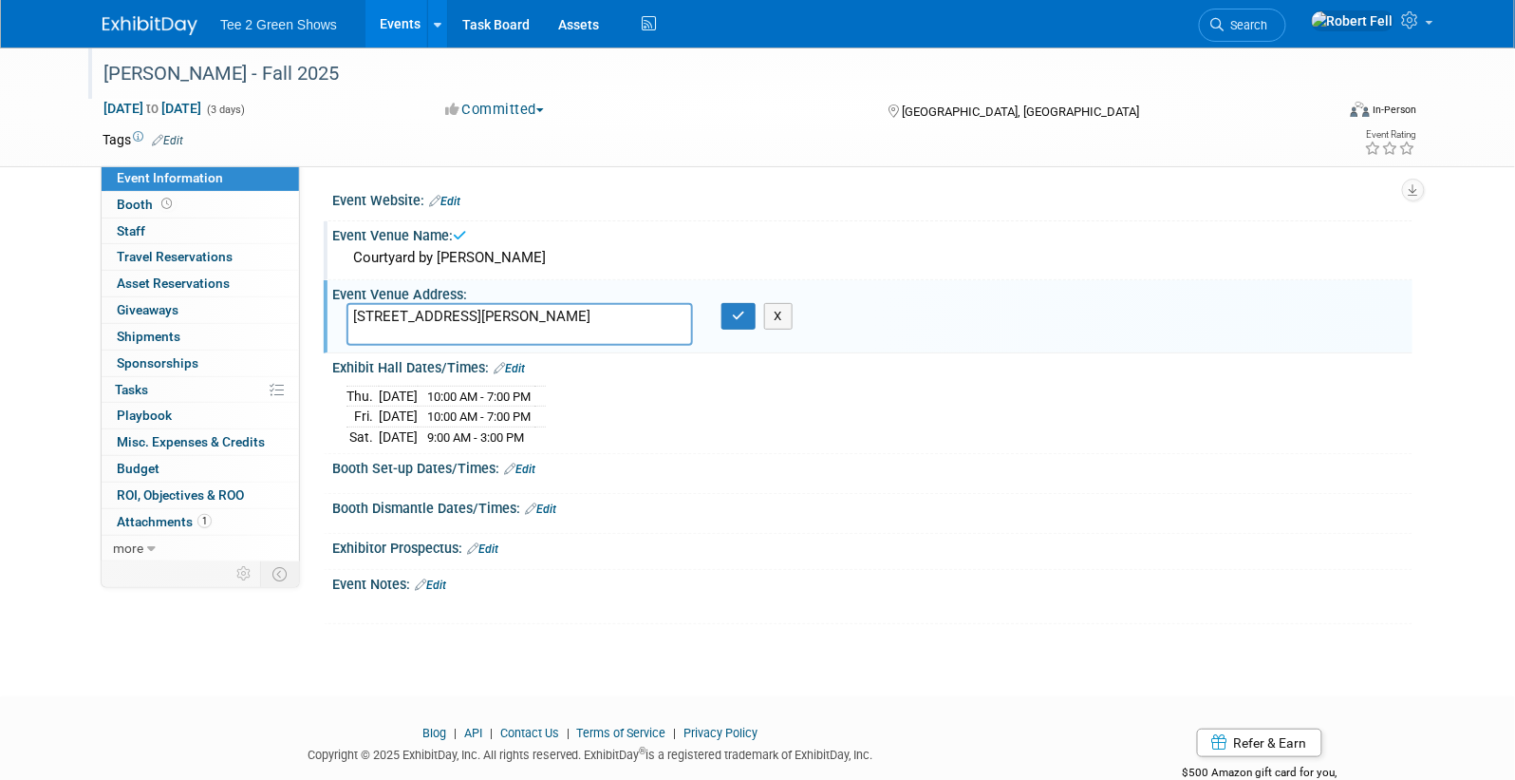
click at [131, 27] on img at bounding box center [150, 25] width 95 height 19
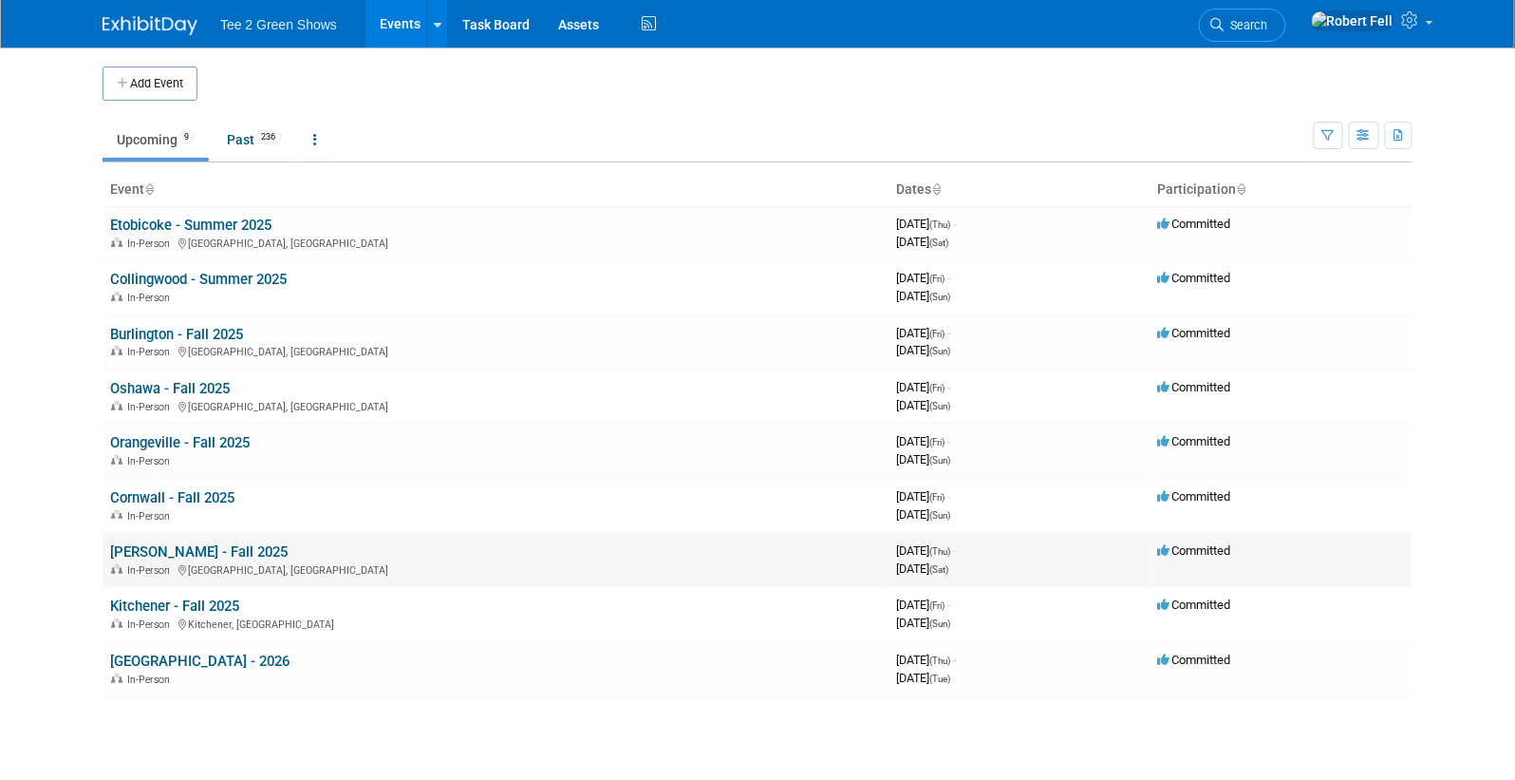
click at [187, 543] on link "[PERSON_NAME] - Fall 2025" at bounding box center [199, 551] width 178 height 17
click at [200, 599] on link "Kitchener - Fall 2025" at bounding box center [174, 605] width 129 height 17
